Goal: Information Seeking & Learning: Compare options

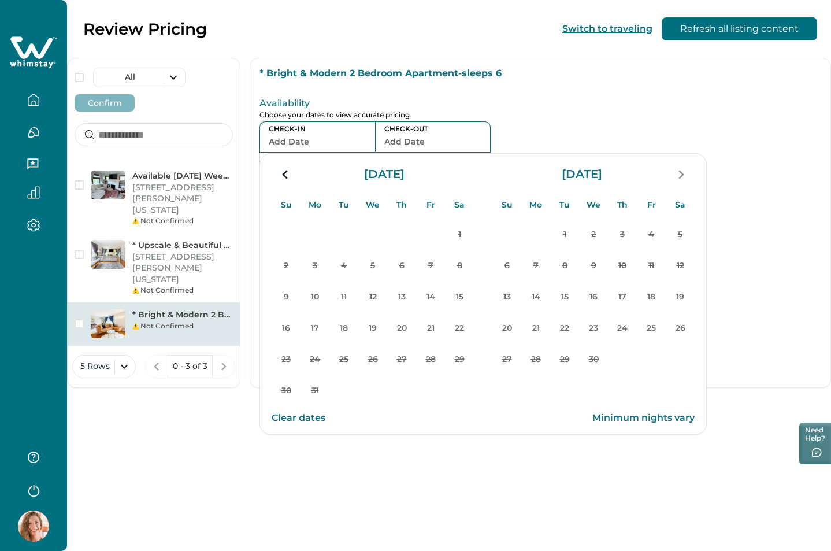
click at [327, 513] on div "Review Pricing Switch to traveling Refresh all listing content All Confirm Avai…" at bounding box center [449, 275] width 764 height 551
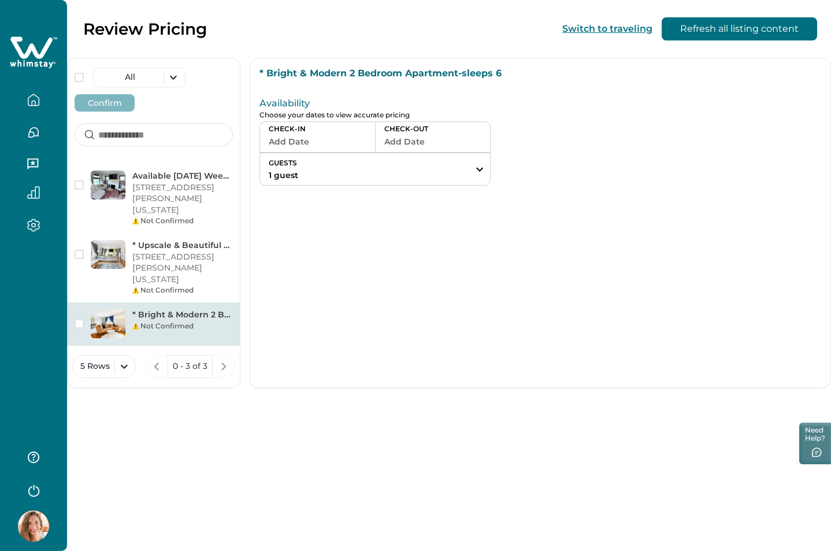
click at [176, 163] on div "All Confirm Available Labor Day Weekend-2 Bedrooms-Sleeps 6 123 William St, New…" at bounding box center [153, 223] width 173 height 330
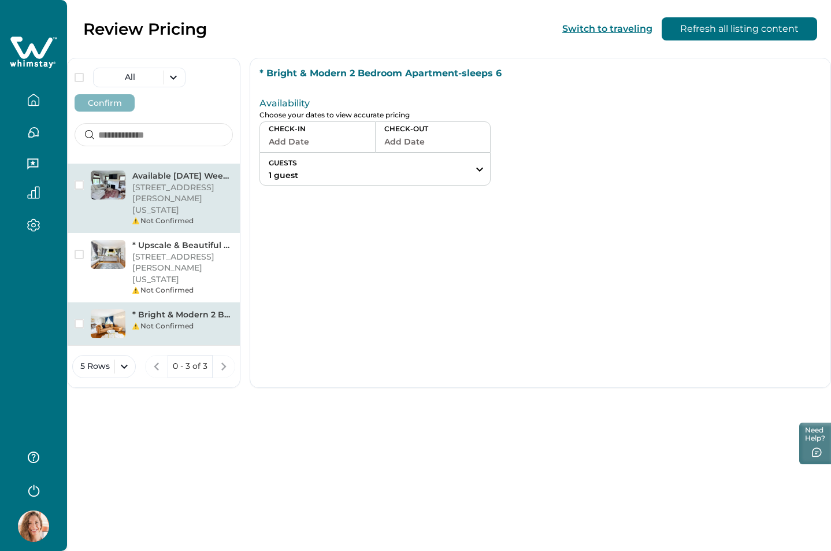
click at [153, 202] on p "[STREET_ADDRESS][PERSON_NAME][US_STATE]" at bounding box center [182, 199] width 101 height 34
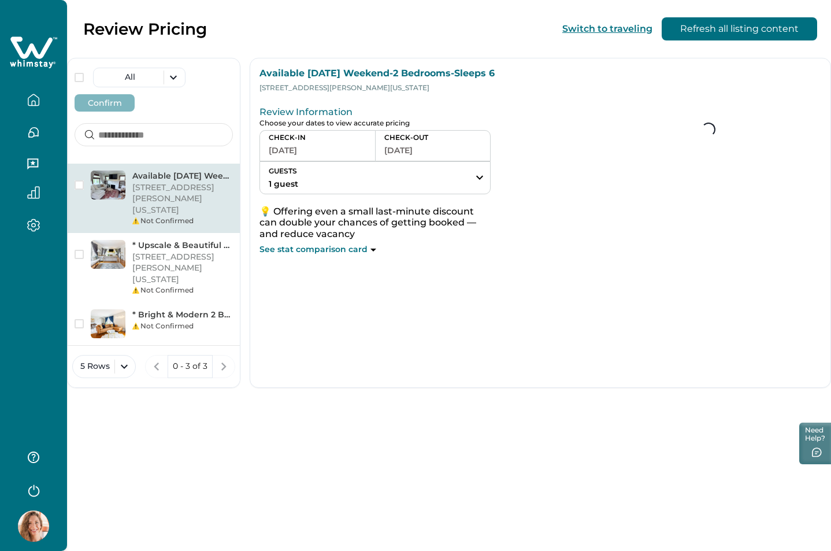
click at [281, 148] on button "[DATE]" at bounding box center [318, 150] width 98 height 16
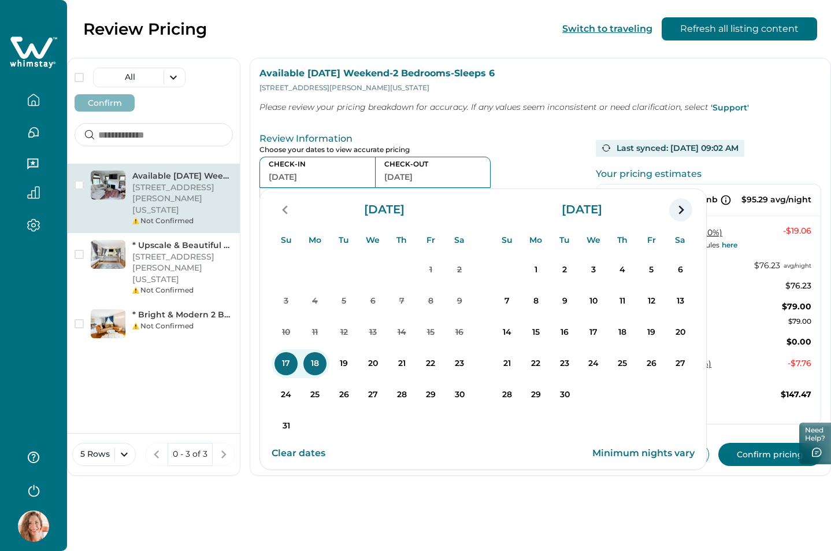
click at [685, 206] on icon "navigation button" at bounding box center [680, 209] width 18 height 21
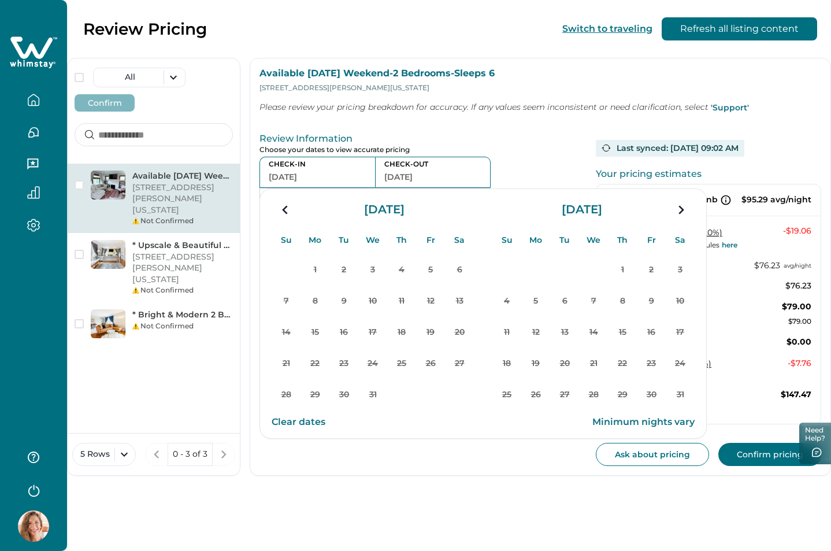
click at [685, 206] on icon "navigation button" at bounding box center [680, 209] width 18 height 21
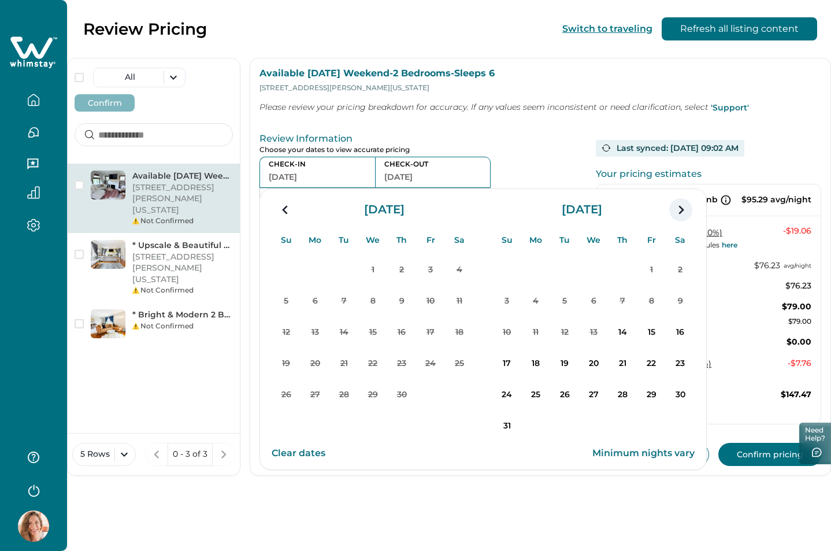
click at [683, 208] on icon "navigation button" at bounding box center [680, 209] width 18 height 21
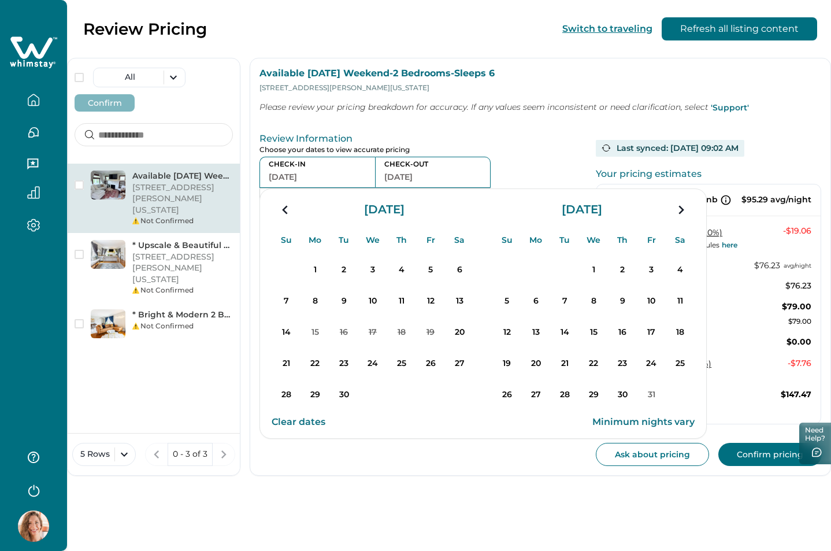
click at [683, 208] on icon "navigation button" at bounding box center [680, 209] width 18 height 21
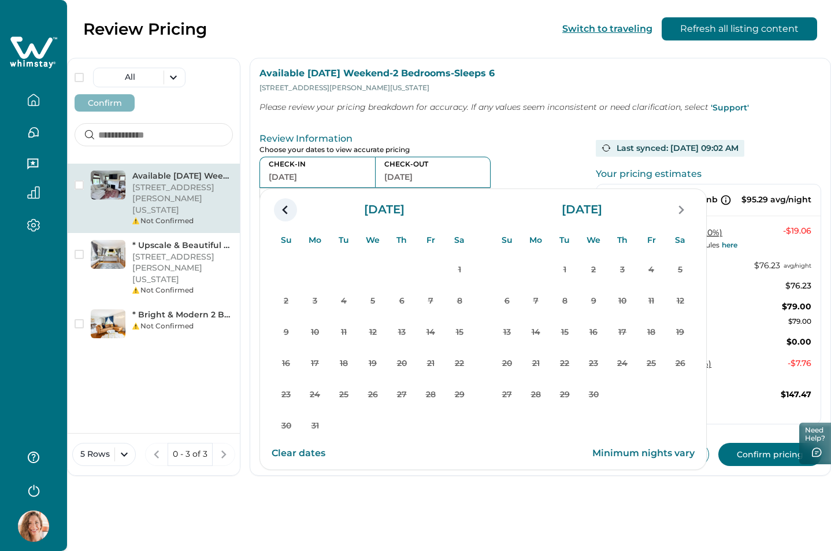
click at [280, 211] on icon "navigation button" at bounding box center [285, 209] width 18 height 21
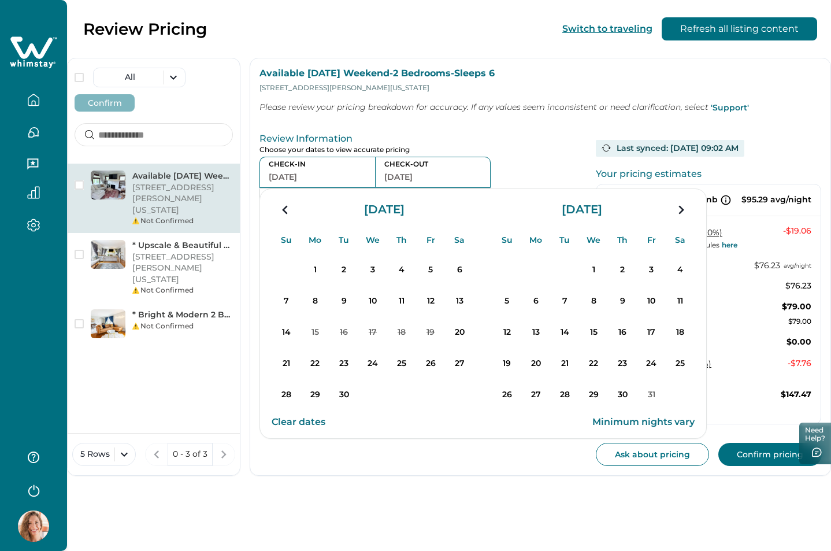
click at [280, 211] on icon "navigation button" at bounding box center [285, 209] width 18 height 21
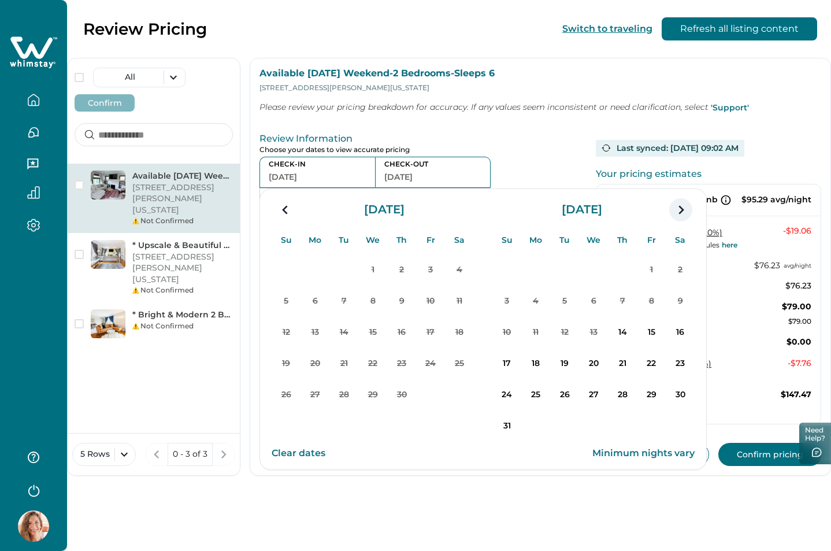
click at [687, 208] on icon "navigation button" at bounding box center [680, 209] width 18 height 21
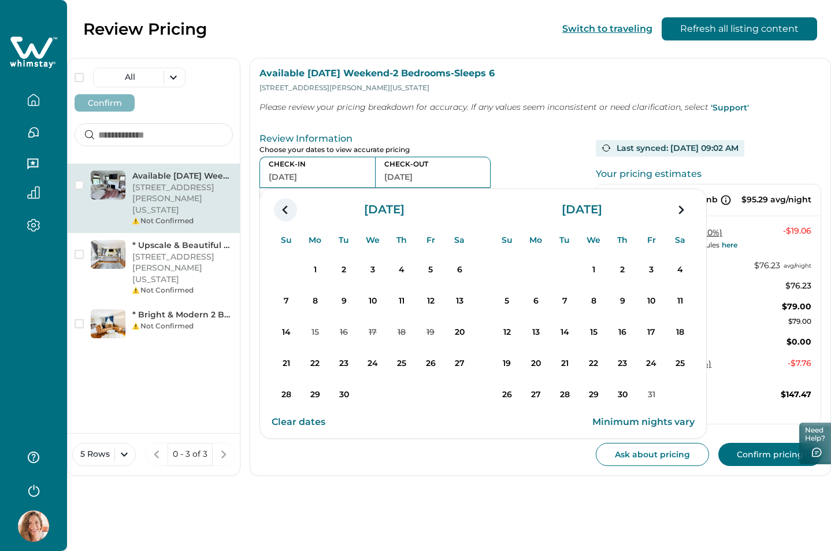
click at [281, 213] on icon "navigation button" at bounding box center [285, 209] width 18 height 21
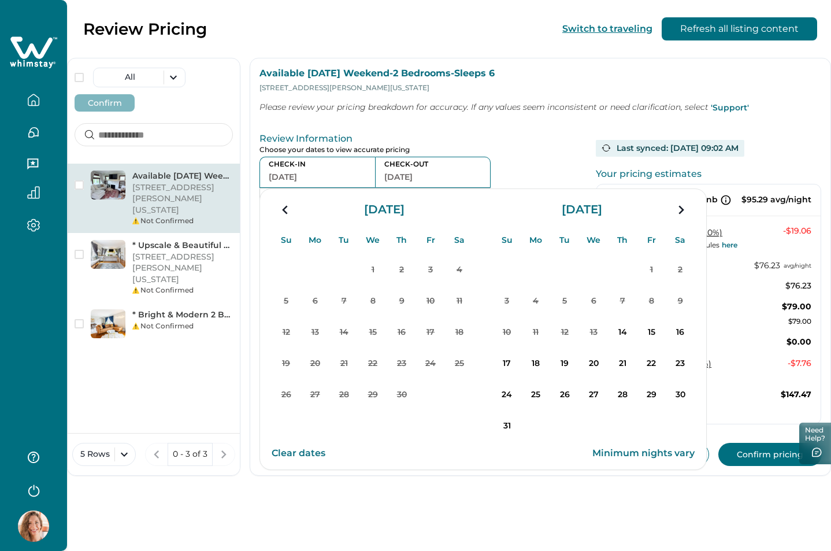
click at [281, 213] on icon "navigation button" at bounding box center [285, 209] width 18 height 21
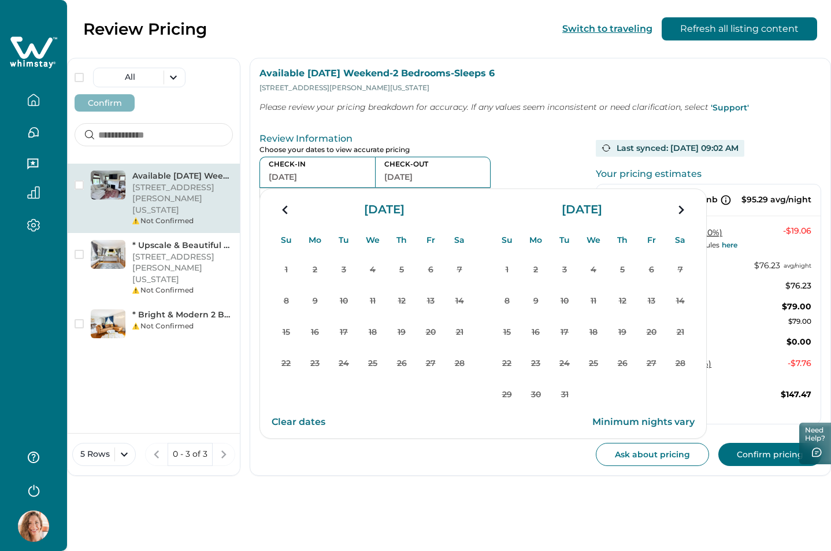
click at [281, 213] on icon "navigation button" at bounding box center [285, 209] width 18 height 21
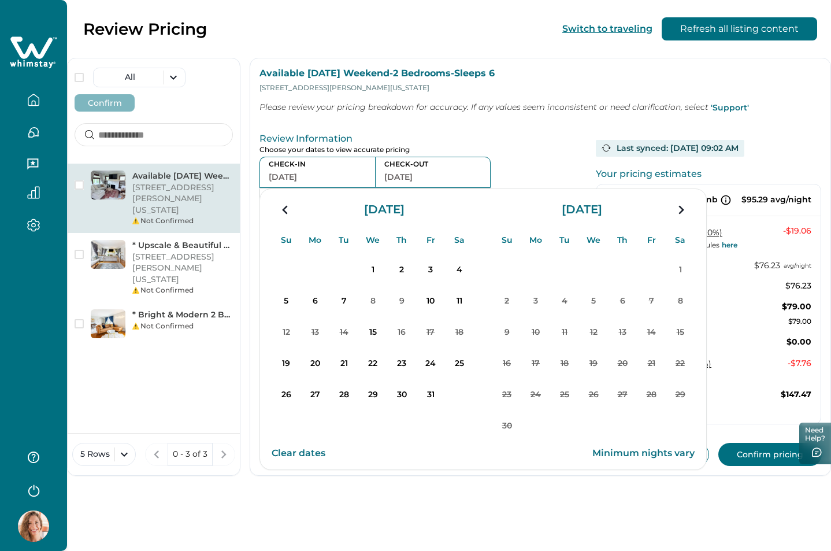
click at [281, 213] on icon "navigation button" at bounding box center [285, 209] width 18 height 21
click at [177, 240] on p "* Upscale & Beautiful 2 Bedroom Apartment-sleeps 6" at bounding box center [182, 246] width 101 height 12
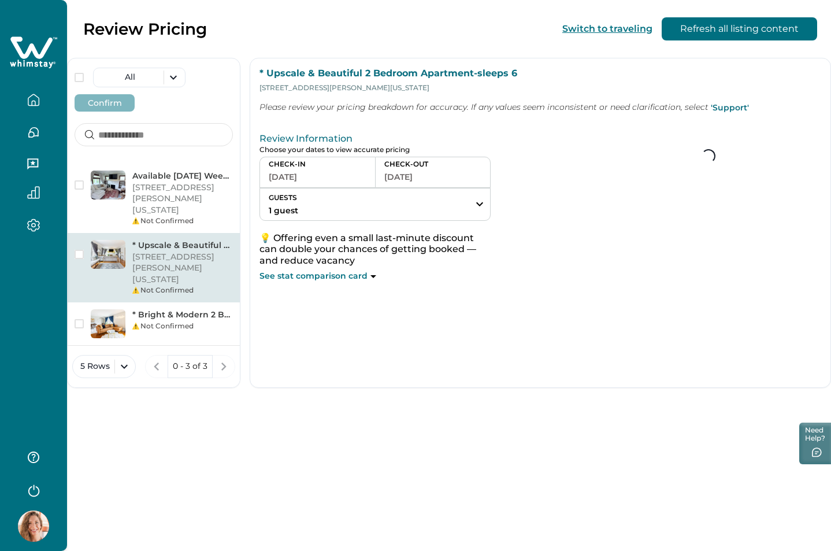
click at [298, 176] on button "[DATE]" at bounding box center [318, 177] width 98 height 16
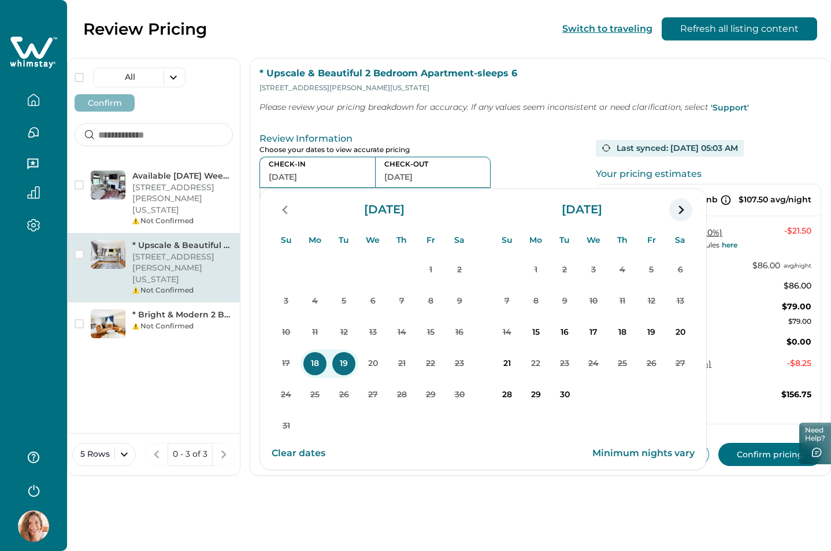
click at [682, 209] on icon "navigation button" at bounding box center [680, 209] width 5 height 9
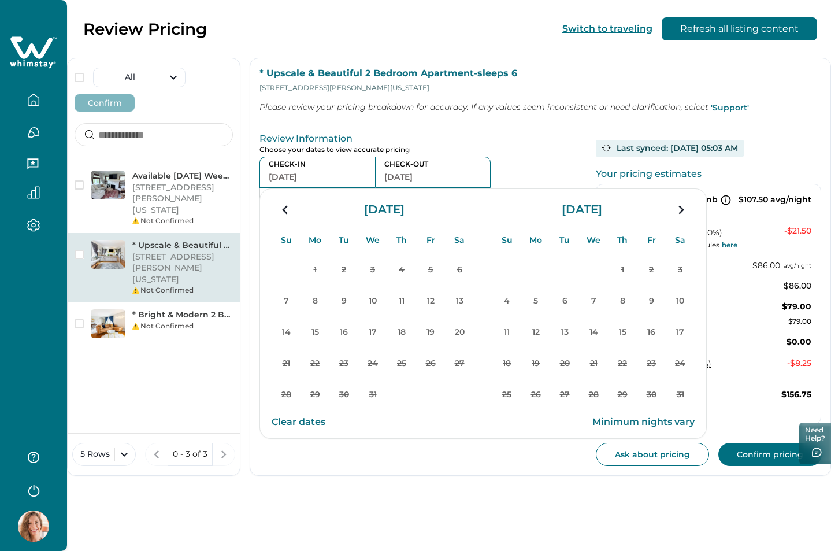
click at [682, 209] on icon "navigation button" at bounding box center [680, 209] width 5 height 9
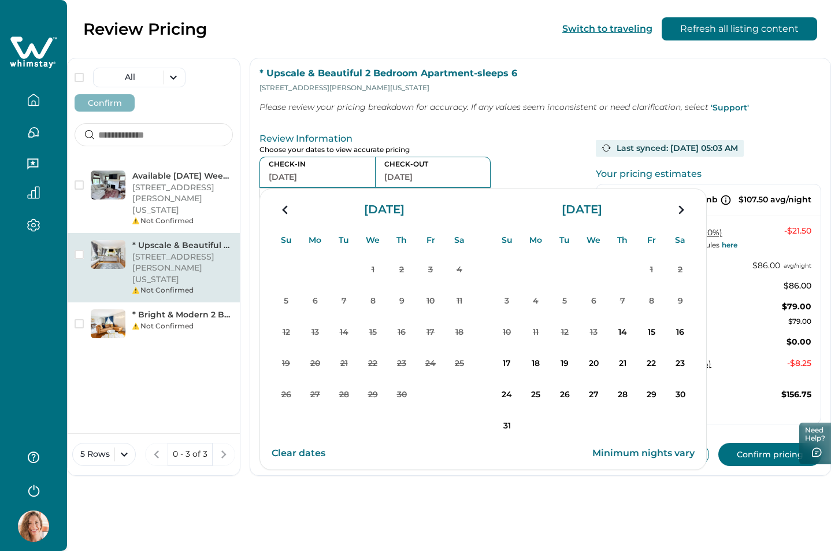
click at [682, 209] on icon "navigation button" at bounding box center [680, 209] width 5 height 9
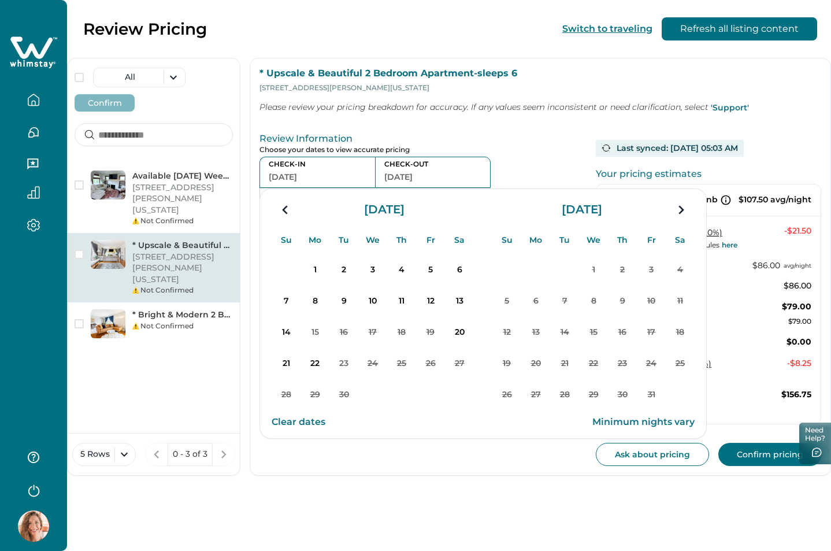
click at [682, 209] on icon "navigation button" at bounding box center [680, 209] width 5 height 9
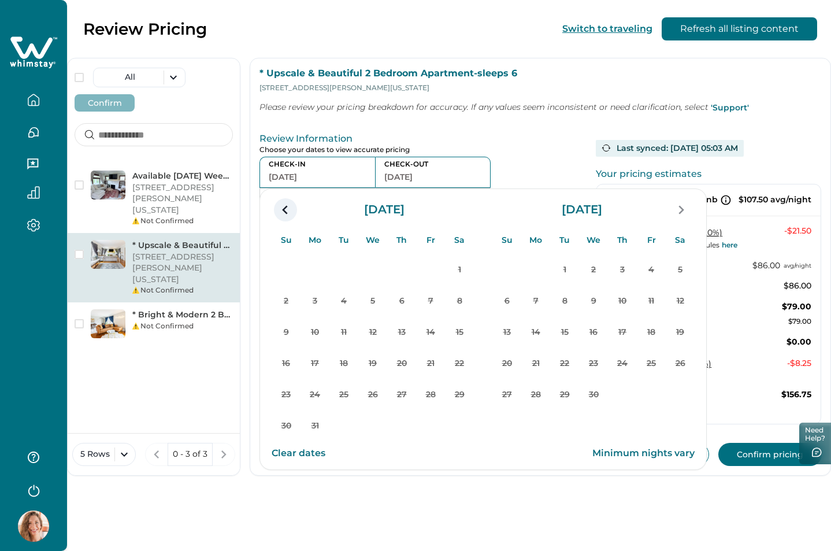
click at [286, 207] on icon "navigation button" at bounding box center [284, 209] width 5 height 9
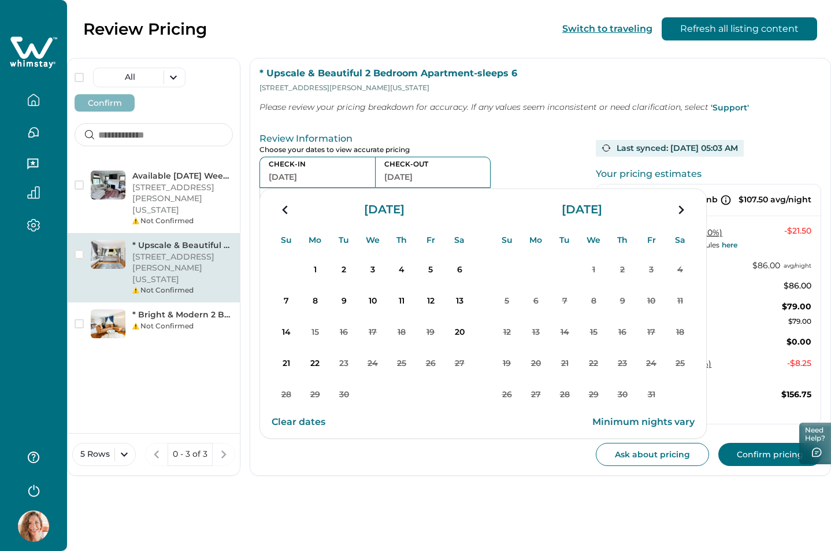
click at [286, 207] on icon "navigation button" at bounding box center [284, 209] width 5 height 9
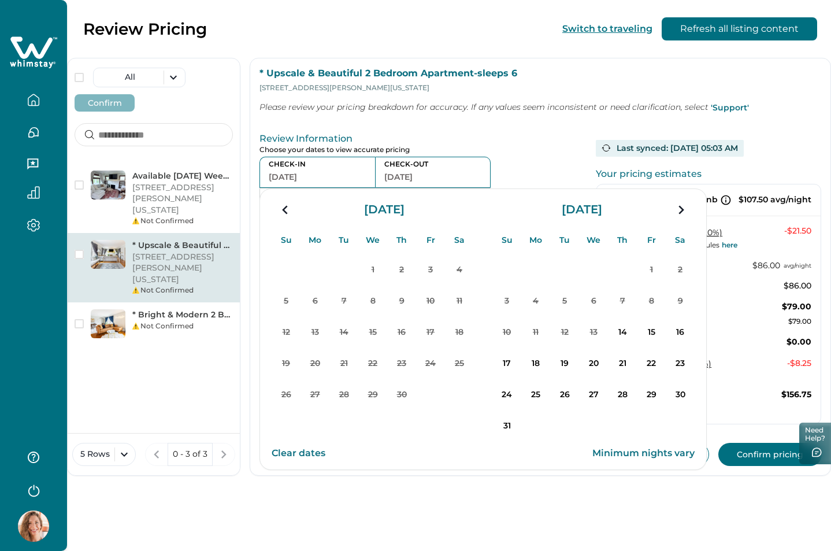
click at [286, 207] on icon "navigation button" at bounding box center [284, 209] width 5 height 9
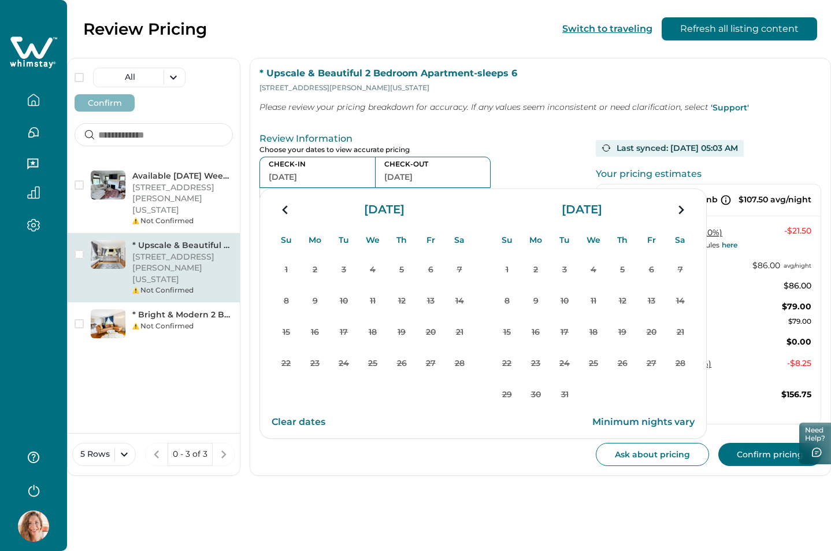
click at [286, 207] on icon "navigation button" at bounding box center [284, 209] width 5 height 9
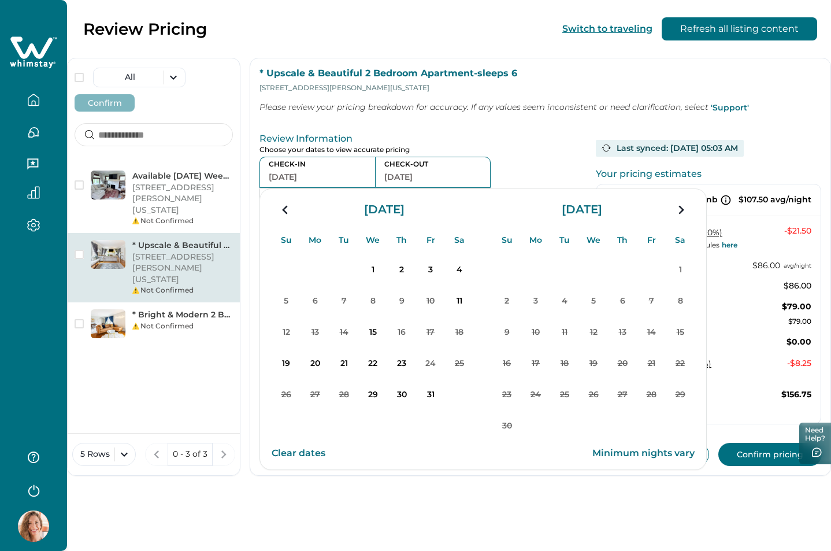
click at [286, 207] on icon "navigation button" at bounding box center [284, 209] width 5 height 9
click at [679, 210] on icon "navigation button" at bounding box center [680, 209] width 18 height 21
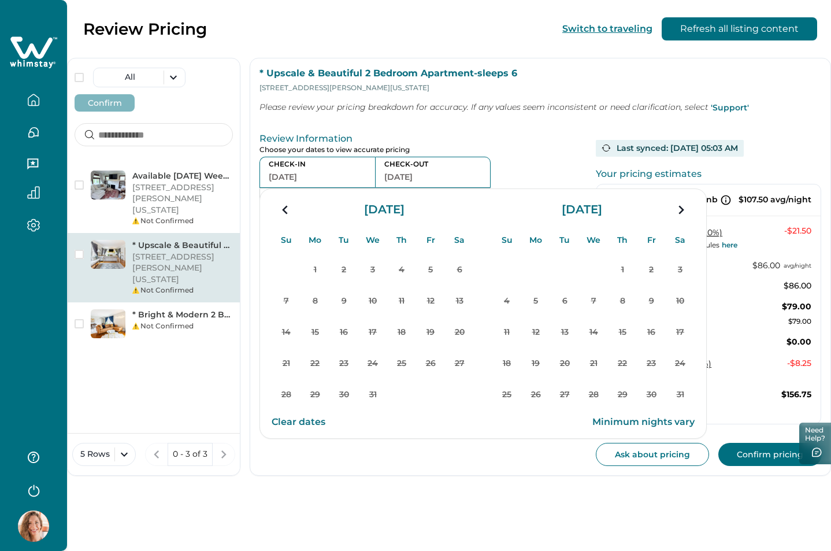
click at [679, 211] on icon "navigation button" at bounding box center [680, 209] width 18 height 21
click at [679, 213] on icon "navigation button" at bounding box center [680, 209] width 5 height 9
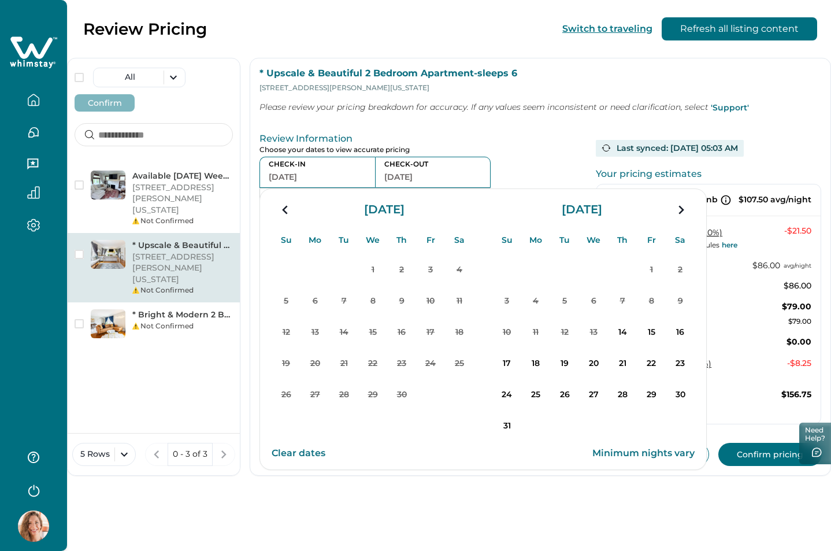
click at [679, 213] on icon "navigation button" at bounding box center [680, 209] width 5 height 9
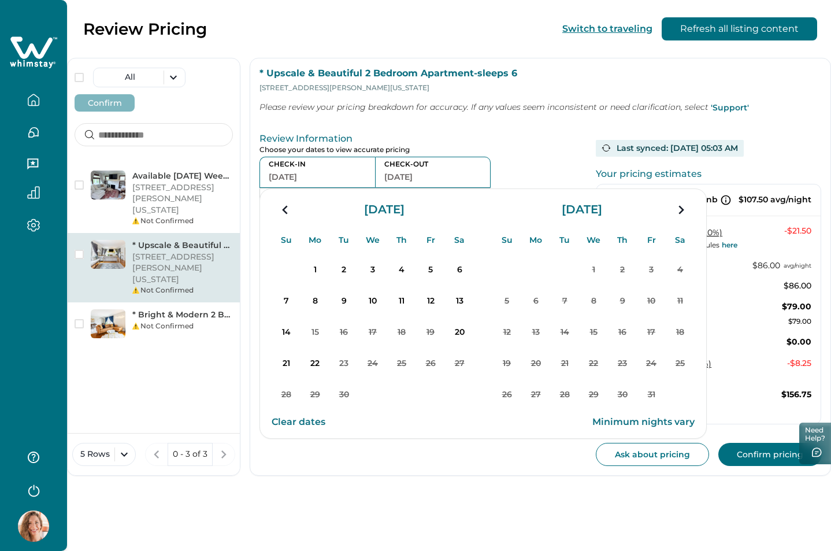
click at [679, 213] on icon "navigation button" at bounding box center [680, 209] width 5 height 9
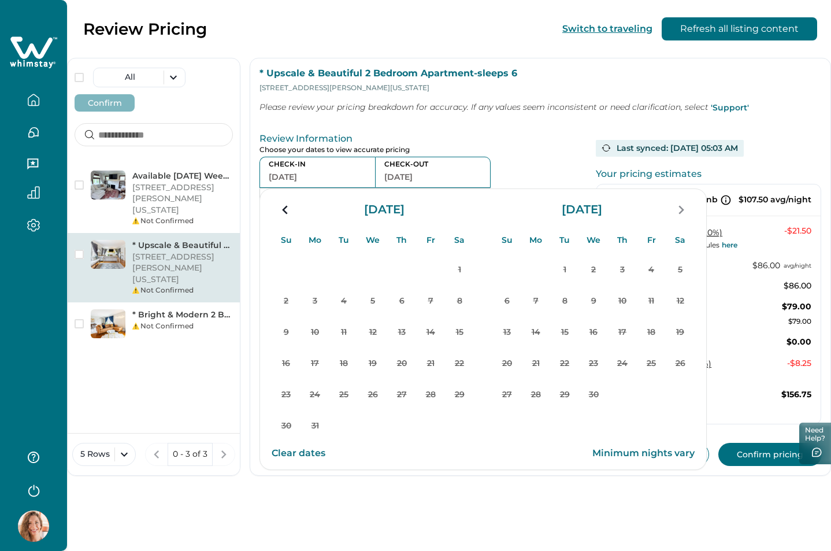
click at [548, 146] on p "Choose your dates to view accurate pricing" at bounding box center [422, 150] width 327 height 9
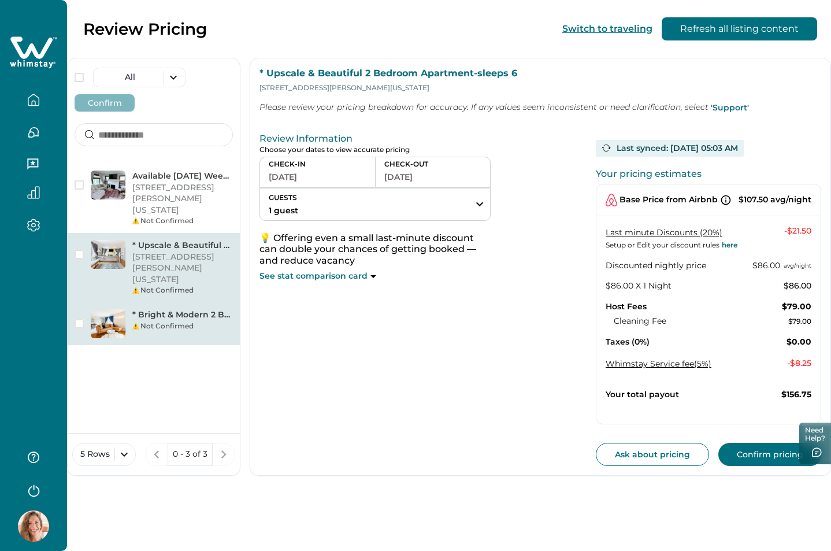
click at [179, 321] on div "Not Confirmed" at bounding box center [182, 326] width 101 height 10
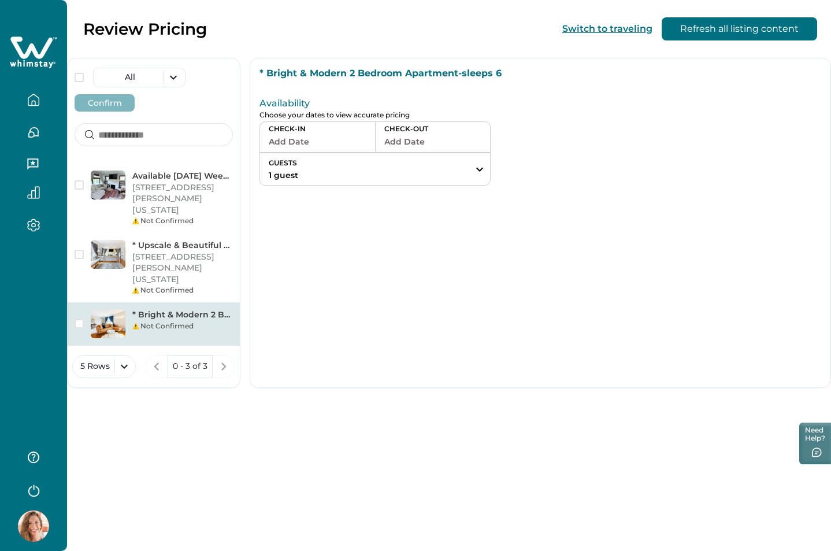
click at [289, 161] on p "GUESTS" at bounding box center [283, 160] width 47 height 13
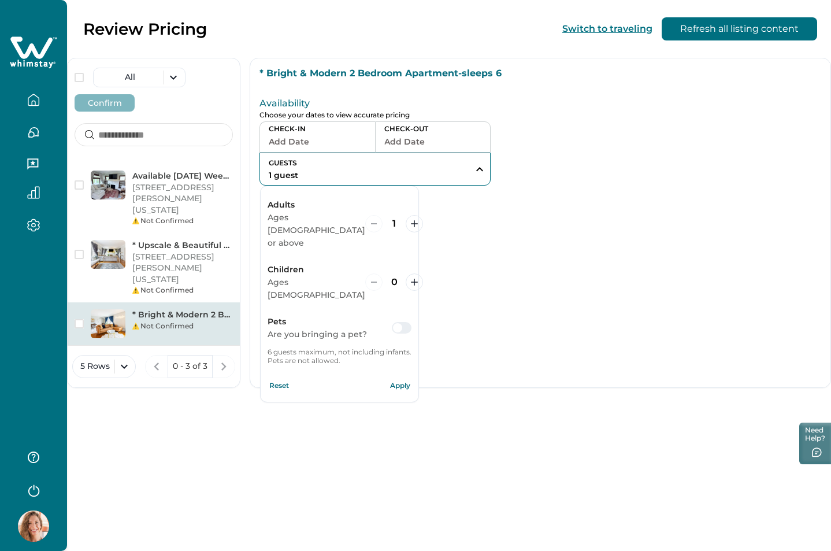
click at [599, 301] on div "* Bright & Modern 2 Bedroom Apartment-sleeps 6 Availability Choose your dates t…" at bounding box center [540, 223] width 581 height 330
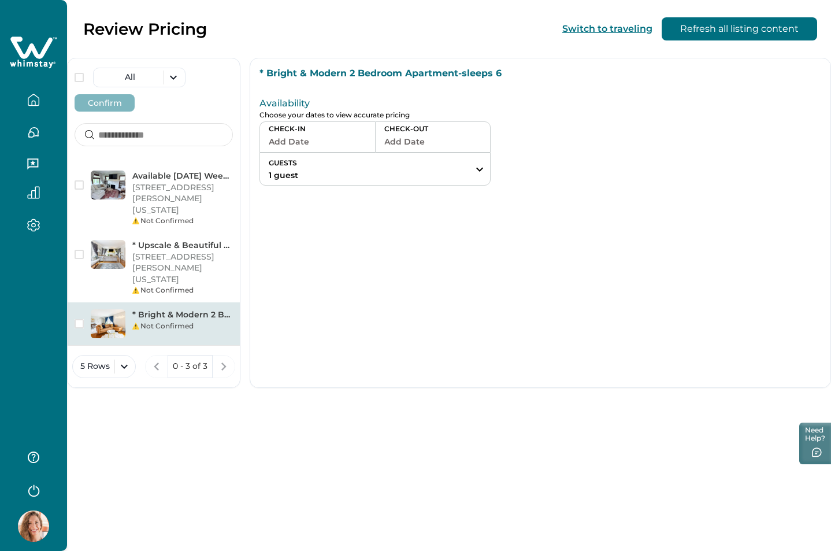
click at [299, 146] on button "Add Date" at bounding box center [318, 141] width 98 height 16
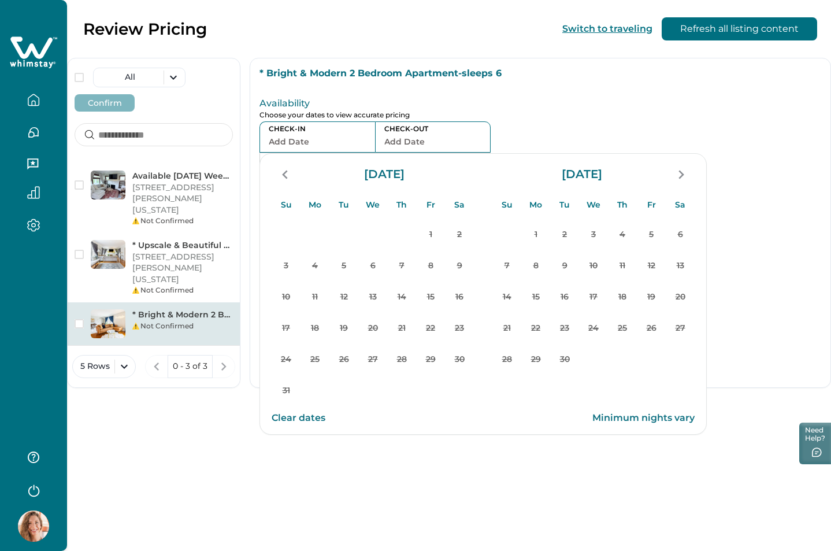
click at [530, 116] on p "Choose your dates to view accurate pricing" at bounding box center [422, 115] width 327 height 9
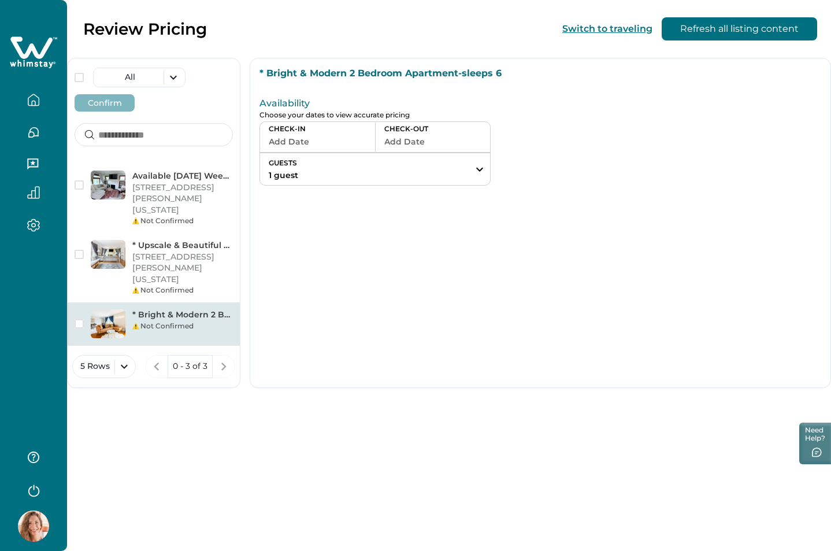
click at [10, 49] on icon at bounding box center [33, 52] width 47 height 35
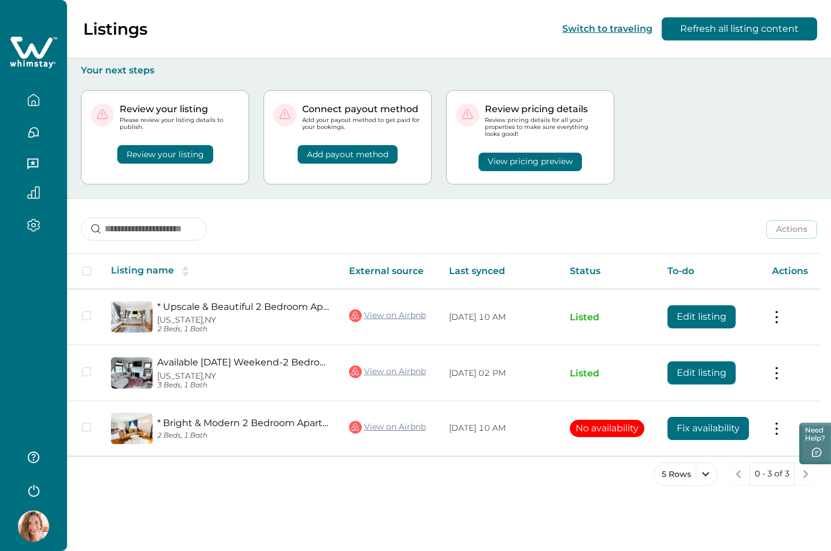
click at [535, 159] on button "View pricing preview" at bounding box center [529, 162] width 103 height 18
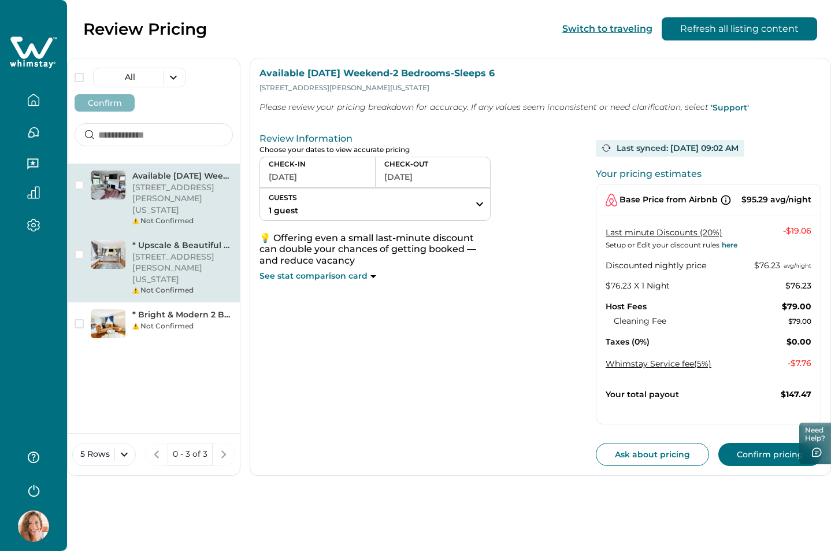
click p "[STREET_ADDRESS][PERSON_NAME][US_STATE]"
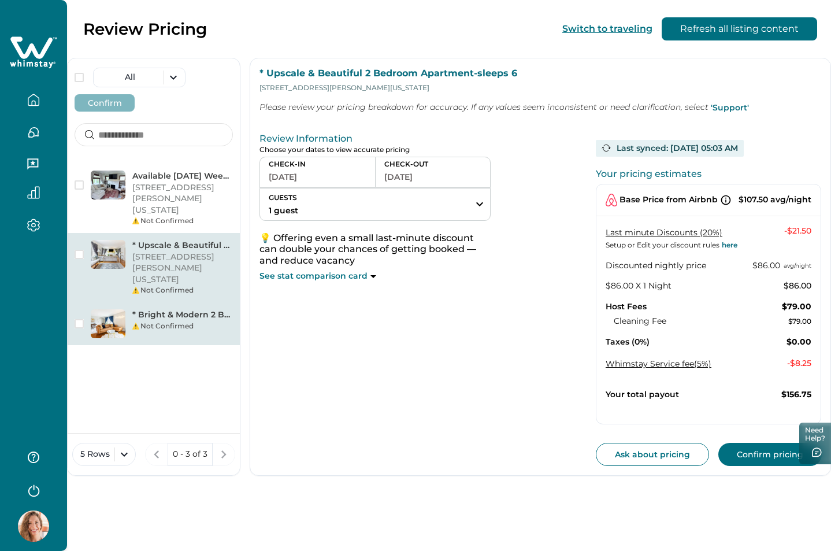
click div "Not Confirmed"
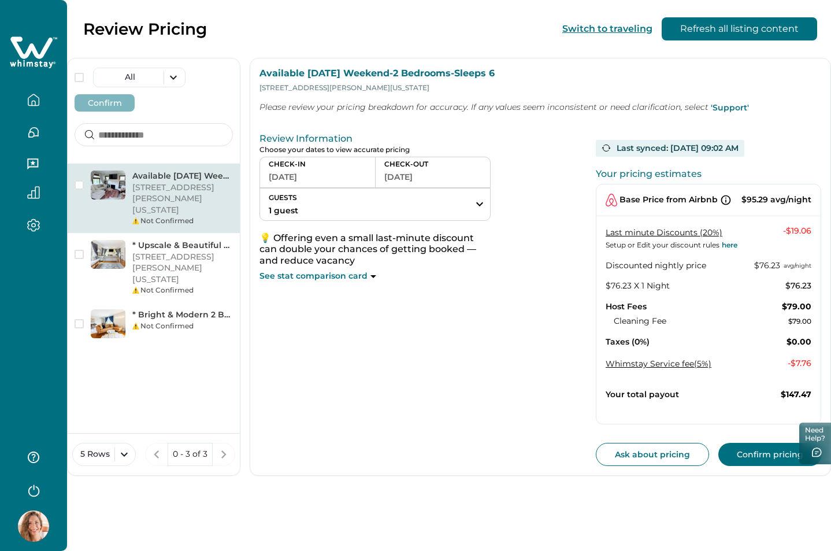
click at [35, 493] on icon "button" at bounding box center [33, 489] width 17 height 17
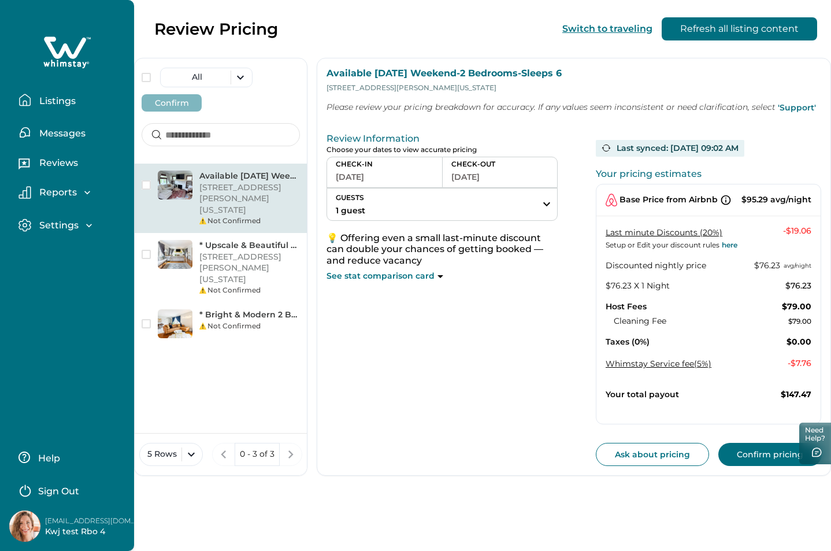
click at [79, 489] on p "Sign Out" at bounding box center [58, 491] width 41 height 12
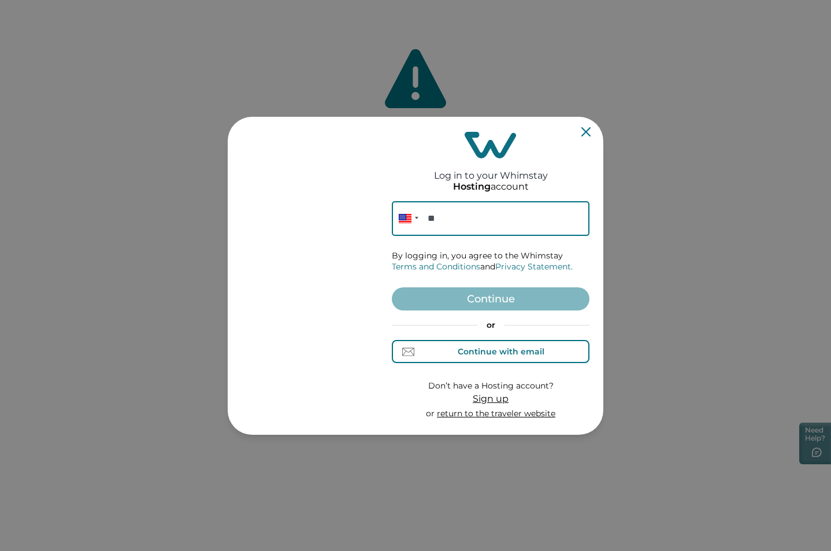
drag, startPoint x: 472, startPoint y: 350, endPoint x: 468, endPoint y: 343, distance: 7.2
click at [472, 350] on div "Continue with email" at bounding box center [501, 351] width 87 height 9
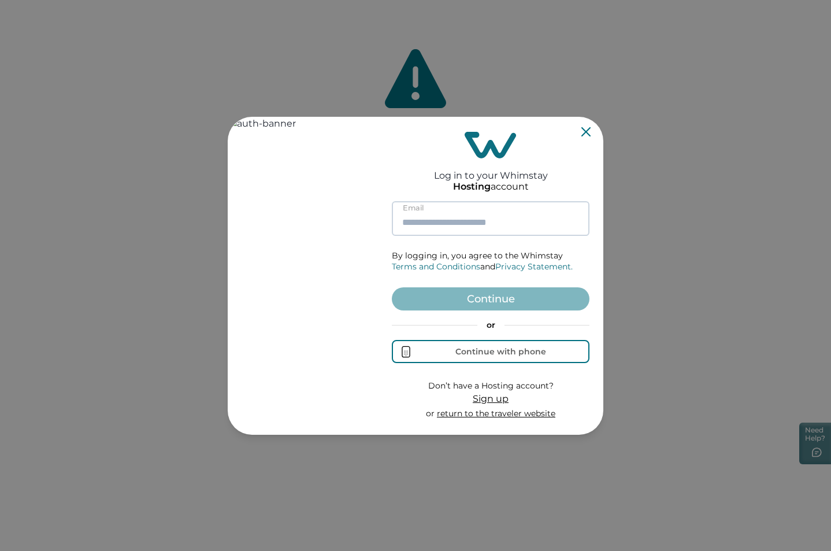
click at [467, 221] on input at bounding box center [491, 218] width 198 height 35
paste input "**********"
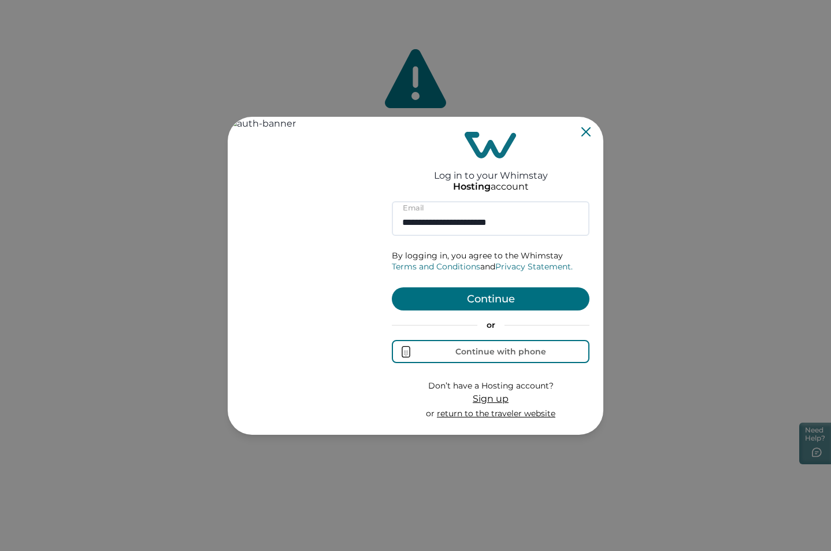
type input "**********"
click at [489, 306] on button "Continue" at bounding box center [491, 298] width 198 height 23
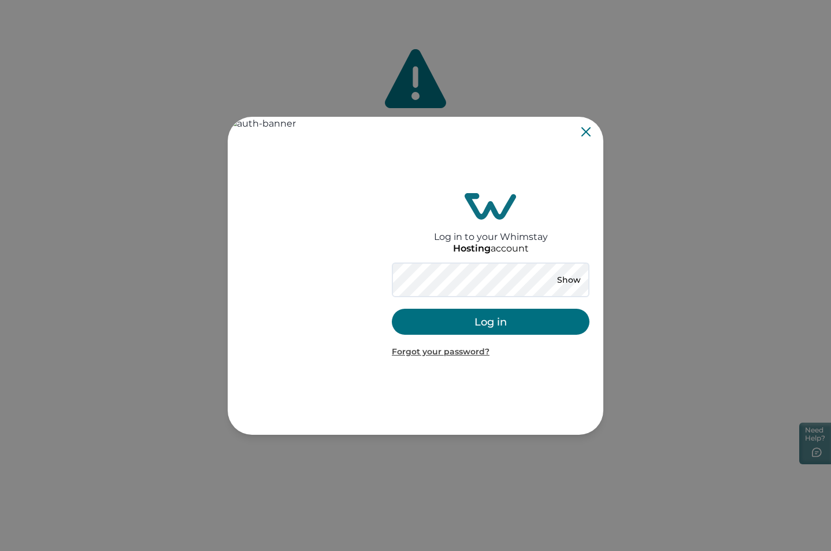
click at [439, 314] on button "Log in" at bounding box center [491, 322] width 198 height 26
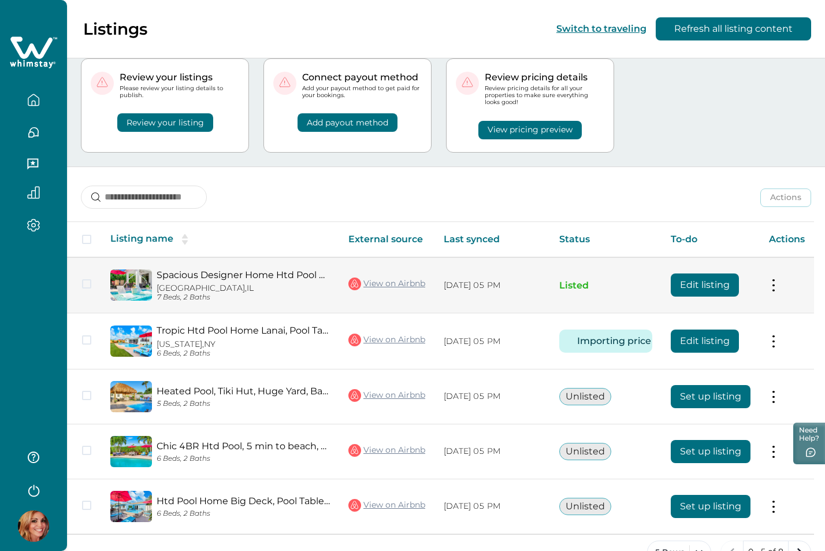
scroll to position [63, 0]
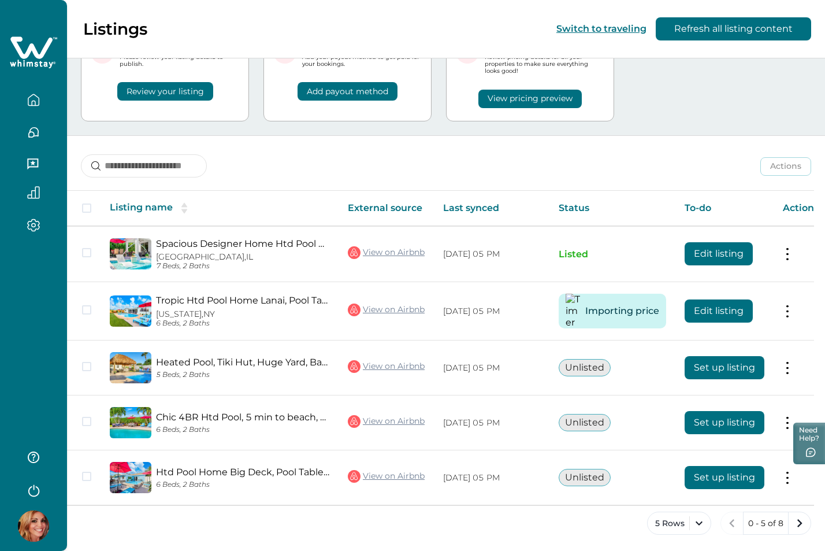
click at [488, 100] on button "View pricing preview" at bounding box center [529, 99] width 103 height 18
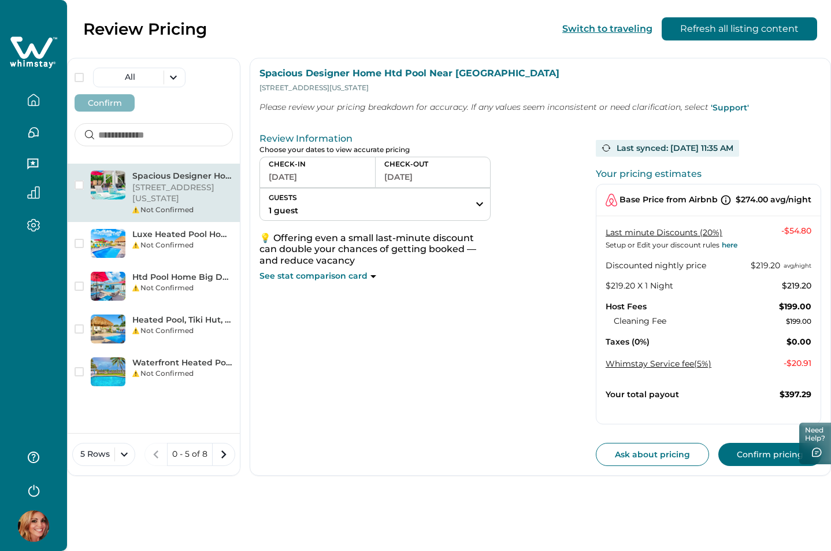
click at [298, 180] on button "[DATE]" at bounding box center [318, 177] width 98 height 16
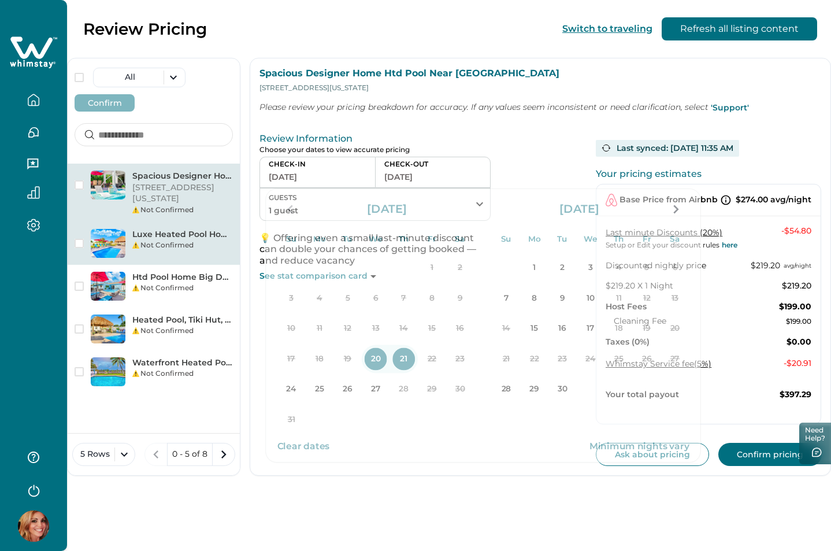
click at [173, 244] on div "Not Confirmed" at bounding box center [182, 245] width 101 height 10
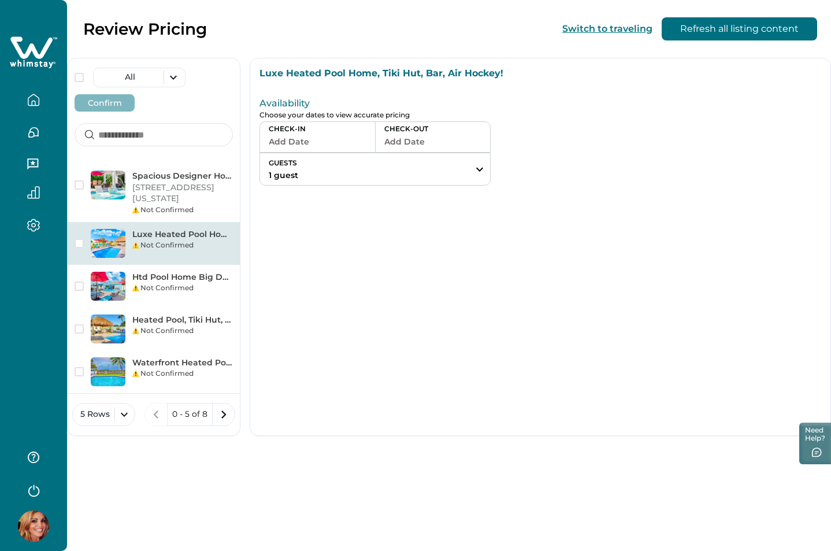
click at [315, 143] on button "Add Date" at bounding box center [318, 141] width 98 height 16
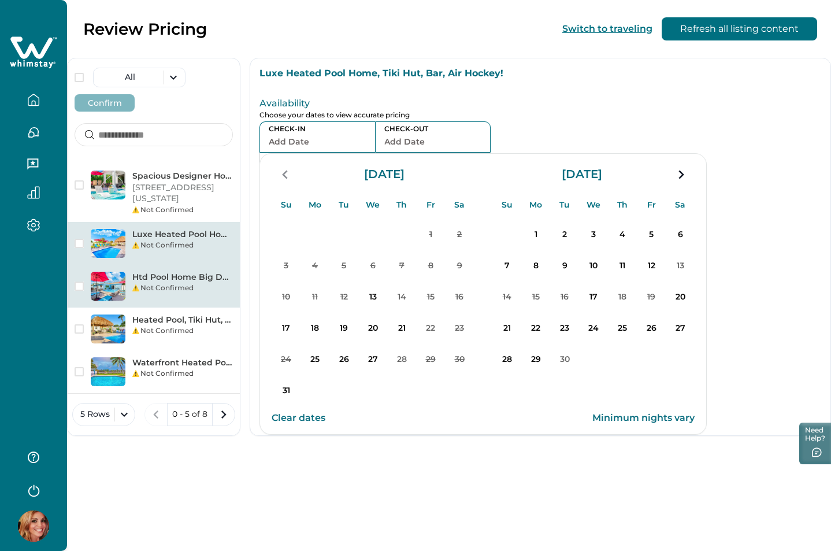
click at [151, 282] on p "Htd Pool Home Big Deck, Pool Table, PAC-MAN, Games" at bounding box center [182, 278] width 101 height 12
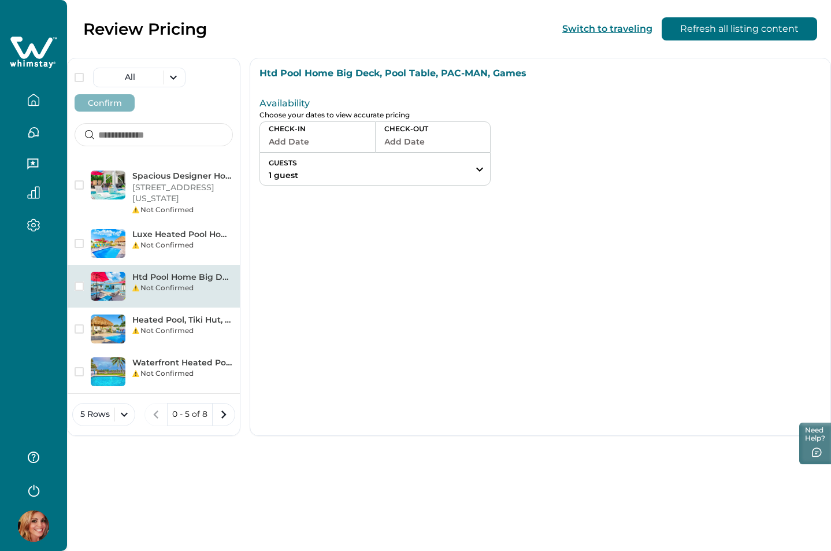
click at [291, 139] on button "Add Date" at bounding box center [318, 141] width 98 height 16
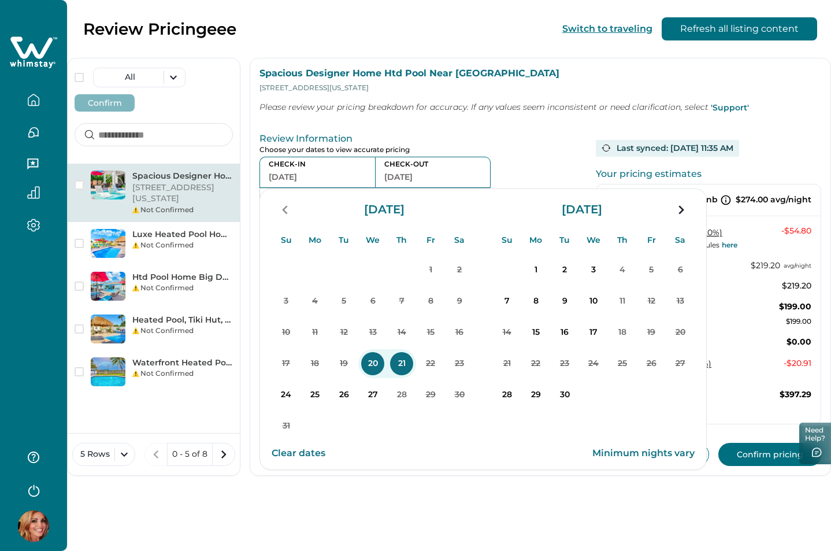
click at [526, 157] on div "CHECK-IN 08-20-2025 CHECK-OUT 08-21-2025 GUESTS 1 guest Adults Ages 18 or above…" at bounding box center [422, 219] width 327 height 125
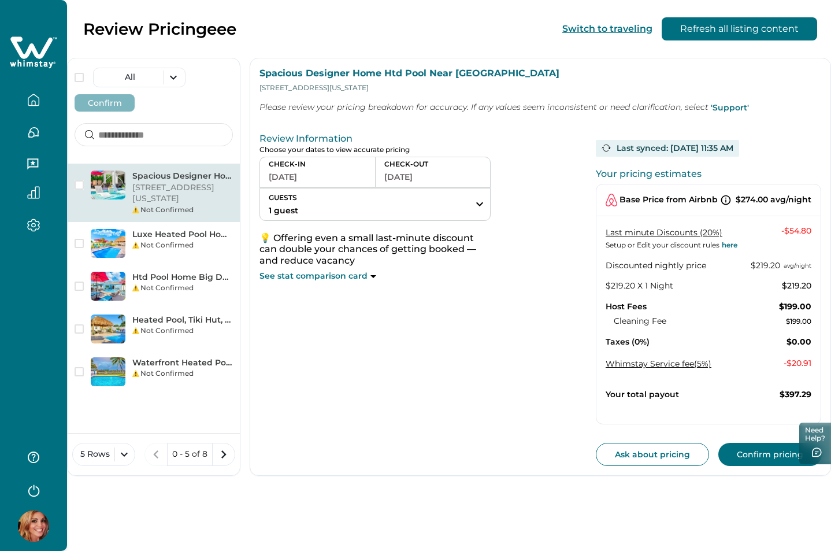
click at [310, 175] on button "08-20-2025" at bounding box center [318, 177] width 98 height 16
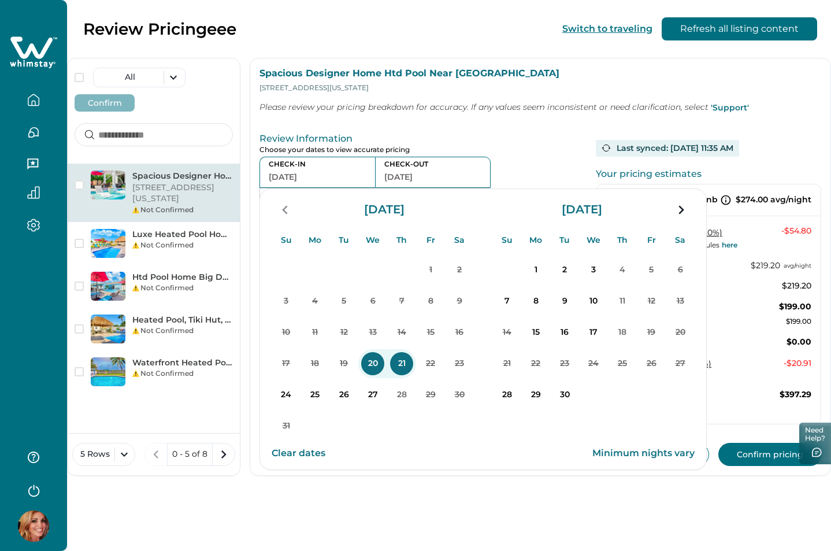
click at [487, 142] on p "Review Information" at bounding box center [422, 139] width 327 height 12
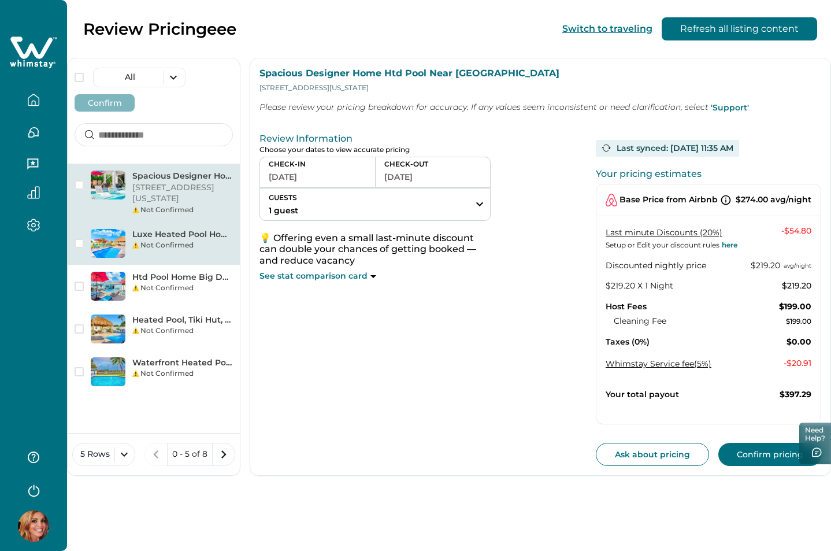
click at [182, 239] on p "Luxe Heated Pool Home, Tiki Hut, Bar, Air Hockey!" at bounding box center [182, 235] width 101 height 12
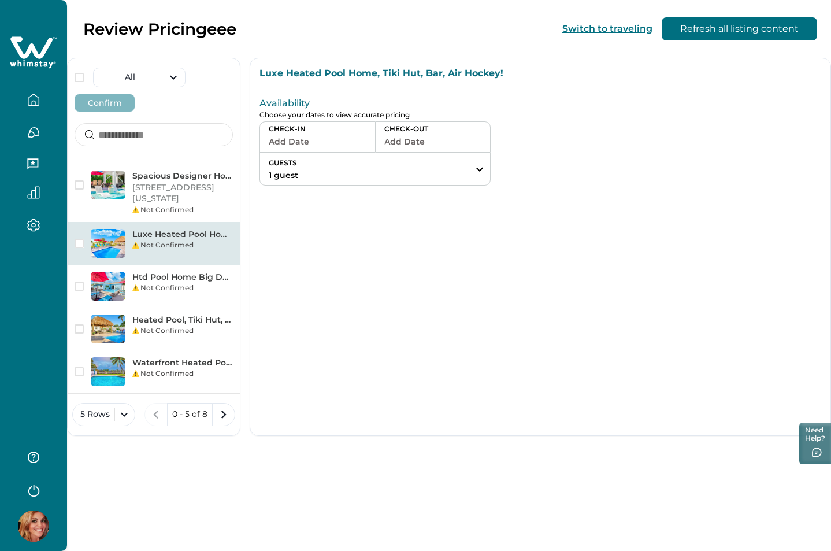
click at [303, 142] on button "Add Date" at bounding box center [318, 141] width 98 height 16
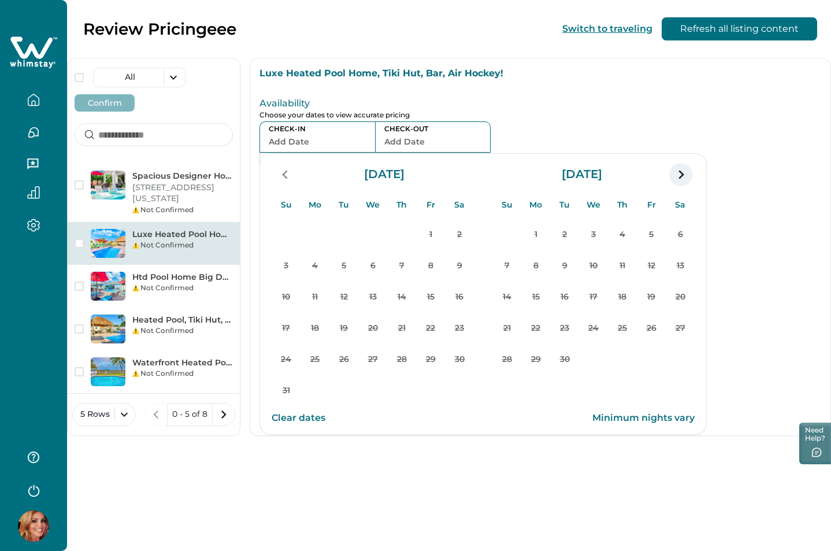
click at [682, 173] on icon "navigation button" at bounding box center [680, 174] width 5 height 9
click at [681, 173] on icon "navigation button" at bounding box center [680, 174] width 5 height 9
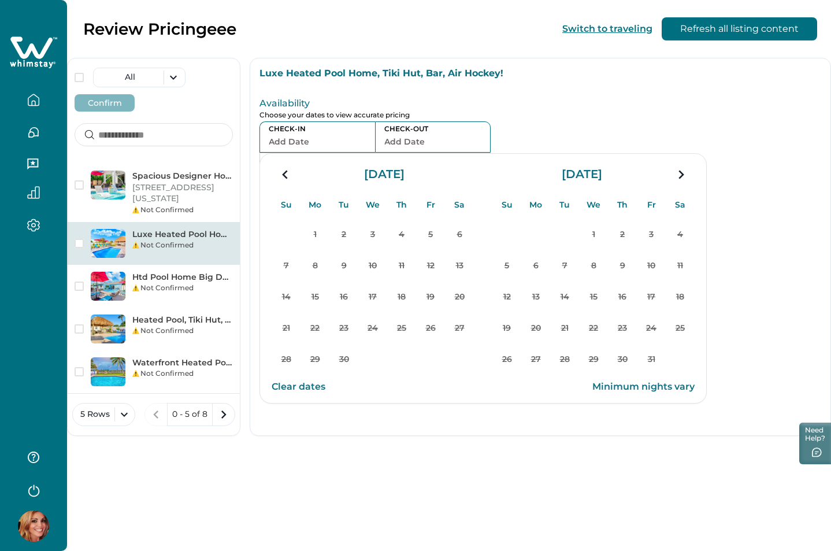
click at [681, 173] on icon "navigation button" at bounding box center [680, 174] width 5 height 9
click at [582, 133] on div "CHECK-IN Add Date CHECK-OUT Add Date GUESTS 1 guest Adults Ages 18 or above 1 C…" at bounding box center [422, 153] width 327 height 64
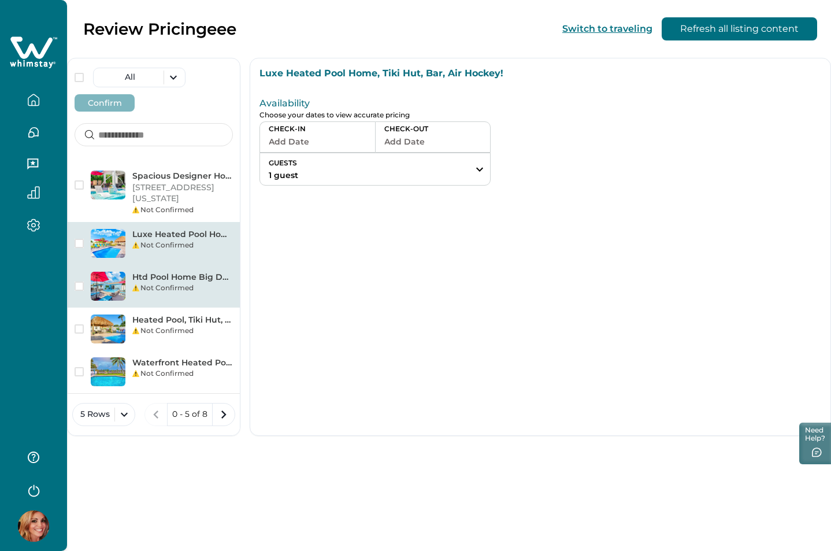
click at [168, 280] on p "Htd Pool Home Big Deck, Pool Table, PAC-MAN, Games" at bounding box center [182, 278] width 101 height 12
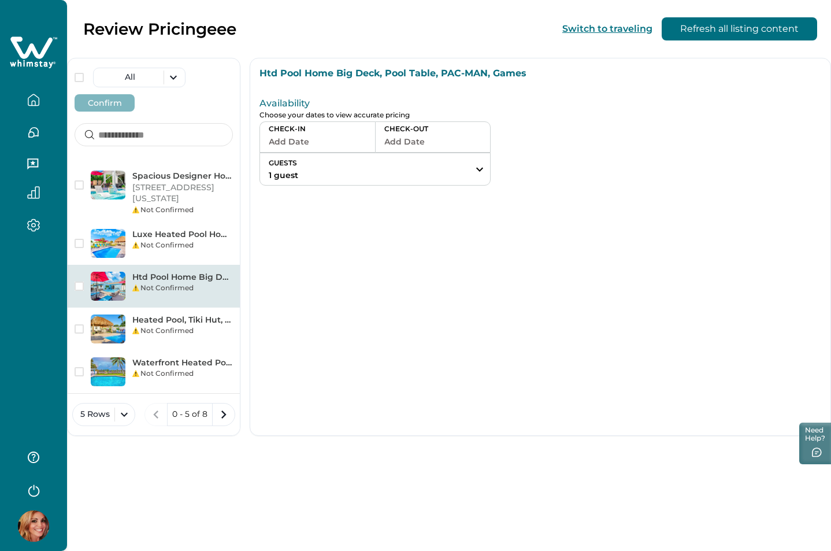
click at [303, 140] on button "Add Date" at bounding box center [318, 141] width 98 height 16
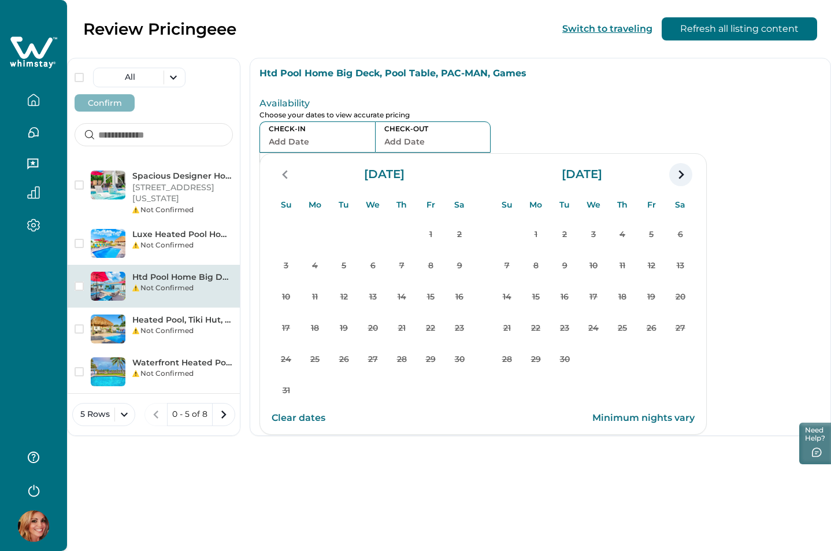
click at [684, 176] on icon "navigation button" at bounding box center [680, 174] width 18 height 21
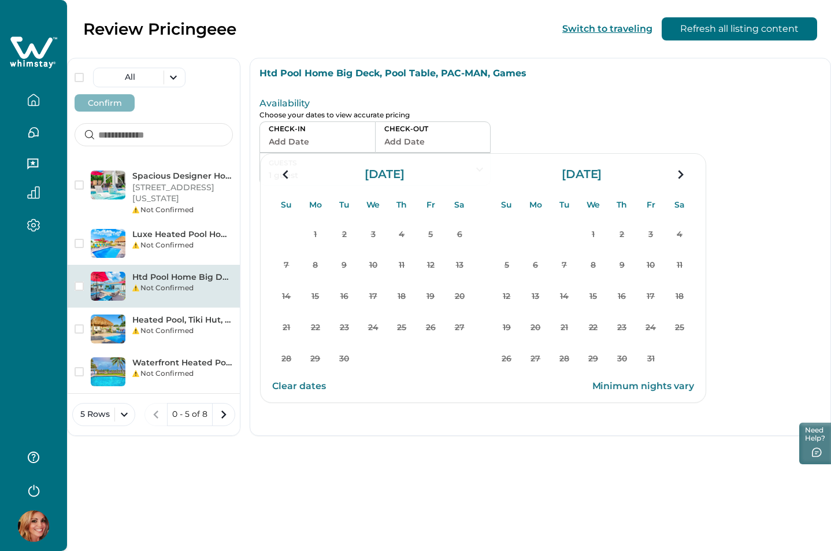
click at [556, 121] on div "Availability Choose your dates to view accurate pricing CHECK-IN Add Date CHECK…" at bounding box center [422, 139] width 327 height 92
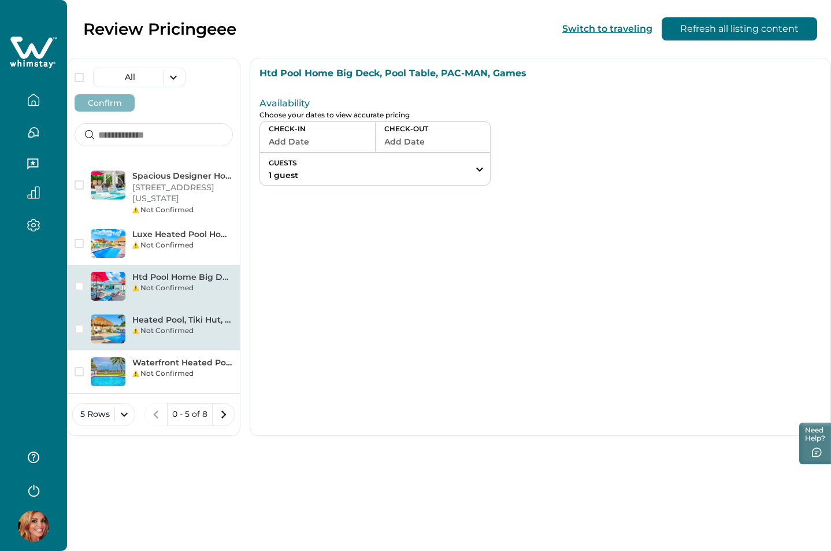
click at [167, 328] on div "Not Confirmed" at bounding box center [182, 330] width 101 height 10
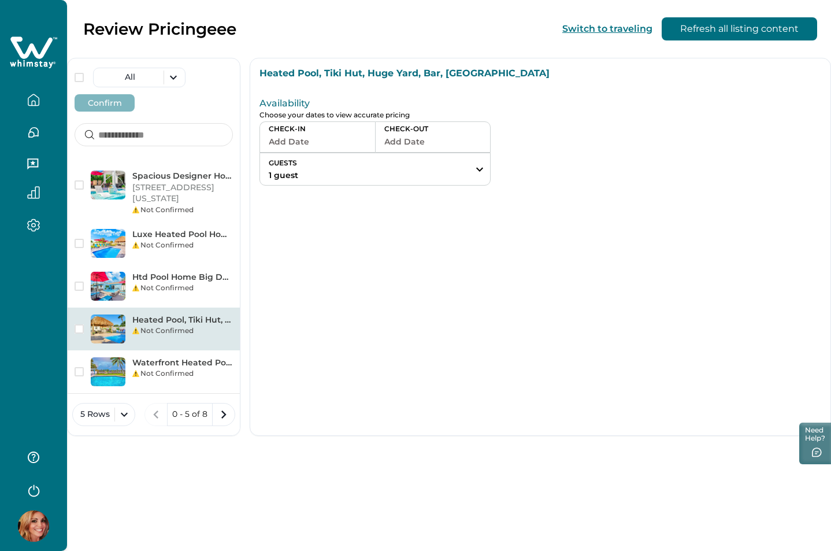
click at [317, 142] on button "Add Date" at bounding box center [318, 141] width 98 height 16
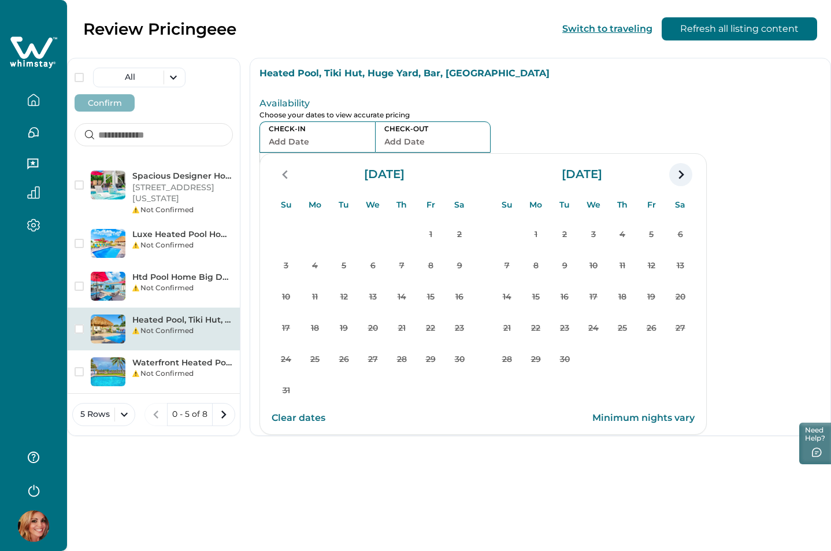
click at [676, 176] on icon "navigation button" at bounding box center [680, 174] width 18 height 21
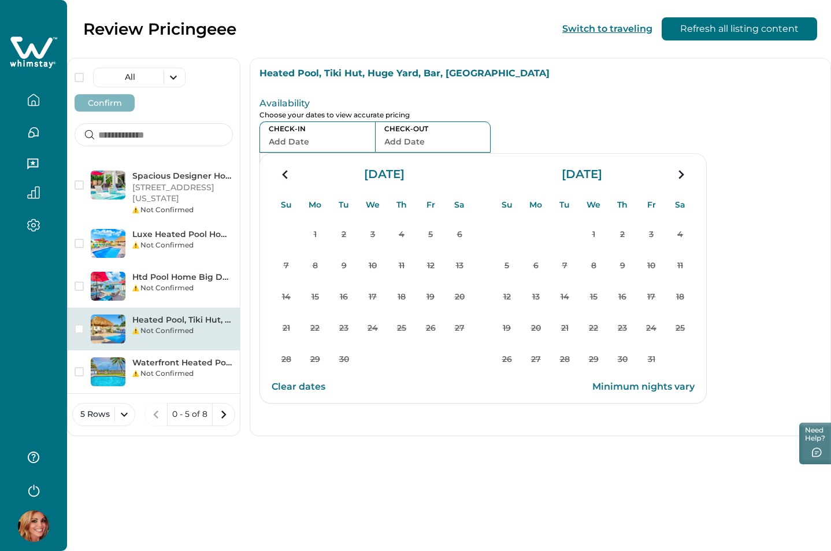
click at [676, 176] on icon "navigation button" at bounding box center [680, 174] width 18 height 21
click at [618, 136] on div at bounding box center [708, 139] width 225 height 92
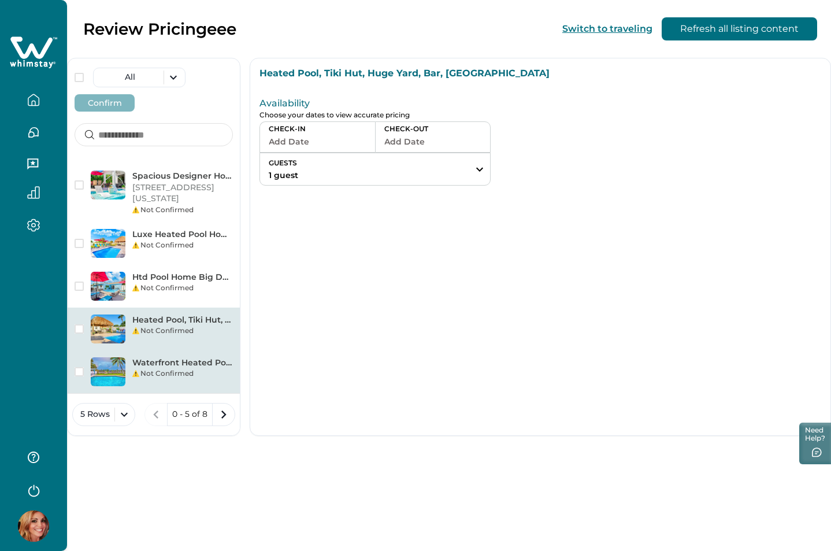
click at [175, 354] on div "Waterfront Heated Pool, Pergola, Air Hockey, Dock Not Confirmed" at bounding box center [154, 371] width 172 height 43
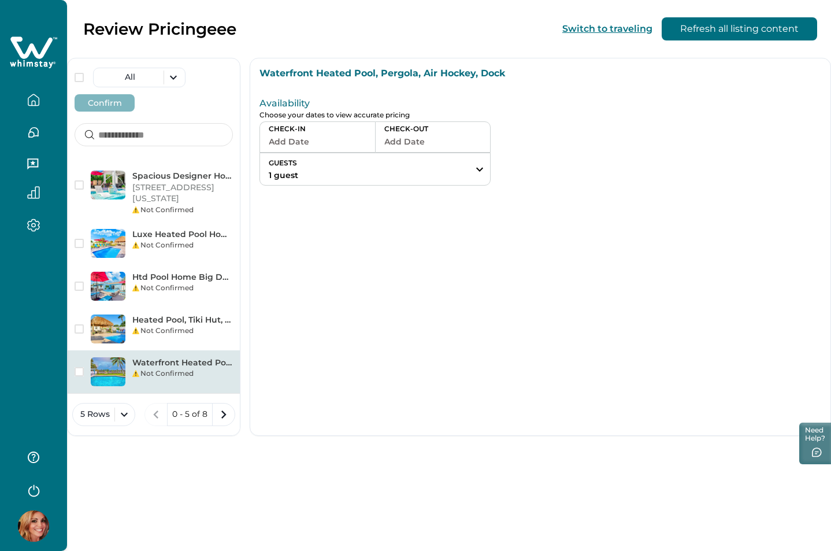
click at [320, 144] on button "Add Date" at bounding box center [318, 141] width 98 height 16
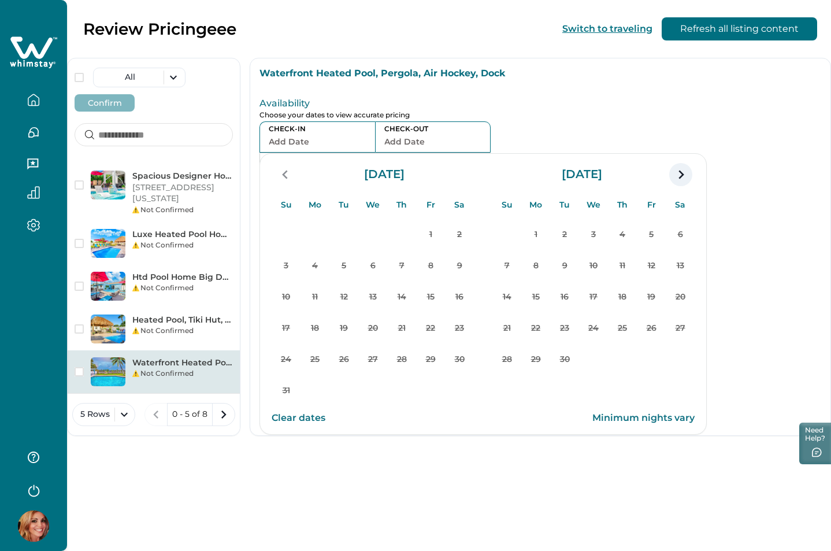
click at [691, 175] on button "navigation button" at bounding box center [680, 174] width 23 height 23
click at [690, 175] on button "navigation button" at bounding box center [680, 174] width 23 height 23
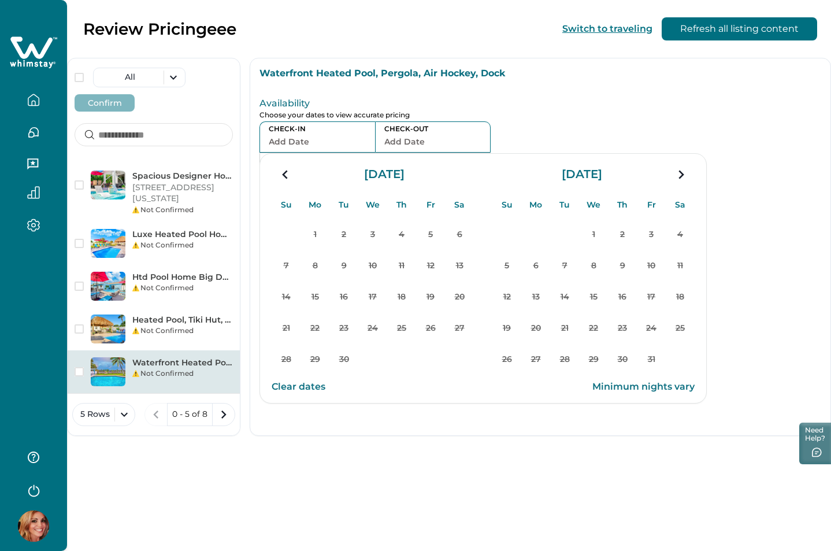
click at [690, 175] on button "navigation button" at bounding box center [680, 174] width 23 height 23
click at [625, 120] on div at bounding box center [708, 139] width 225 height 92
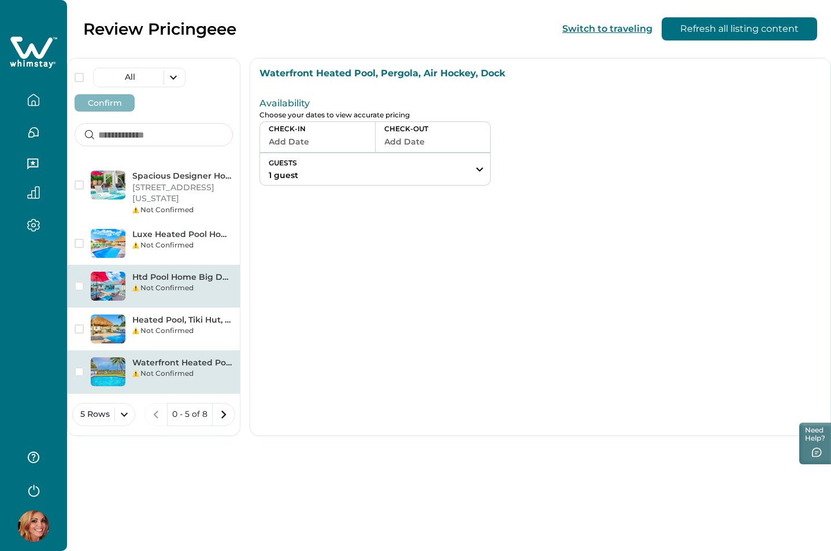
click at [156, 288] on div "Not Confirmed" at bounding box center [182, 288] width 101 height 10
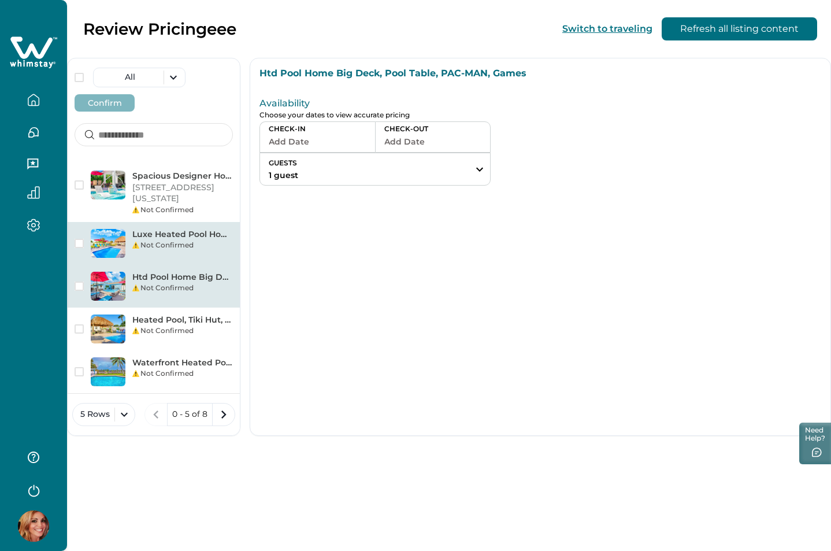
click at [158, 240] on div "Not Confirmed" at bounding box center [182, 245] width 101 height 10
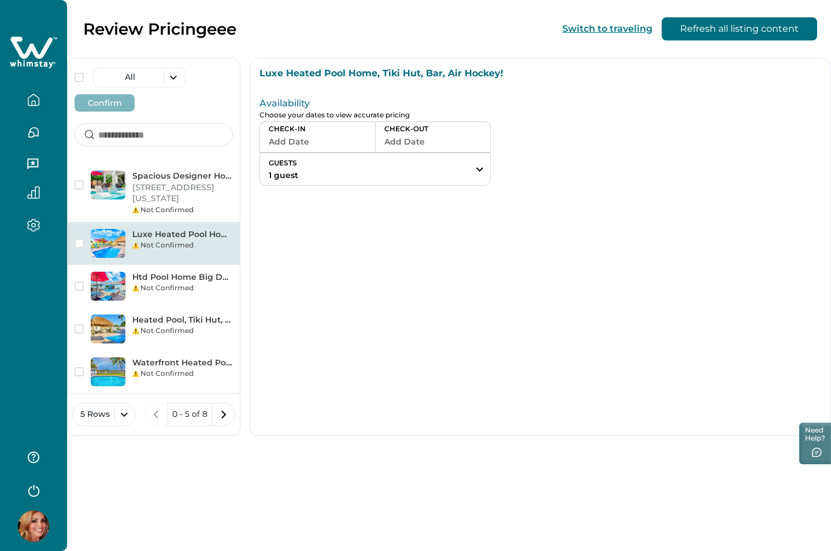
click at [311, 139] on button "Add Date" at bounding box center [318, 141] width 98 height 16
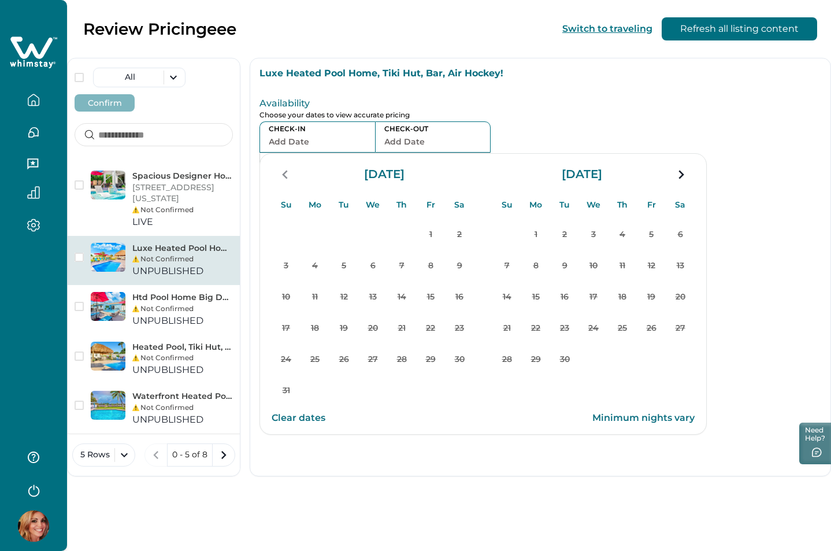
click at [25, 49] on icon at bounding box center [33, 52] width 47 height 35
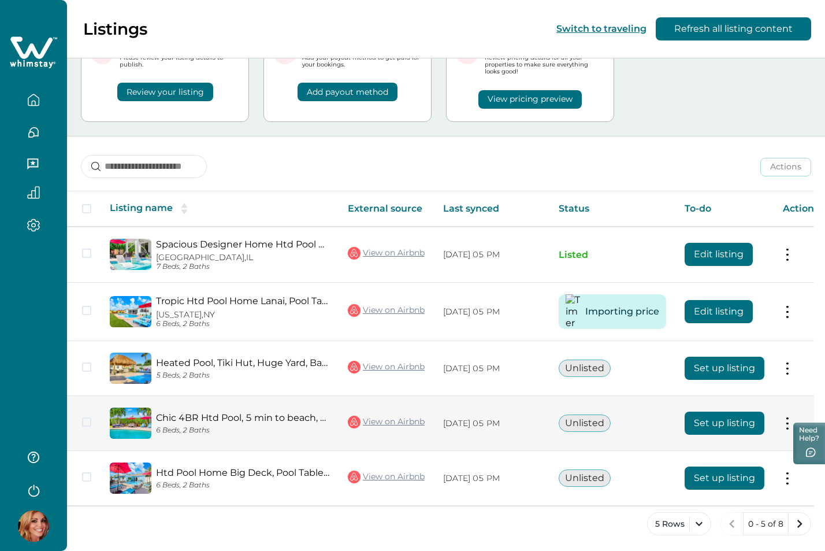
scroll to position [63, 0]
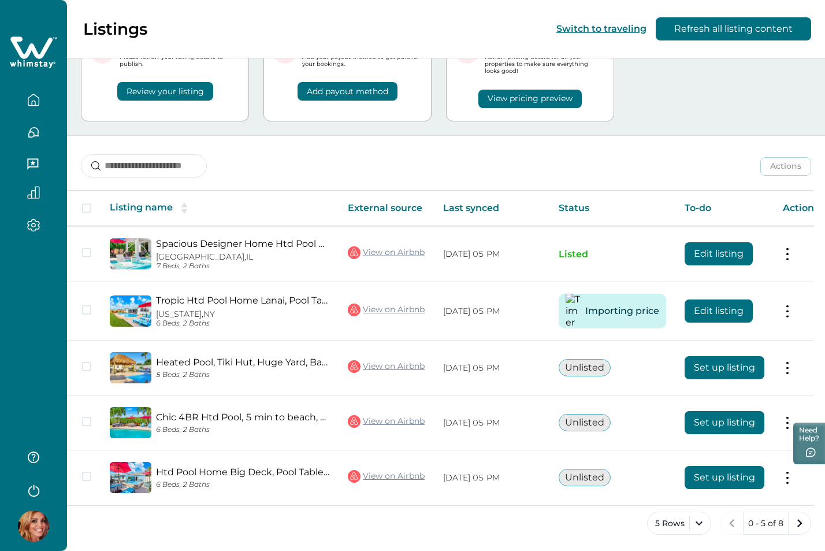
click at [545, 100] on button "View pricing preview" at bounding box center [529, 99] width 103 height 18
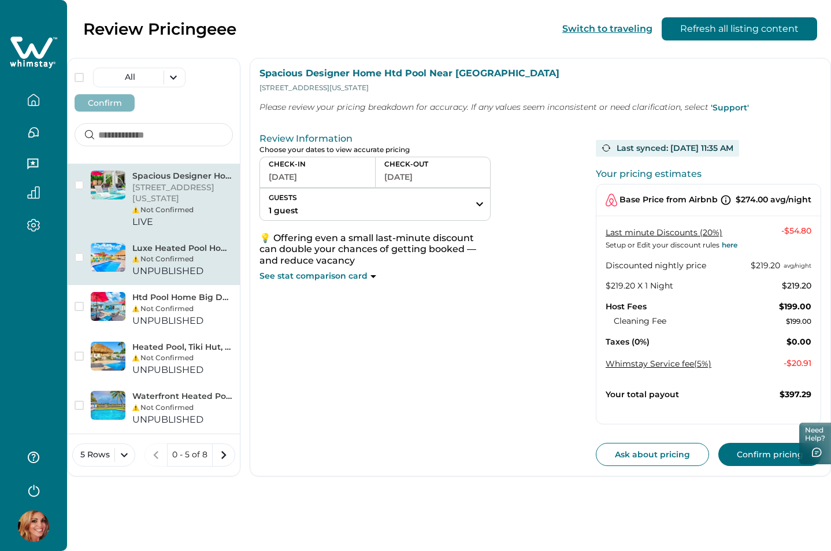
click at [154, 270] on div "Luxe Heated Pool Home, Tiki Hut, Bar, Air Hockey! Not Confirmed UNPUBLISHED" at bounding box center [182, 261] width 101 height 36
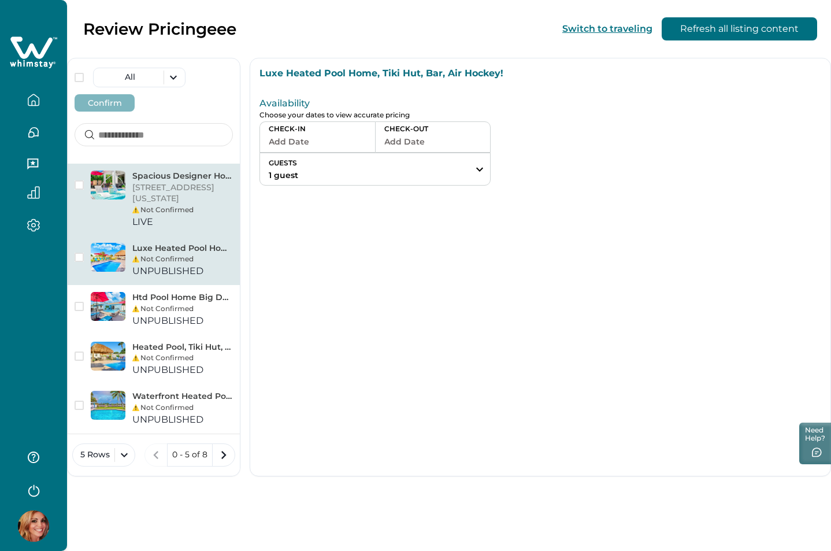
click at [161, 199] on p "[STREET_ADDRESS][US_STATE]" at bounding box center [182, 193] width 101 height 23
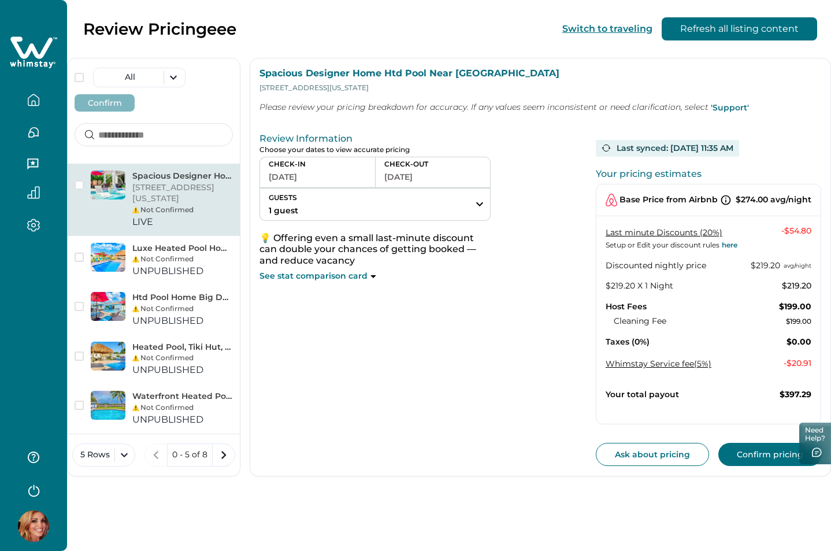
click at [304, 177] on button "[DATE]" at bounding box center [318, 177] width 98 height 16
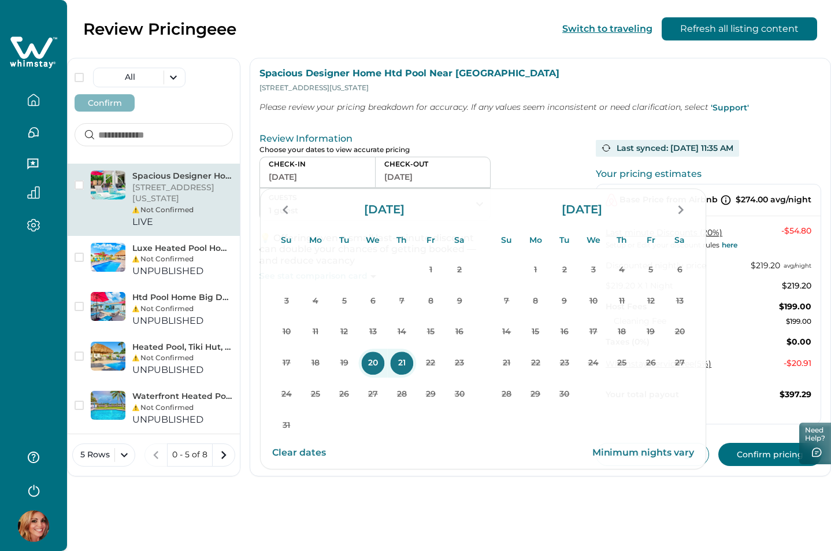
click at [493, 146] on p "Choose your dates to view accurate pricing" at bounding box center [422, 150] width 327 height 9
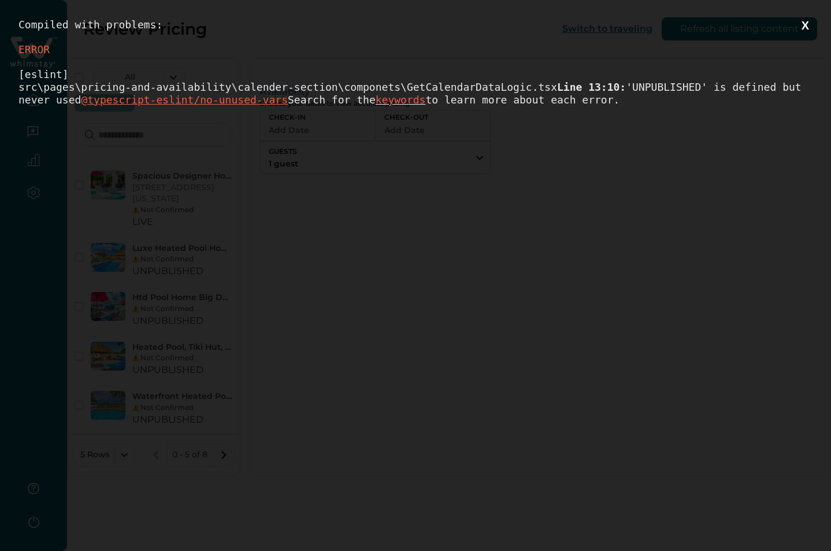
click at [805, 26] on button "X" at bounding box center [805, 25] width 14 height 14
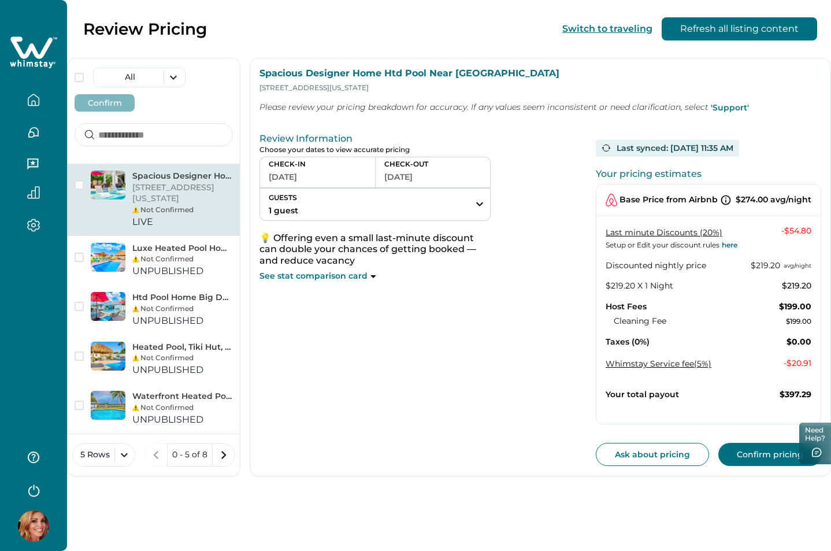
click at [293, 179] on button "[DATE]" at bounding box center [318, 177] width 98 height 16
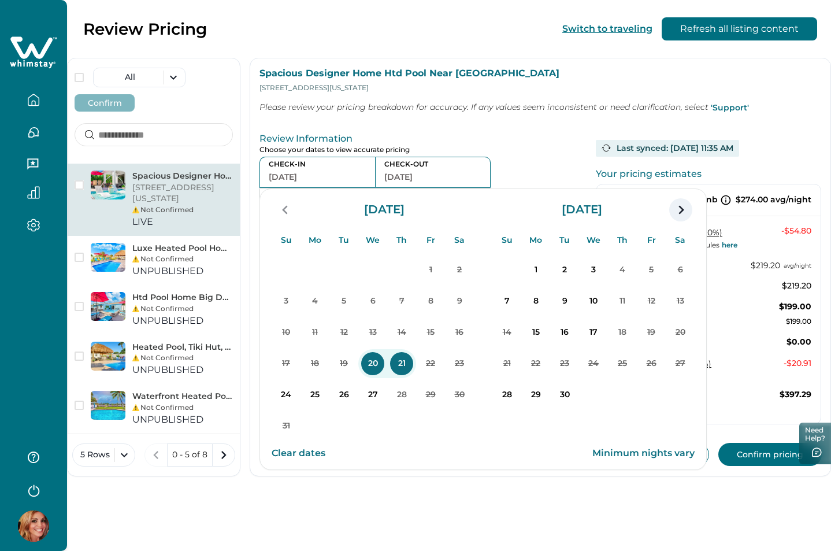
click at [680, 214] on icon "navigation button" at bounding box center [680, 209] width 18 height 21
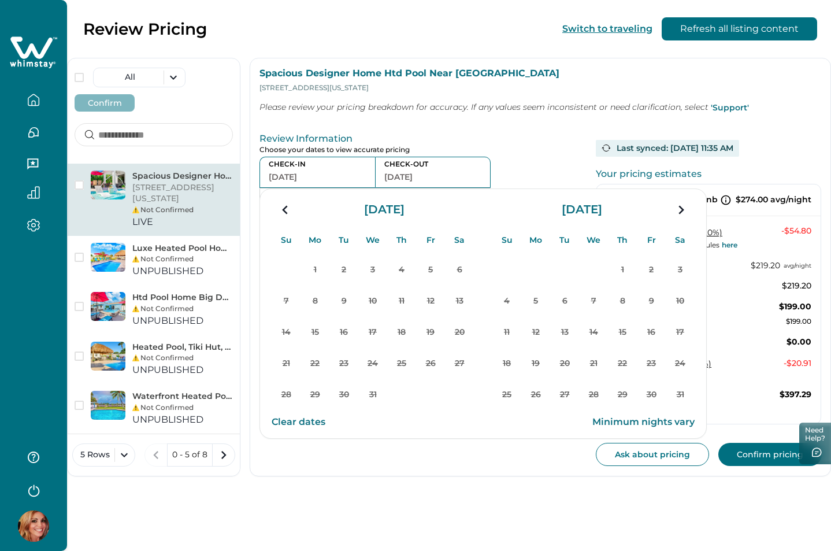
click at [680, 214] on icon "navigation button" at bounding box center [680, 209] width 18 height 21
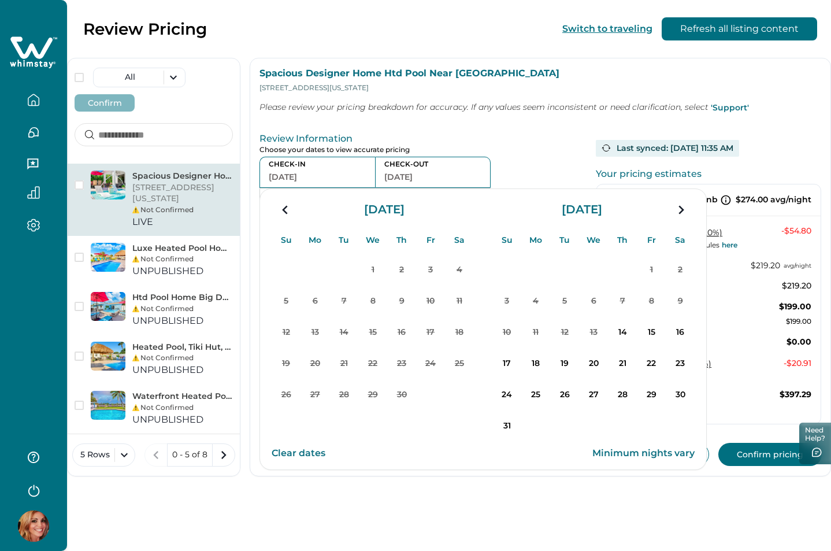
click at [680, 214] on icon "navigation button" at bounding box center [680, 209] width 18 height 21
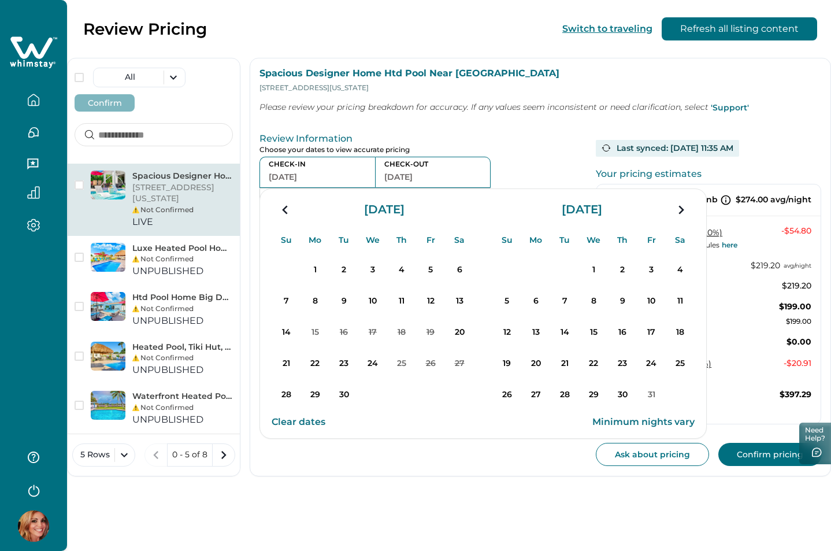
click at [680, 214] on icon "navigation button" at bounding box center [680, 209] width 18 height 21
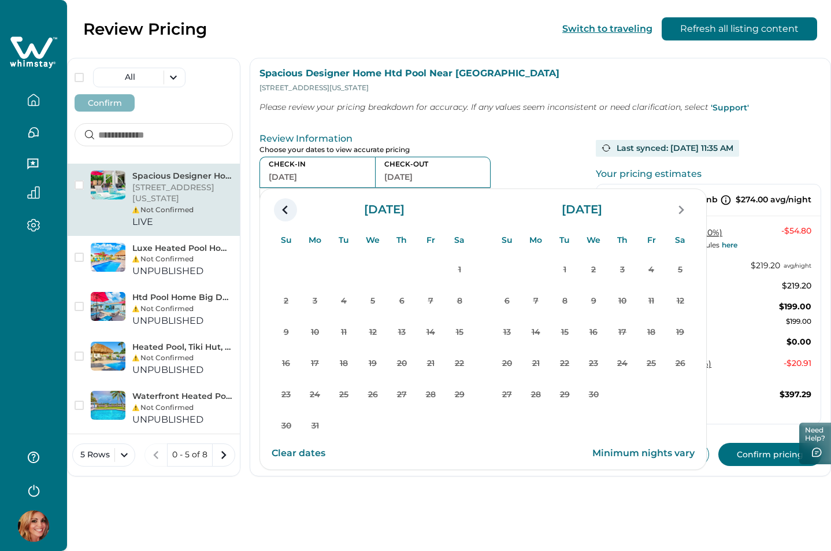
click at [283, 209] on icon "navigation button" at bounding box center [285, 209] width 18 height 21
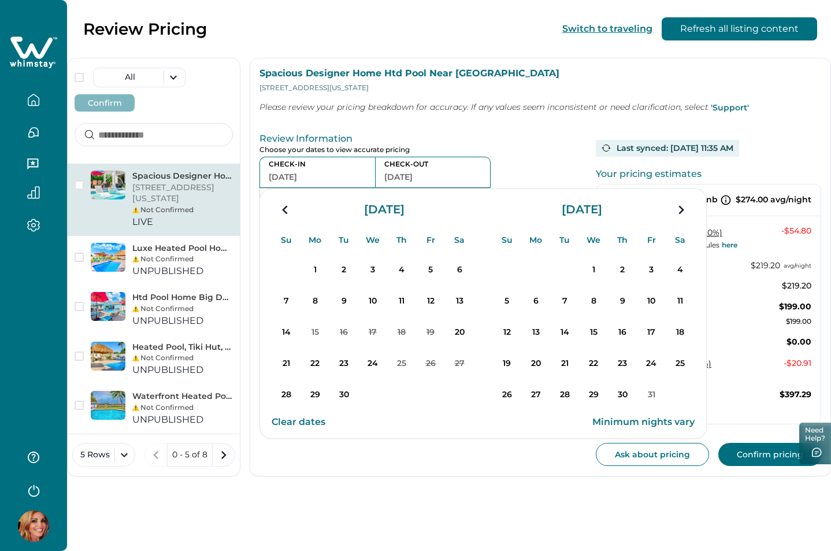
click at [283, 209] on icon "navigation button" at bounding box center [285, 209] width 18 height 21
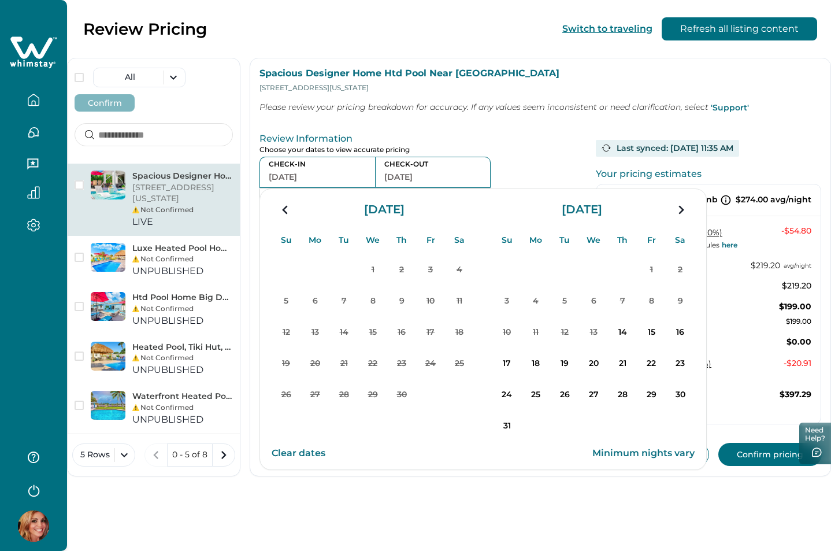
click at [283, 209] on icon "navigation button" at bounding box center [285, 209] width 18 height 21
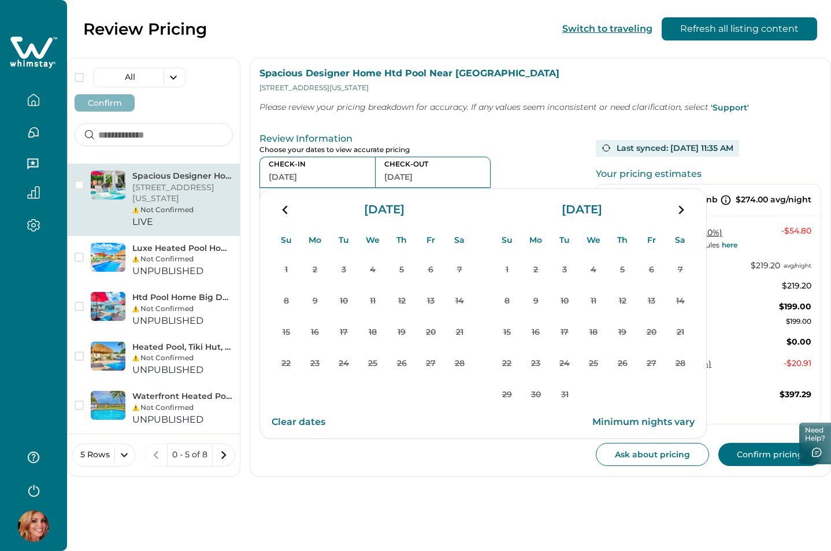
click at [283, 209] on icon "navigation button" at bounding box center [285, 209] width 18 height 21
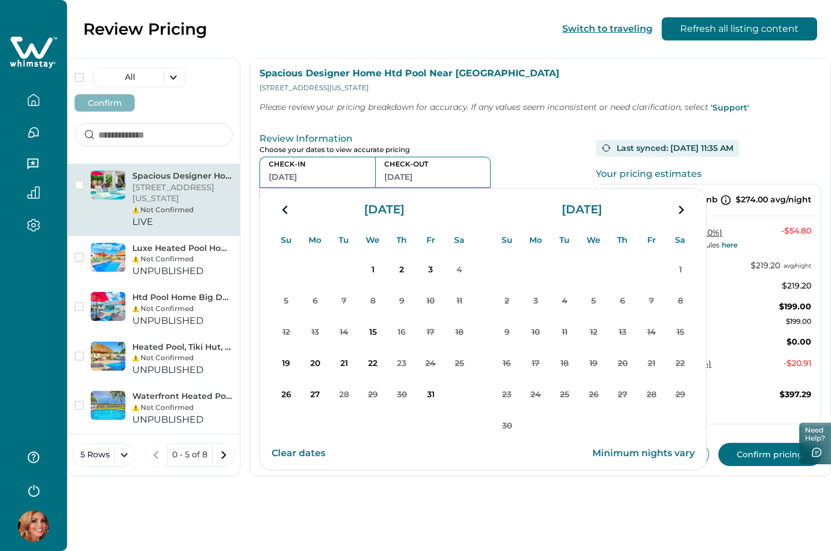
click at [283, 209] on icon "navigation button" at bounding box center [285, 209] width 18 height 21
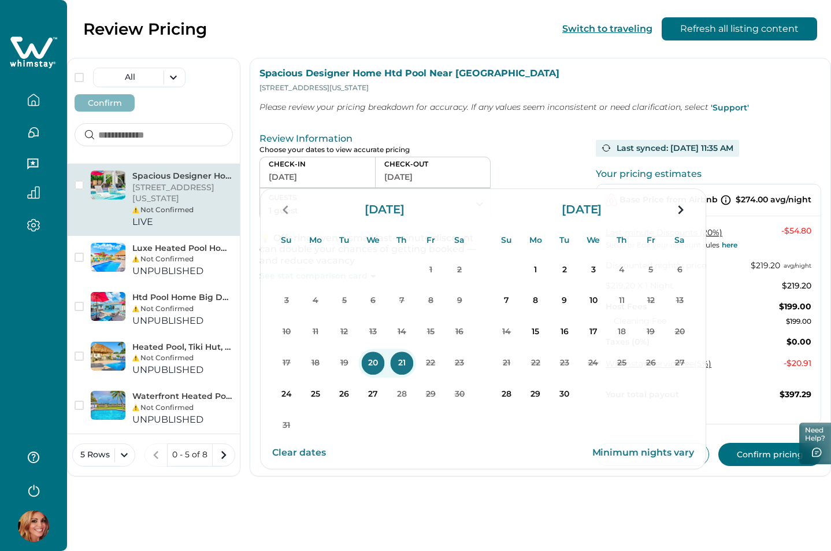
click at [501, 139] on p "Review Information" at bounding box center [422, 139] width 327 height 12
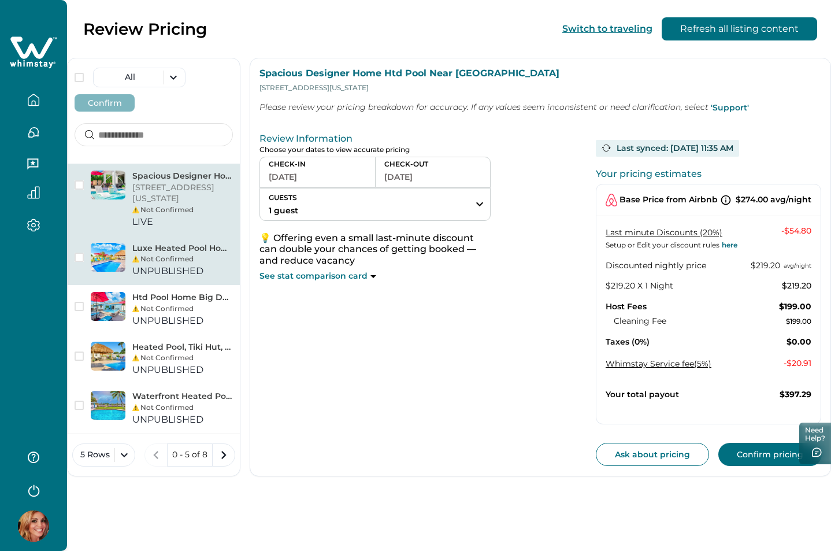
click at [194, 246] on p "Luxe Heated Pool Home, Tiki Hut, Bar, Air Hockey!" at bounding box center [182, 249] width 101 height 12
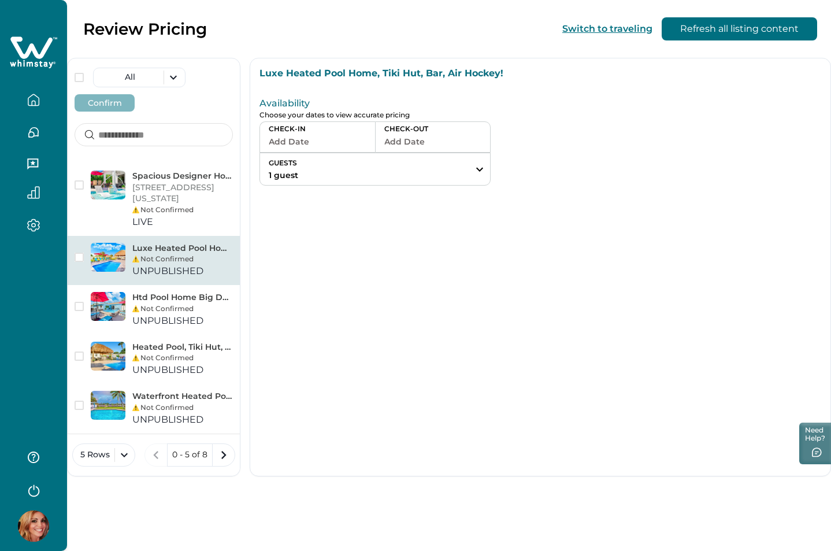
click at [300, 144] on button "Add Date" at bounding box center [318, 141] width 98 height 16
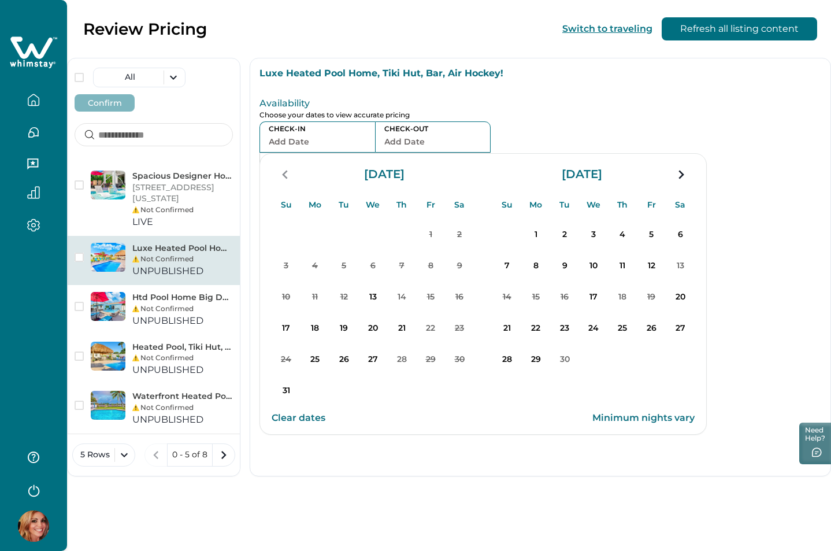
click at [322, 456] on div "Luxe Heated Pool Home, Tiki Hut, Bar, Air Hockey! Availability Choose your date…" at bounding box center [540, 267] width 581 height 418
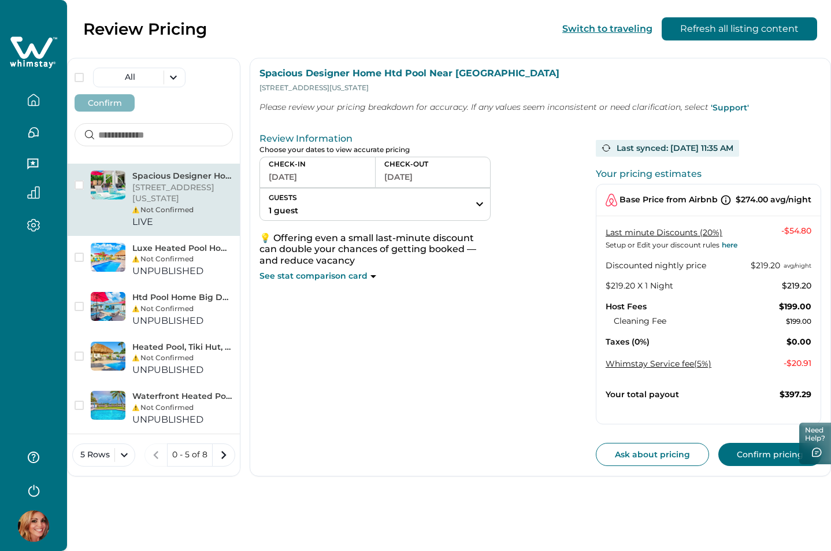
click at [291, 177] on button "[DATE]" at bounding box center [318, 177] width 98 height 16
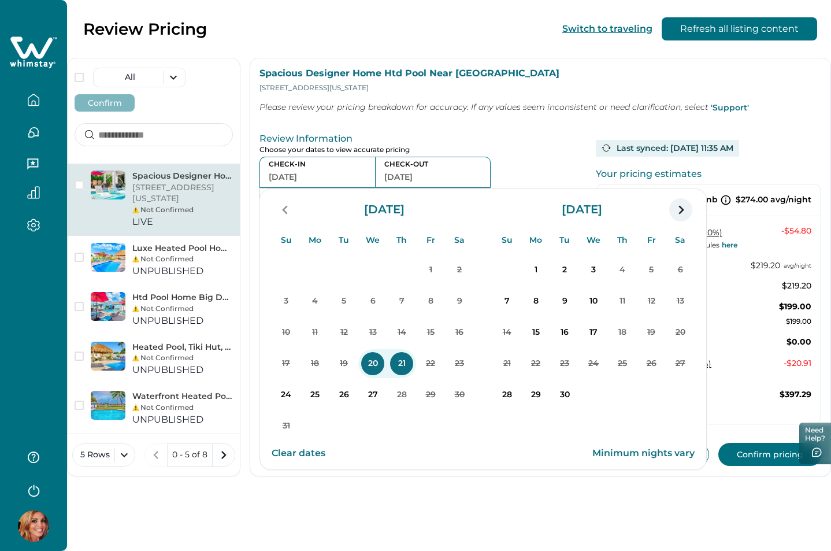
click at [679, 211] on icon "navigation button" at bounding box center [680, 209] width 18 height 21
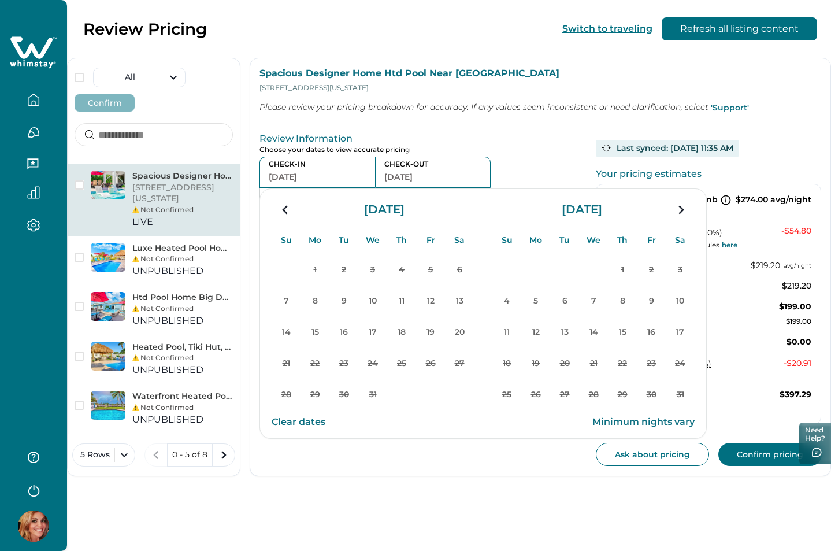
click at [679, 211] on icon "navigation button" at bounding box center [680, 209] width 18 height 21
click at [556, 137] on p "Review Information" at bounding box center [422, 139] width 327 height 12
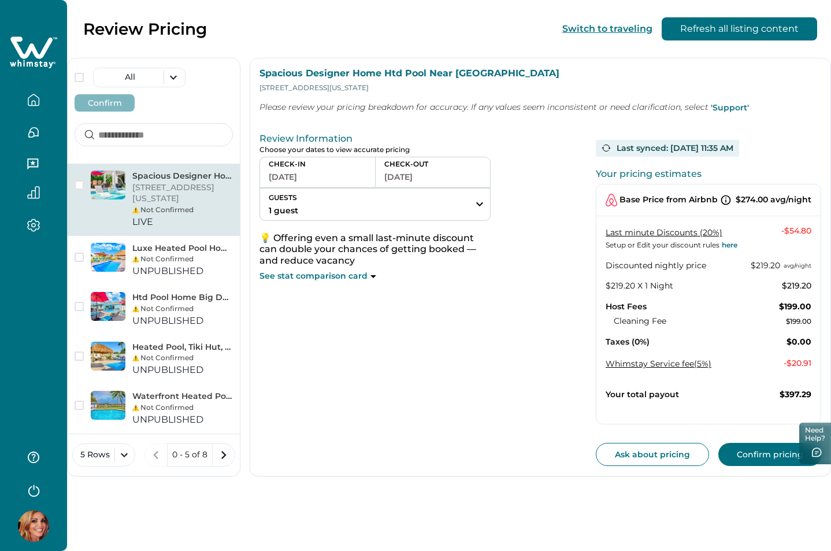
click at [291, 175] on button "[DATE]" at bounding box center [318, 177] width 98 height 16
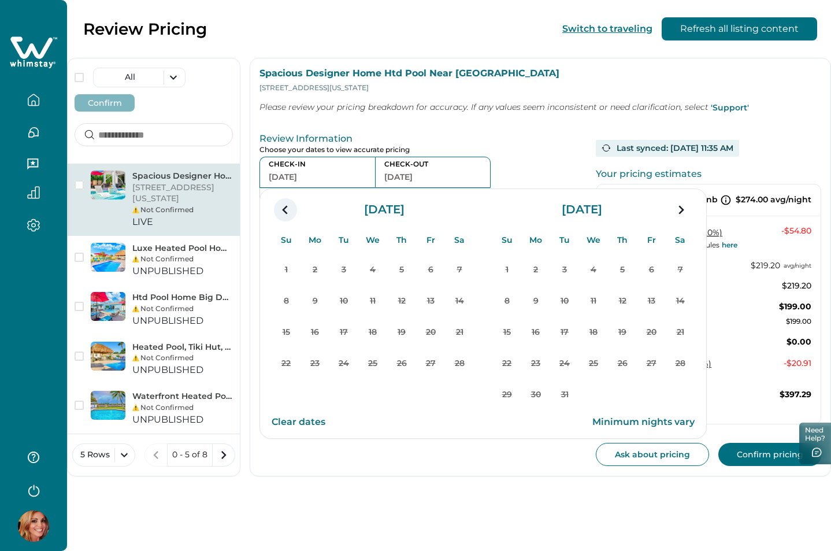
click at [285, 209] on icon "navigation button" at bounding box center [285, 209] width 18 height 21
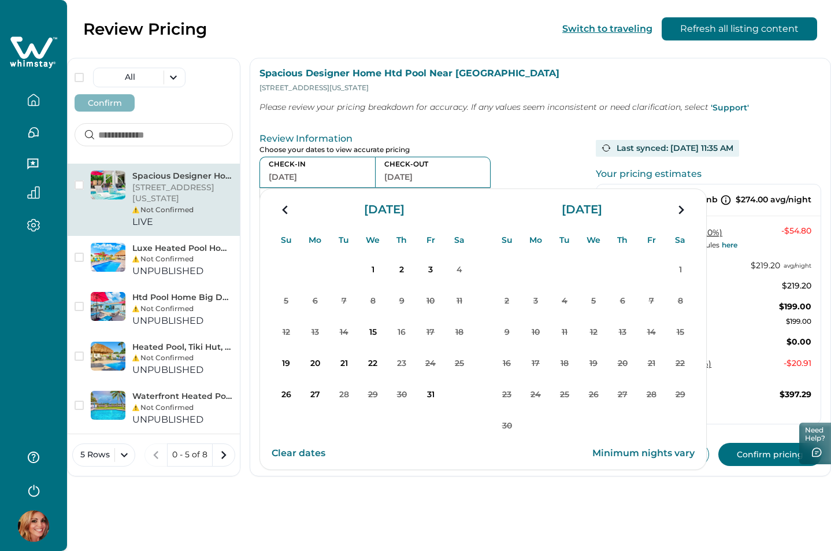
click at [285, 209] on icon "navigation button" at bounding box center [285, 209] width 18 height 21
click at [509, 124] on div "Review Information Choose your dates to view accurate pricing CHECK-IN 08-20-20…" at bounding box center [540, 297] width 580 height 356
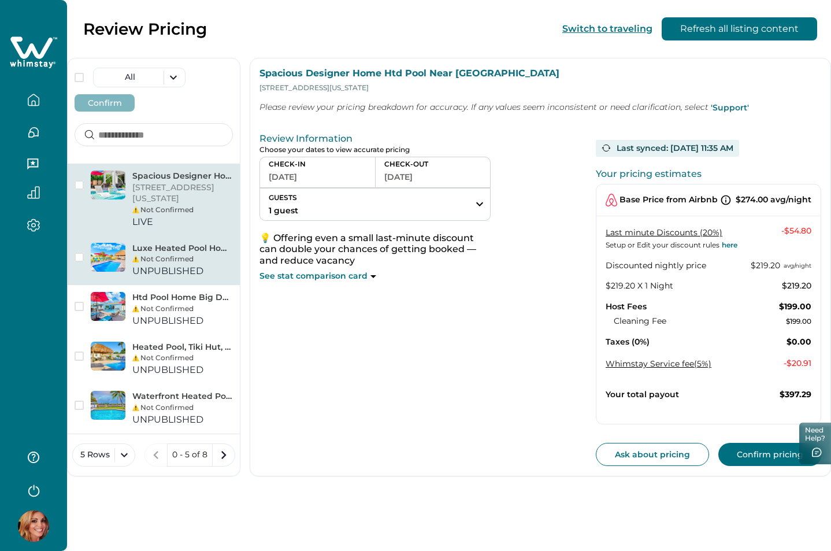
click at [189, 266] on div "Luxe Heated Pool Home, Tiki Hut, Bar, Air Hockey! Not Confirmed UNPUBLISHED" at bounding box center [182, 261] width 101 height 36
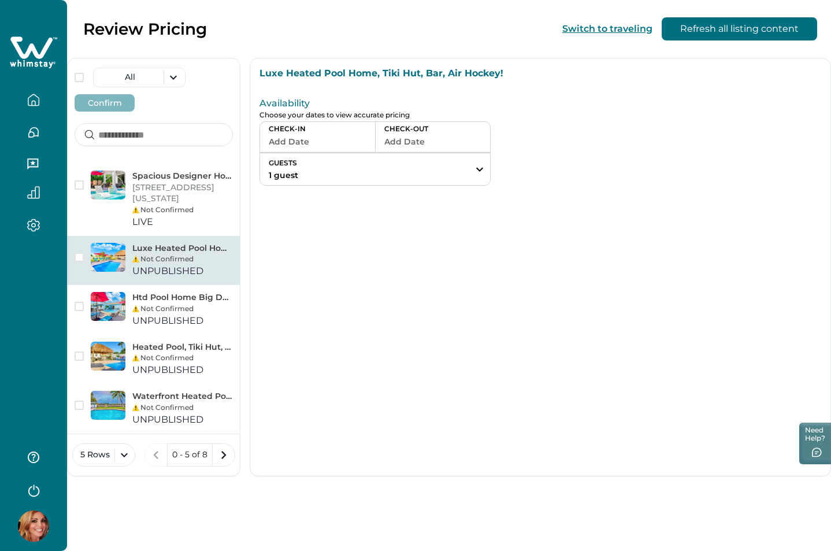
click at [320, 146] on button "Add Date" at bounding box center [318, 141] width 98 height 16
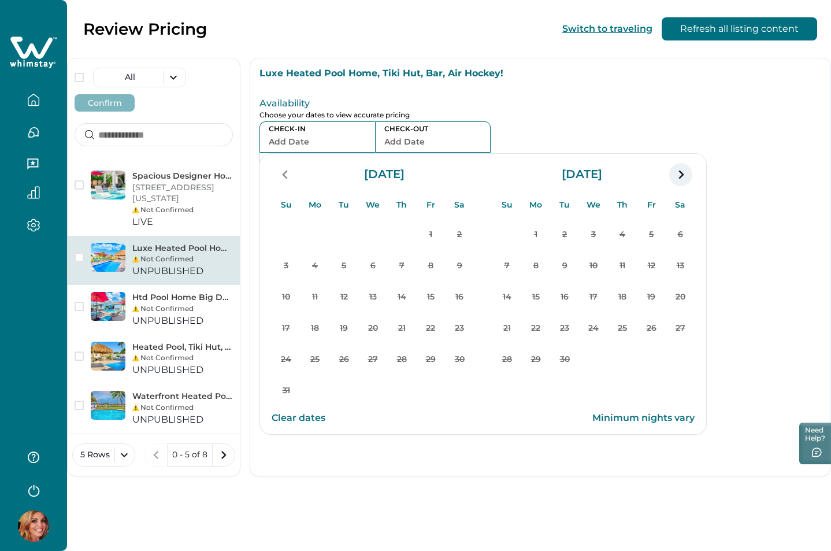
click at [682, 177] on icon "navigation button" at bounding box center [680, 174] width 18 height 21
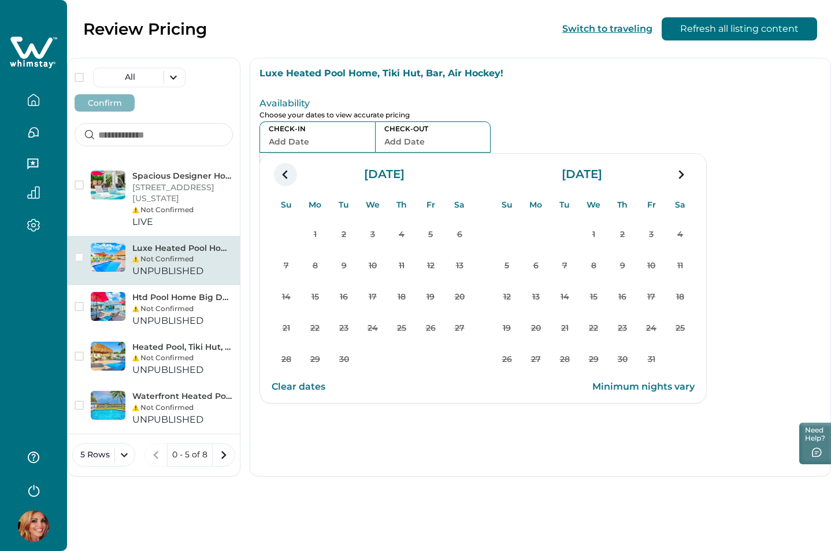
click at [278, 175] on icon "navigation button" at bounding box center [285, 174] width 18 height 21
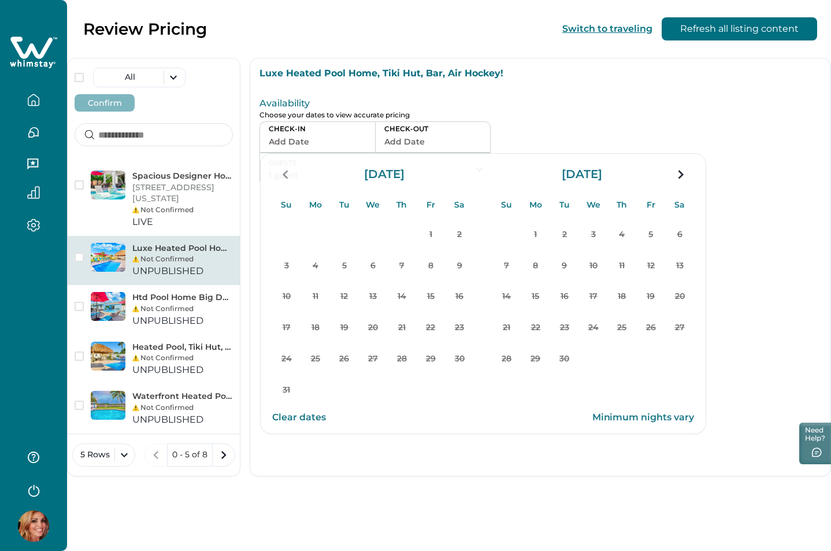
click at [538, 133] on div "CHECK-IN Add Date CHECK-OUT Add Date GUESTS 1 guest Adults Ages 18 or above 1 C…" at bounding box center [422, 153] width 327 height 64
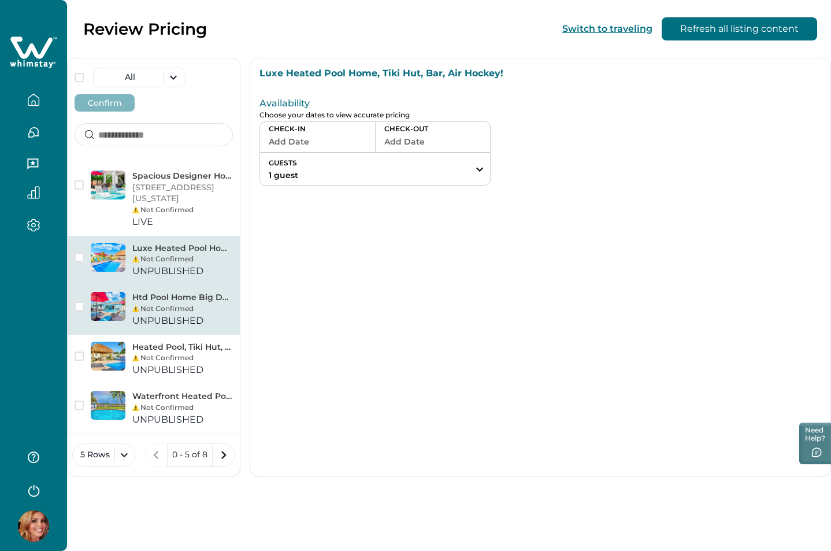
click at [180, 310] on div "Not Confirmed" at bounding box center [182, 308] width 101 height 10
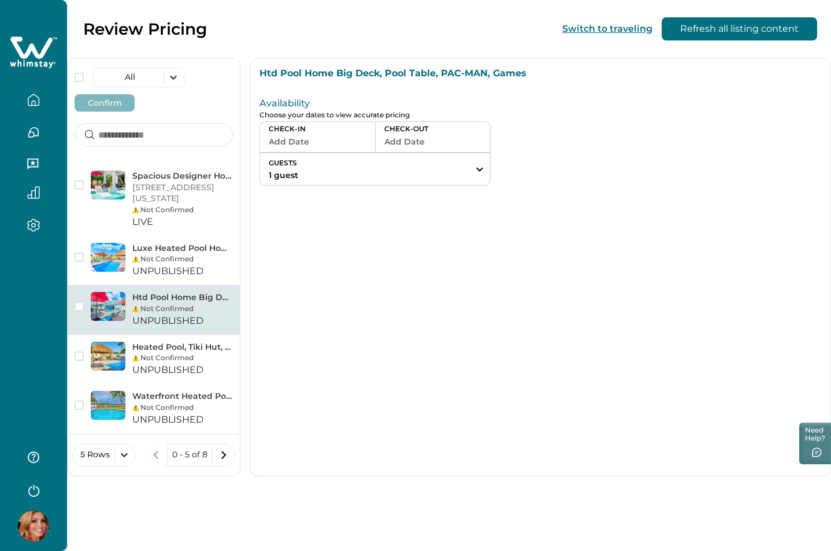
click at [296, 145] on button "Add Date" at bounding box center [318, 141] width 98 height 16
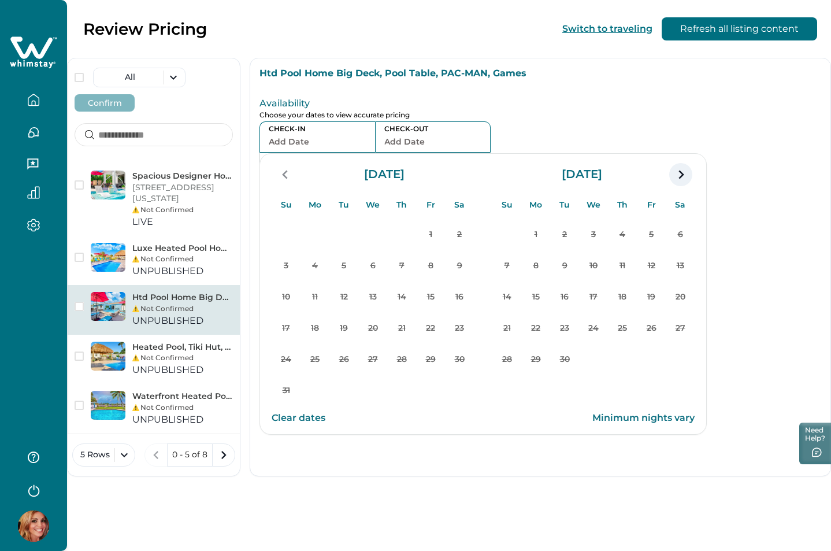
click at [682, 180] on icon "navigation button" at bounding box center [680, 174] width 18 height 21
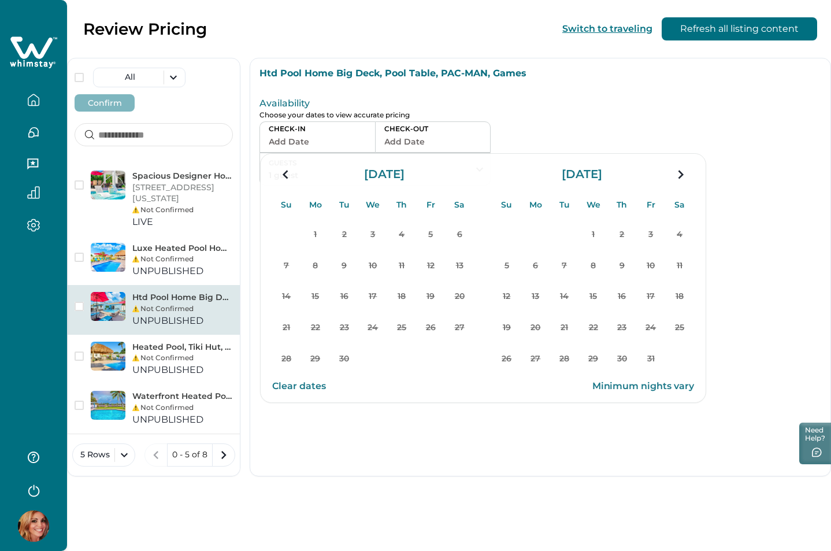
click at [565, 123] on div "CHECK-IN Add Date CHECK-OUT Add Date GUESTS 1 guest Adults Ages 18 or above 1 C…" at bounding box center [422, 153] width 327 height 64
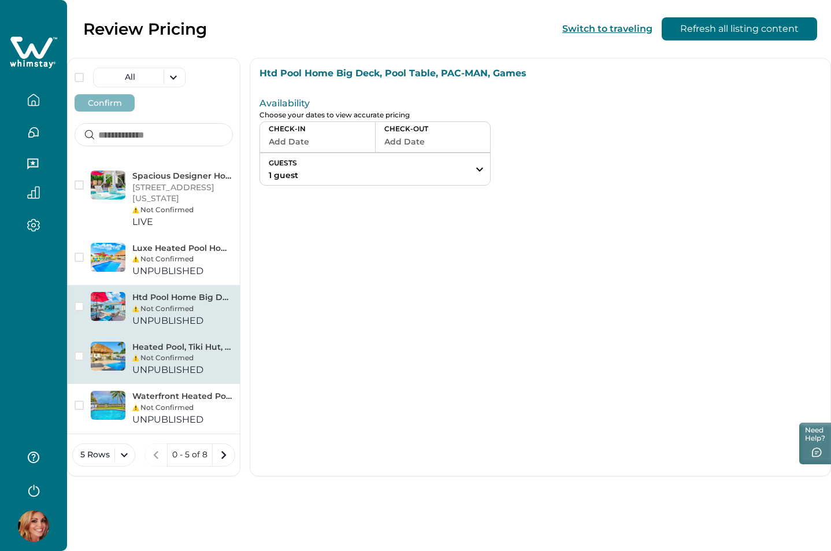
click at [175, 355] on div "Not Confirmed" at bounding box center [182, 357] width 101 height 10
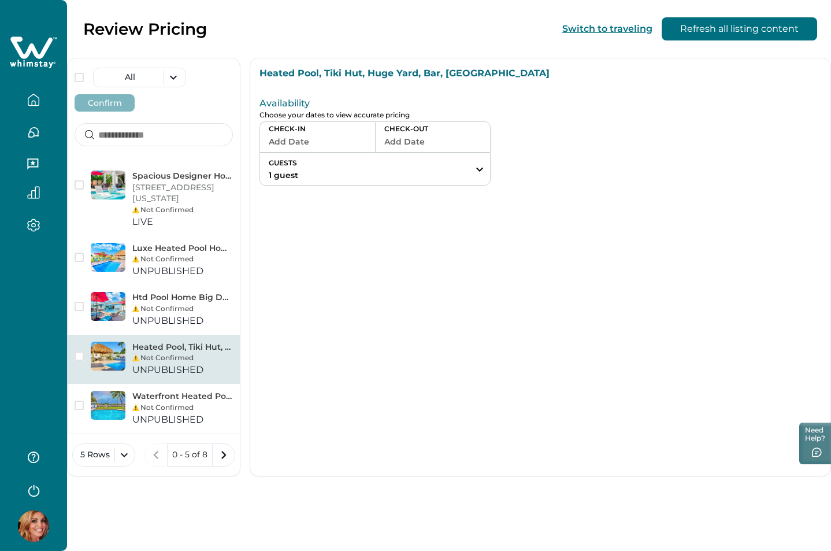
click at [315, 142] on button "Add Date" at bounding box center [318, 141] width 98 height 16
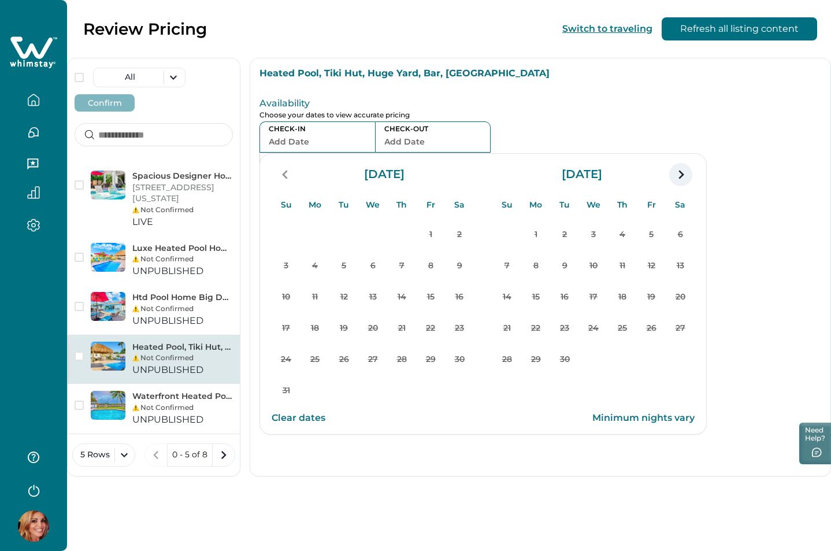
click at [681, 177] on icon "navigation button" at bounding box center [680, 174] width 5 height 9
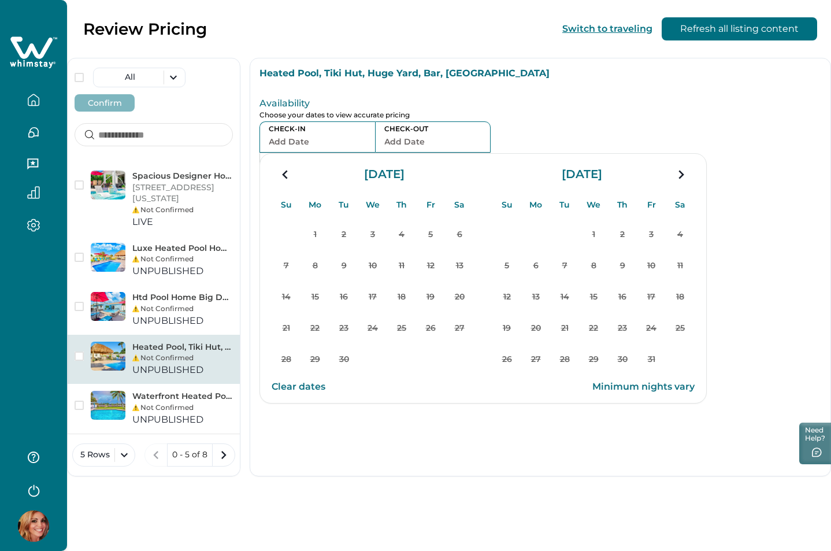
click at [681, 177] on icon "navigation button" at bounding box center [680, 174] width 5 height 9
click at [582, 138] on div "CHECK-IN Add Date CHECK-OUT Add Date GUESTS 1 guest Adults Ages 18 or above 1 C…" at bounding box center [422, 153] width 327 height 64
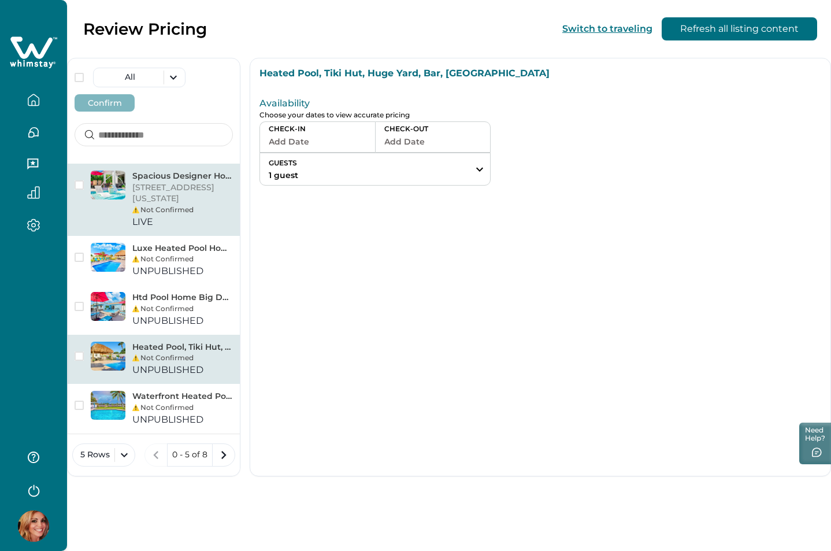
click at [172, 198] on p "456 E Illinois St, Chicago, IL, 60611, US" at bounding box center [182, 193] width 101 height 23
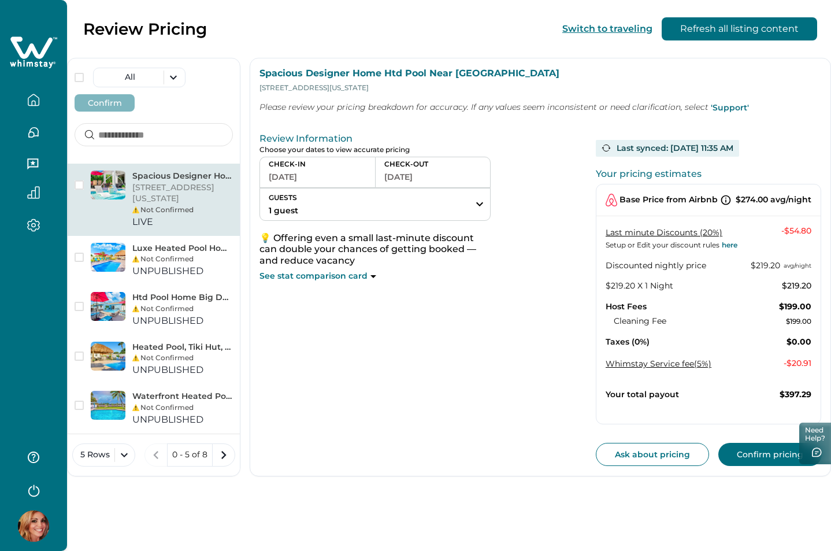
click at [293, 176] on button "08-20-2025" at bounding box center [318, 177] width 98 height 16
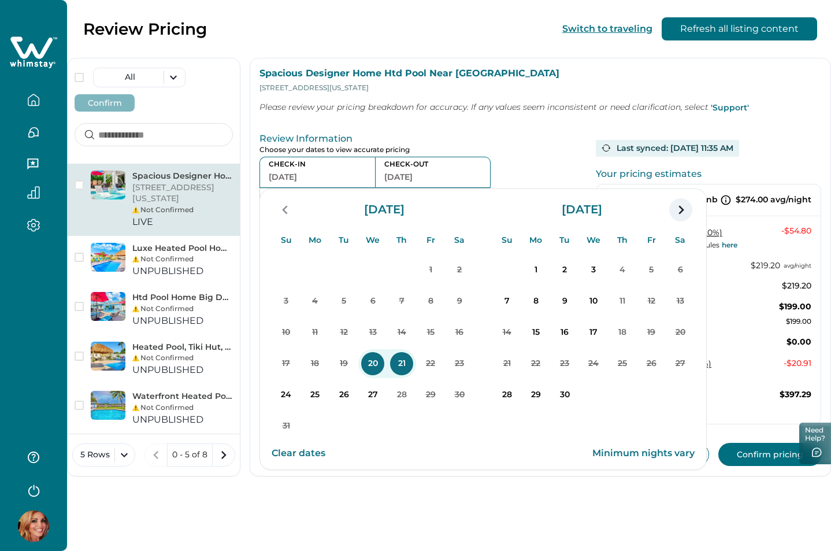
click at [678, 207] on icon "navigation button" at bounding box center [680, 209] width 18 height 21
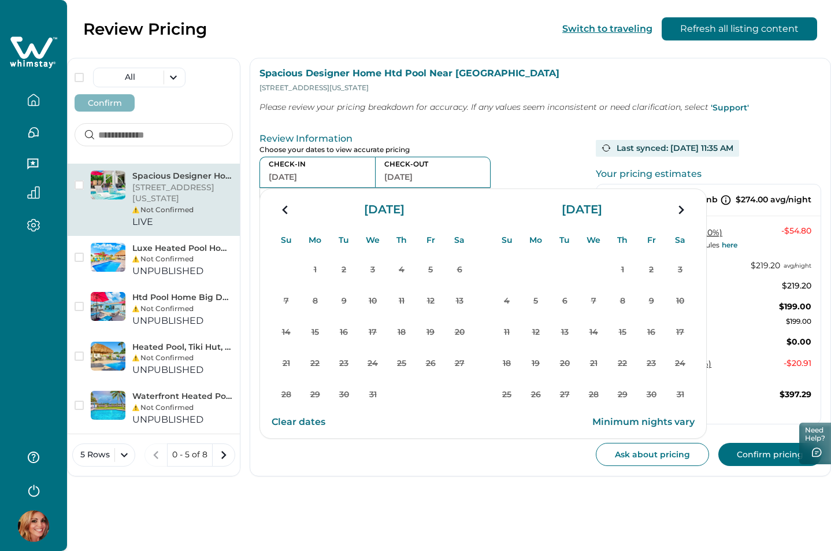
click at [27, 56] on icon at bounding box center [31, 47] width 42 height 22
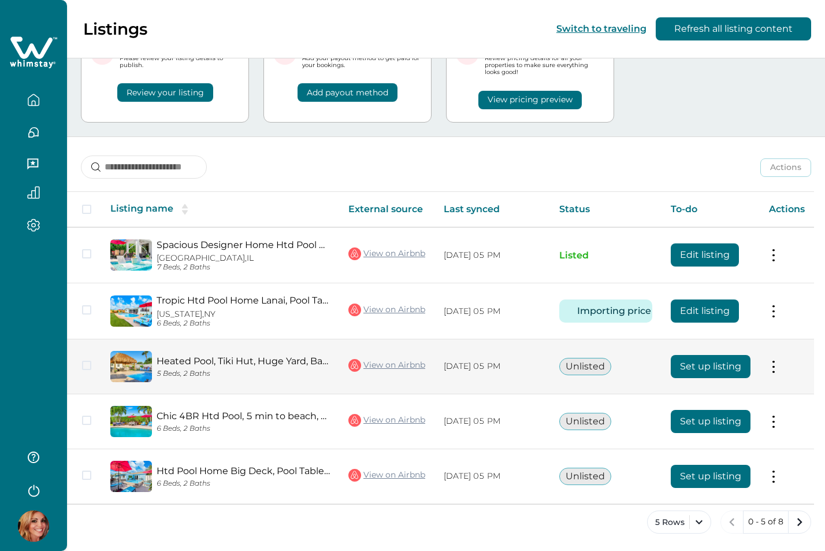
scroll to position [63, 0]
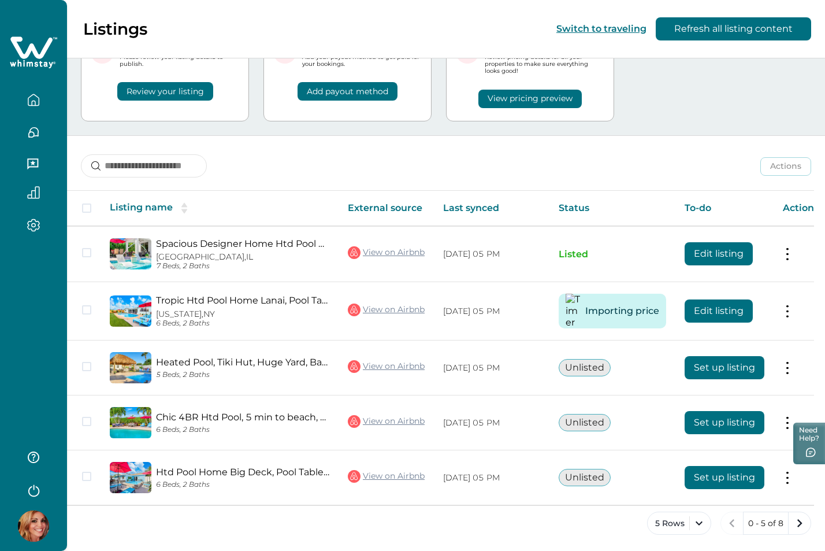
click at [508, 103] on button "View pricing preview" at bounding box center [529, 99] width 103 height 18
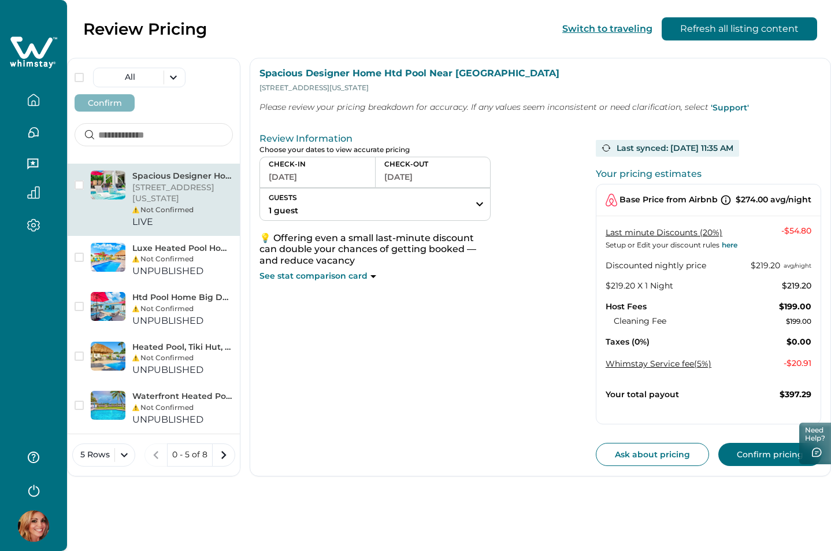
click at [310, 178] on button "[DATE]" at bounding box center [318, 177] width 98 height 16
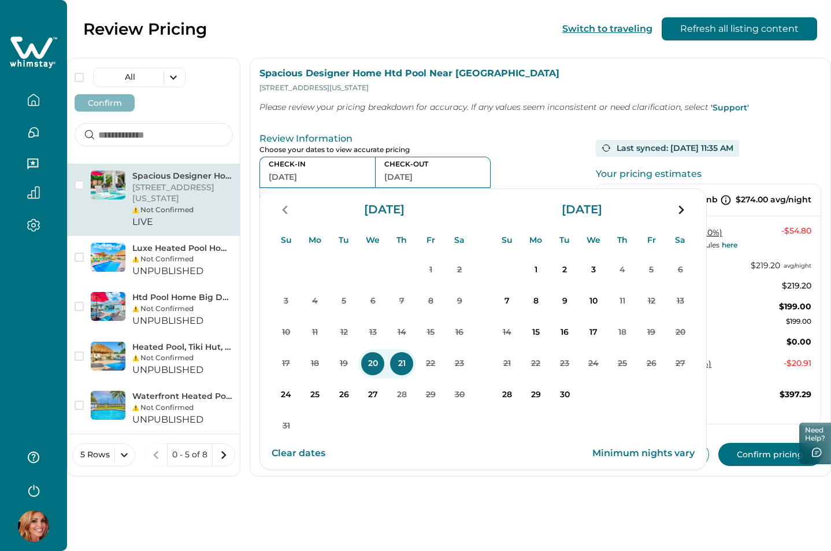
click at [522, 146] on p "Choose your dates to view accurate pricing" at bounding box center [422, 150] width 327 height 9
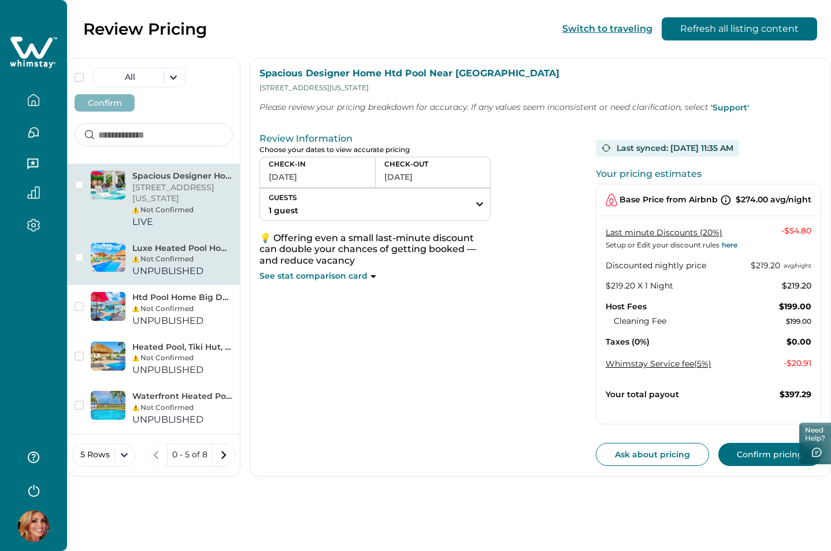
click at [161, 248] on p "Luxe Heated Pool Home, Tiki Hut, Bar, Air Hockey!" at bounding box center [182, 249] width 101 height 12
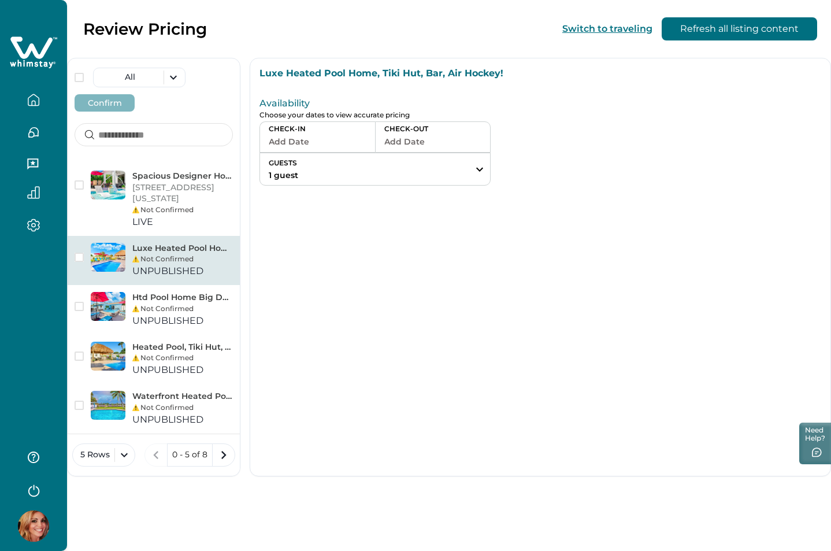
click at [292, 145] on button "Add Date" at bounding box center [318, 141] width 98 height 16
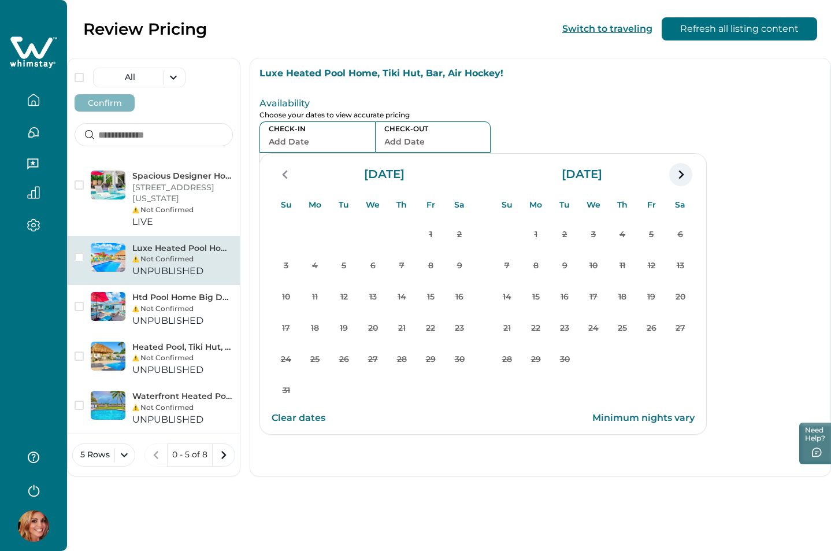
click at [678, 175] on icon "navigation button" at bounding box center [680, 174] width 18 height 21
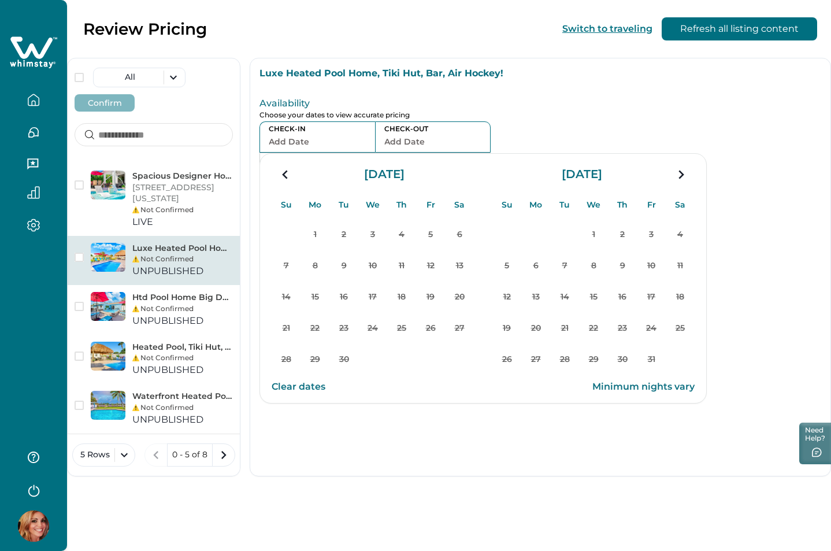
click at [613, 129] on div at bounding box center [708, 139] width 225 height 92
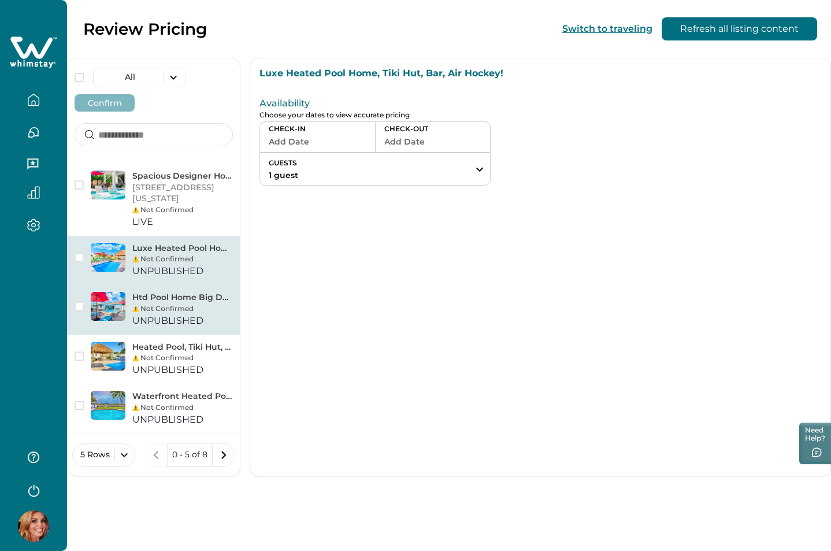
click at [151, 310] on div "Not Confirmed" at bounding box center [182, 308] width 101 height 10
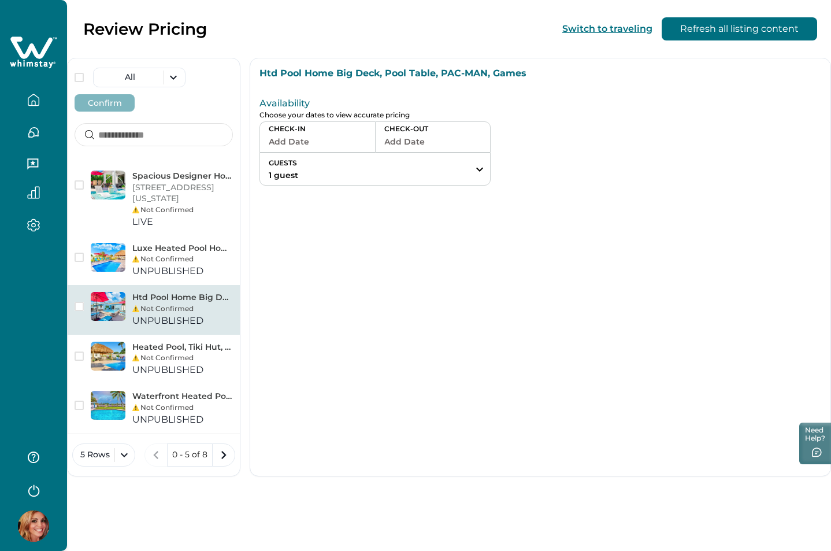
click at [290, 148] on button "Add Date" at bounding box center [318, 141] width 98 height 16
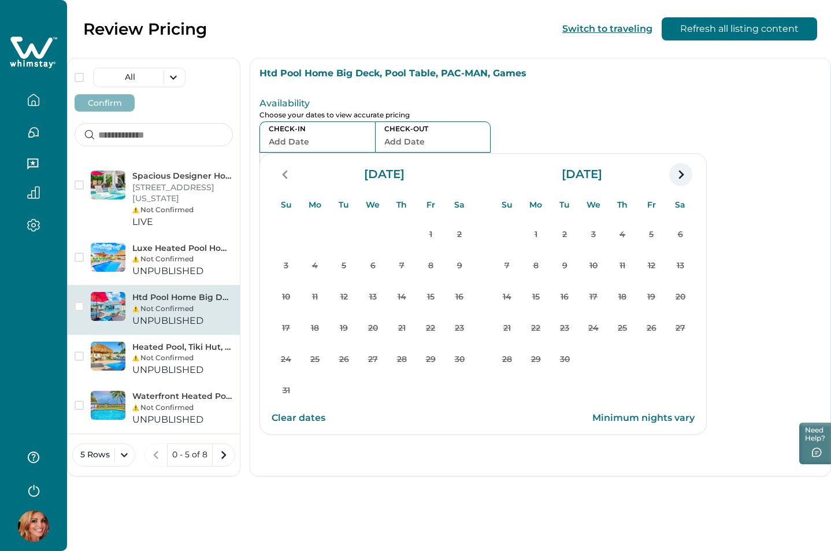
click at [679, 179] on icon "navigation button" at bounding box center [680, 174] width 18 height 21
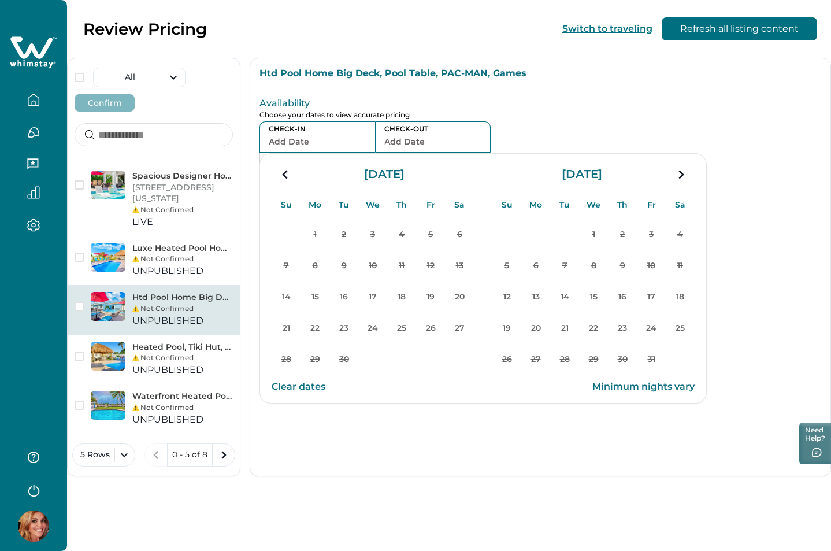
click at [679, 179] on icon "navigation button" at bounding box center [680, 174] width 18 height 21
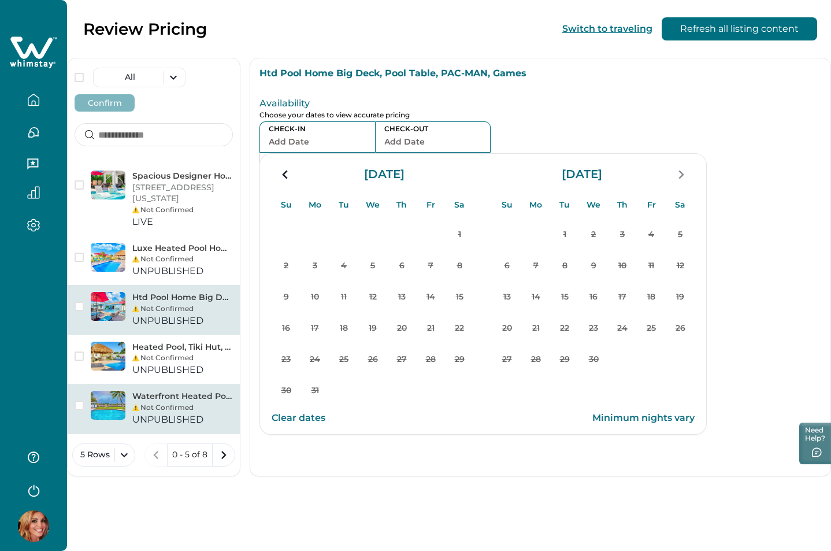
click at [173, 402] on div "Not Confirmed" at bounding box center [182, 407] width 101 height 10
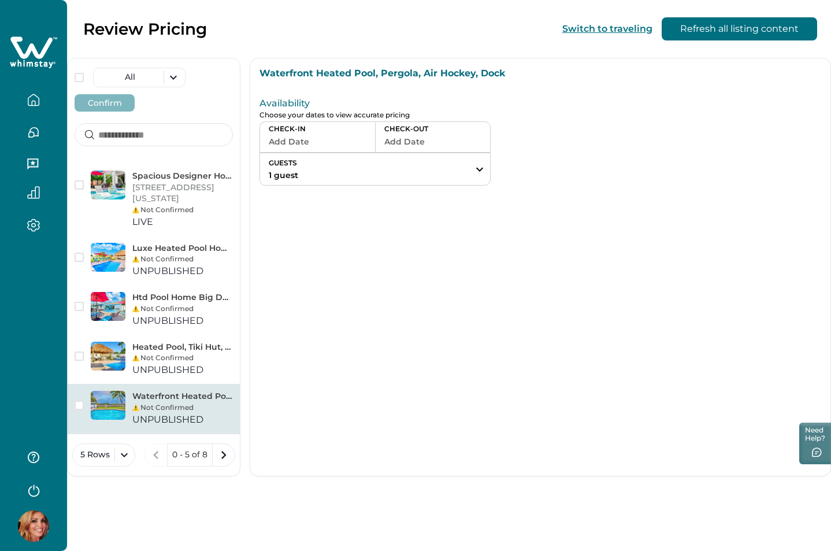
click at [303, 142] on button "Add Date" at bounding box center [318, 141] width 98 height 16
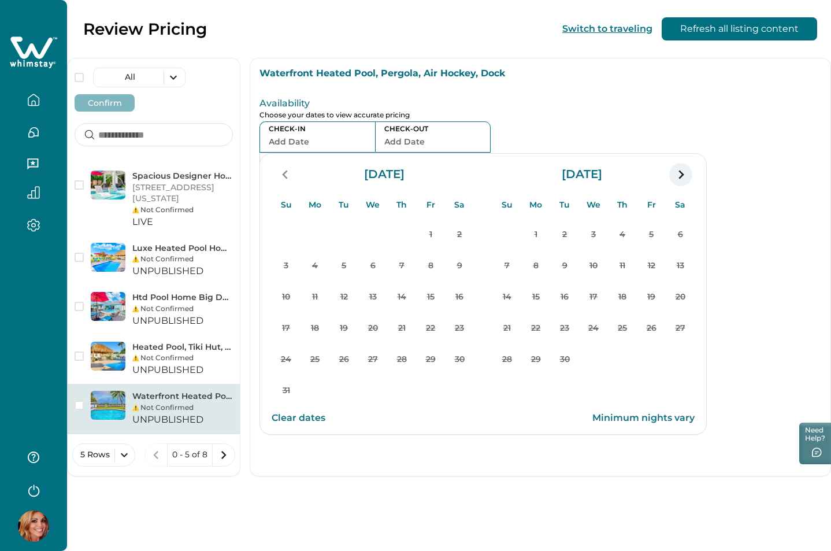
click at [682, 174] on icon "navigation button" at bounding box center [680, 174] width 5 height 9
click at [682, 172] on icon "navigation button" at bounding box center [680, 174] width 18 height 21
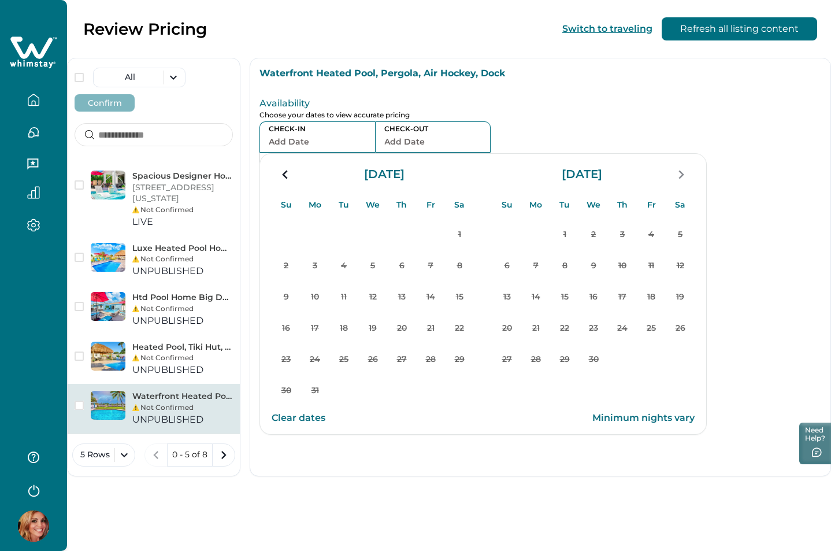
click at [595, 129] on div "Availability Choose your dates to view accurate pricing CHECK-IN Add Date CHECK…" at bounding box center [540, 139] width 580 height 111
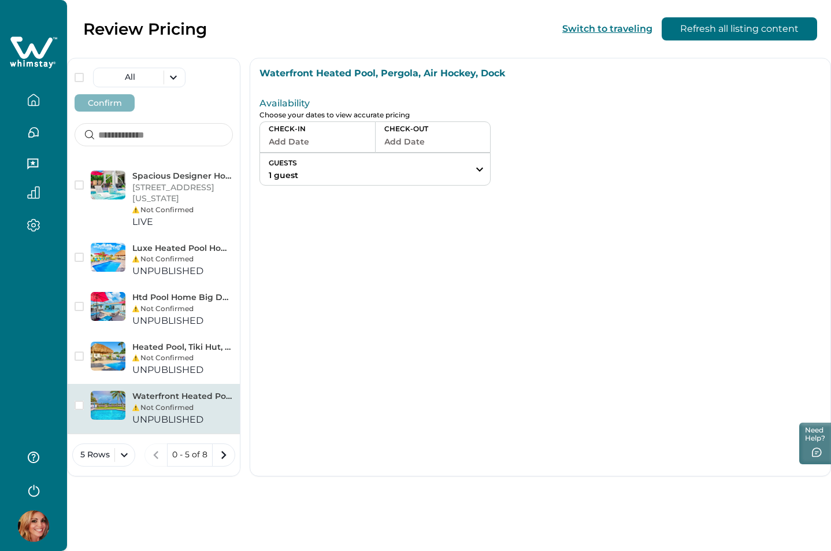
click at [43, 56] on icon at bounding box center [31, 47] width 42 height 22
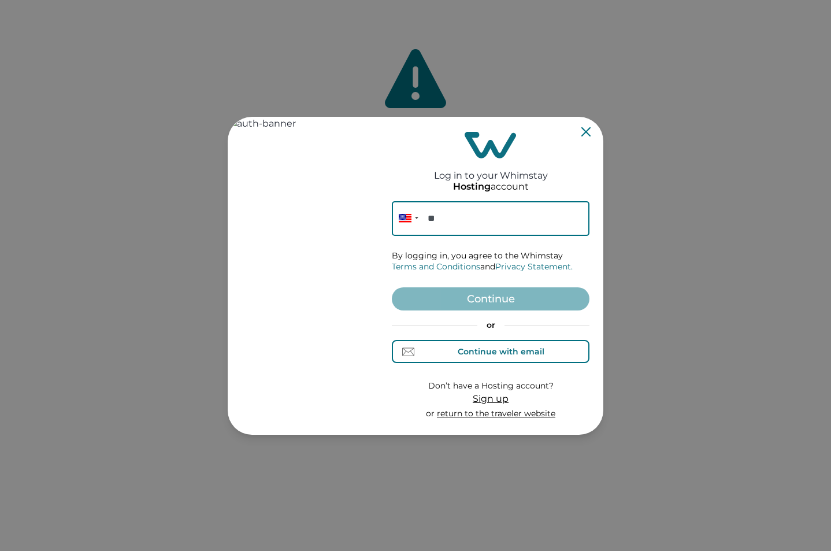
drag, startPoint x: 476, startPoint y: 350, endPoint x: 460, endPoint y: 283, distance: 69.0
click at [476, 349] on div "Continue with email" at bounding box center [501, 351] width 87 height 9
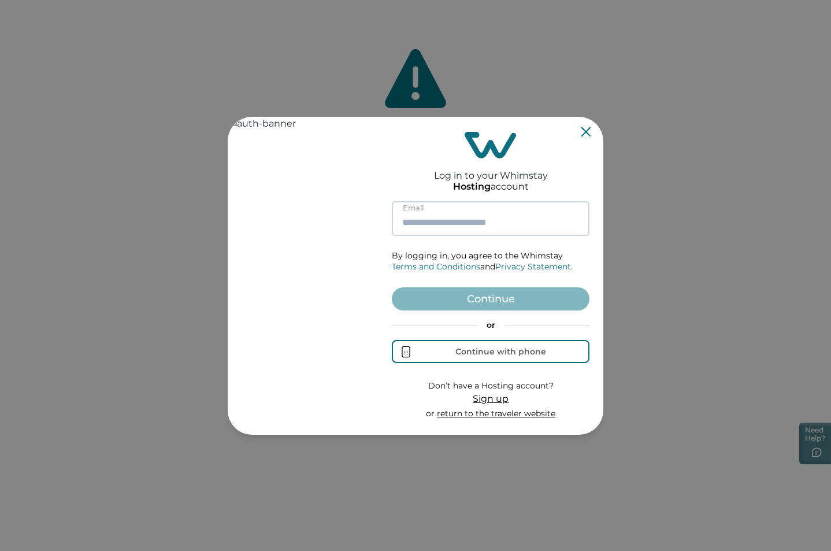
click at [453, 222] on input at bounding box center [491, 218] width 198 height 35
paste input "**********"
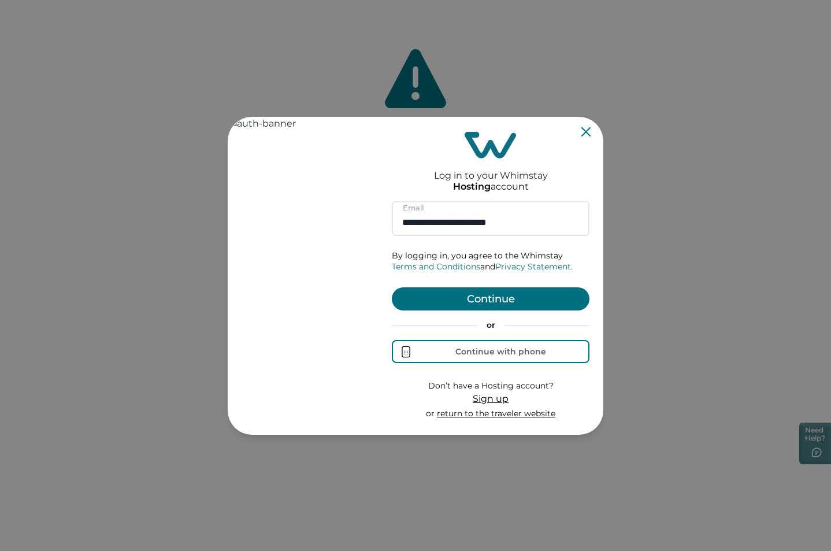
type input "**********"
click at [498, 297] on button "Continue" at bounding box center [491, 298] width 198 height 23
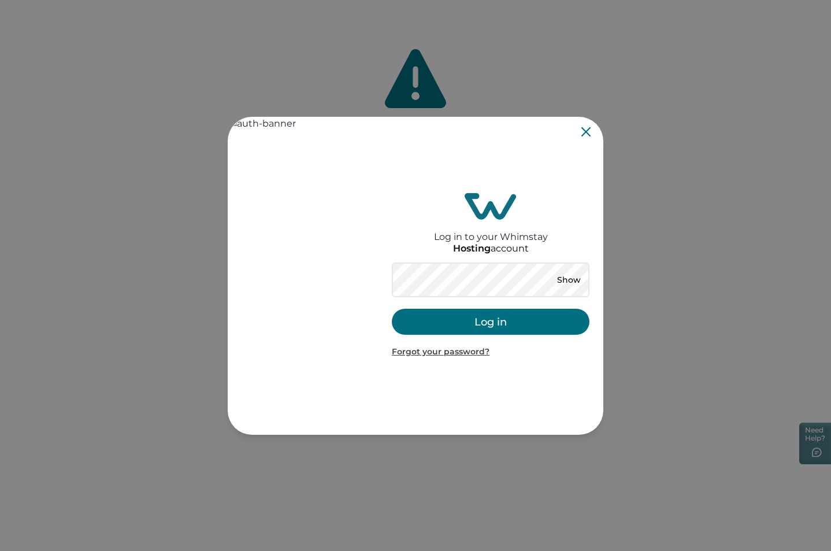
click at [415, 325] on button "Log in" at bounding box center [491, 322] width 198 height 26
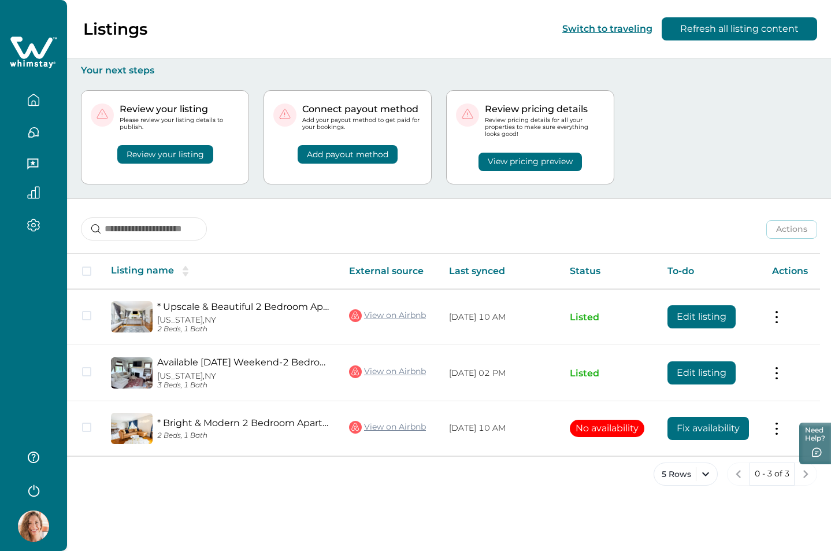
click at [528, 159] on button "View pricing preview" at bounding box center [529, 162] width 103 height 18
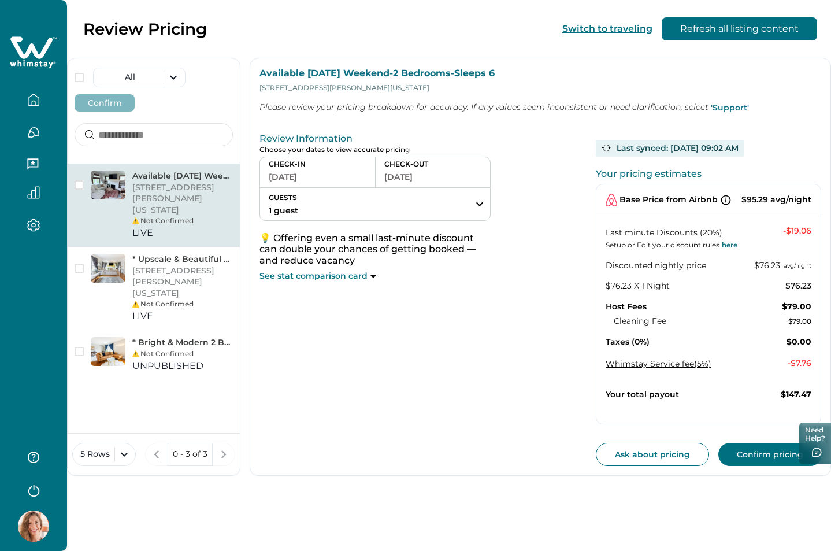
click at [312, 176] on button "[DATE]" at bounding box center [318, 177] width 98 height 16
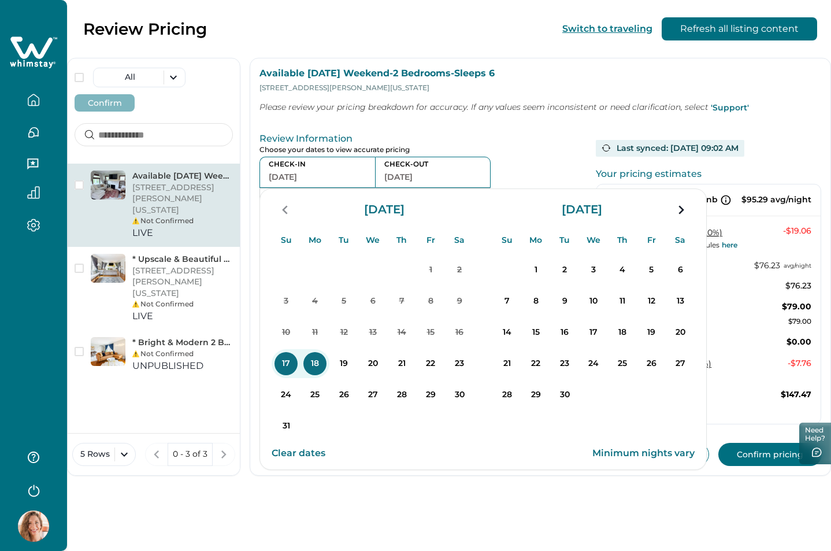
click at [499, 123] on div "Review Information Choose your dates to view accurate pricing CHECK-IN [DATE] C…" at bounding box center [540, 297] width 580 height 356
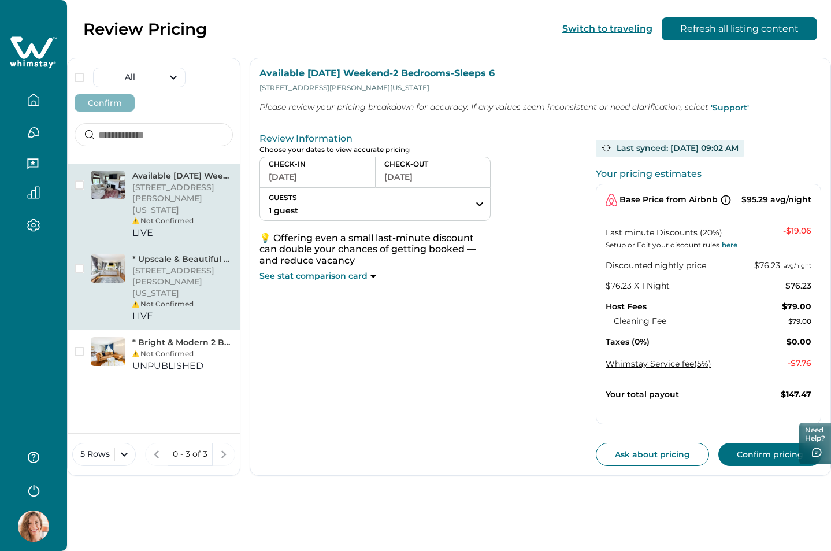
click at [192, 266] on p "[STREET_ADDRESS][PERSON_NAME][US_STATE]" at bounding box center [182, 282] width 101 height 34
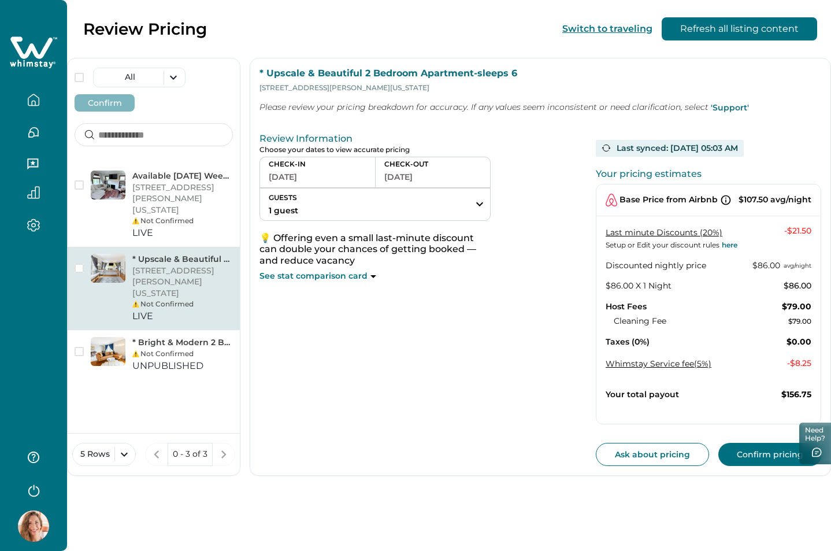
click at [313, 175] on button "[DATE]" at bounding box center [318, 177] width 98 height 16
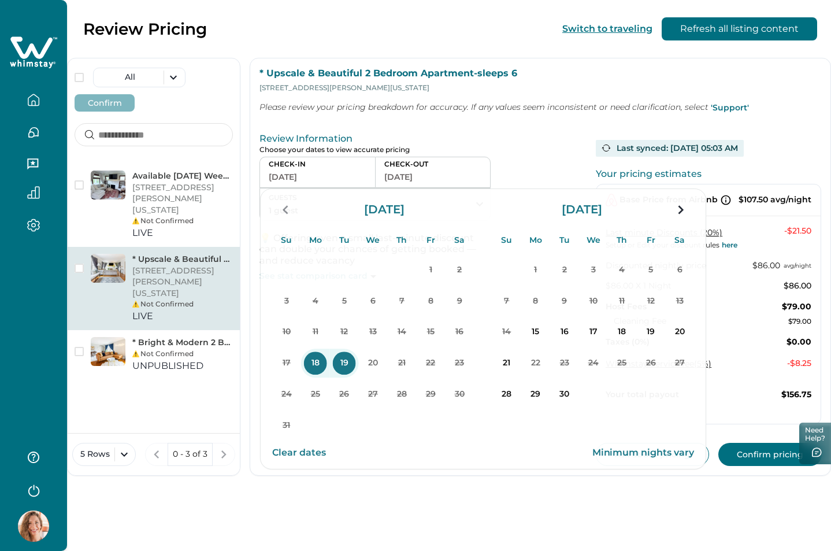
click at [531, 141] on p "Review Information" at bounding box center [422, 139] width 327 height 12
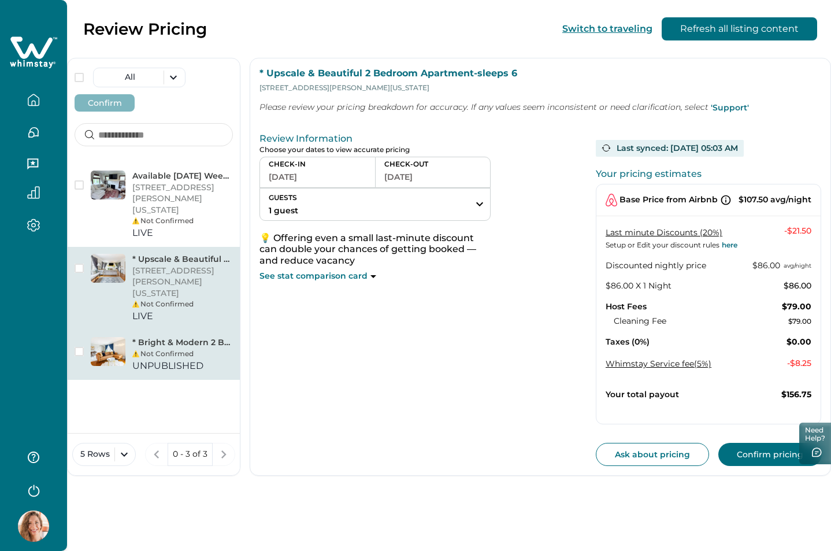
click at [172, 348] on div "Not Confirmed" at bounding box center [182, 353] width 101 height 10
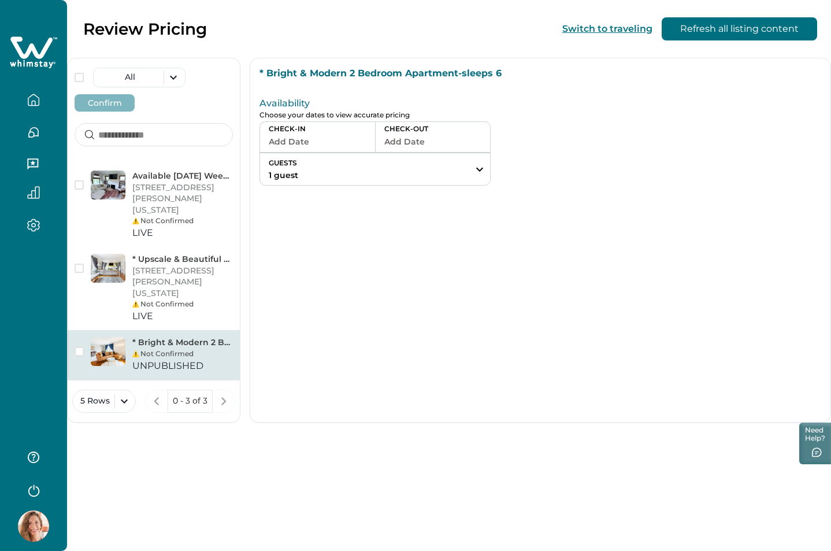
click at [303, 144] on button "Add Date" at bounding box center [318, 141] width 98 height 16
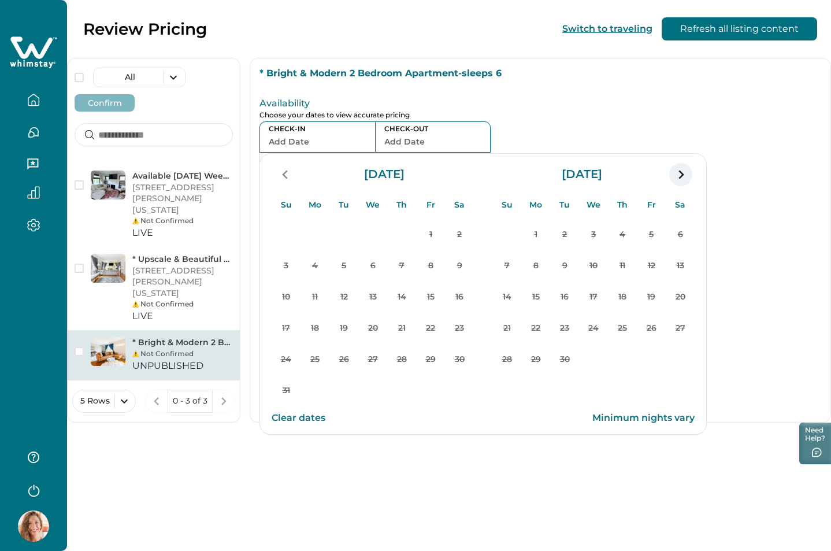
click at [678, 178] on icon "navigation button" at bounding box center [680, 174] width 18 height 21
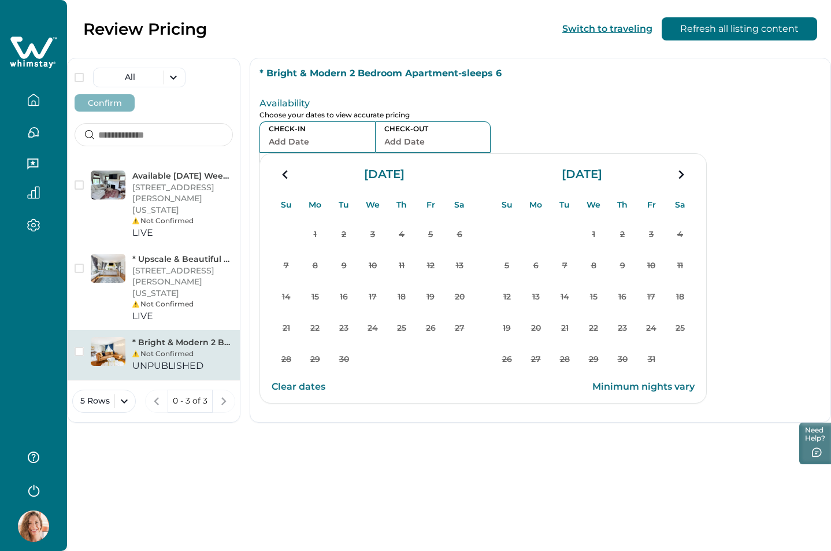
click at [678, 178] on icon "navigation button" at bounding box center [680, 174] width 18 height 21
